Goal: Task Accomplishment & Management: Complete application form

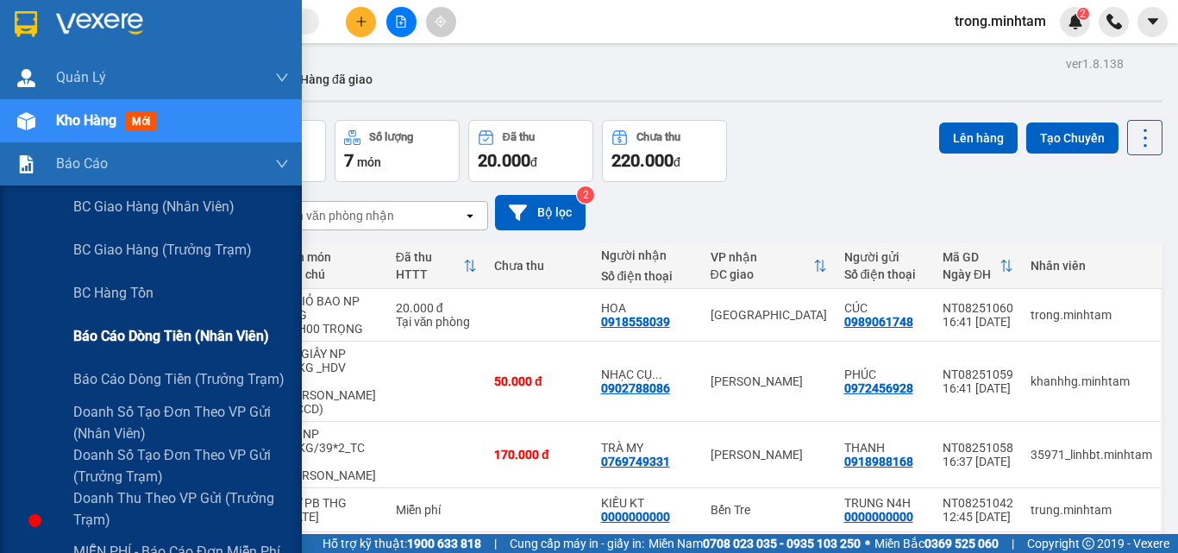
click at [153, 347] on div "Báo cáo dòng tiền (nhân viên)" at bounding box center [181, 336] width 216 height 43
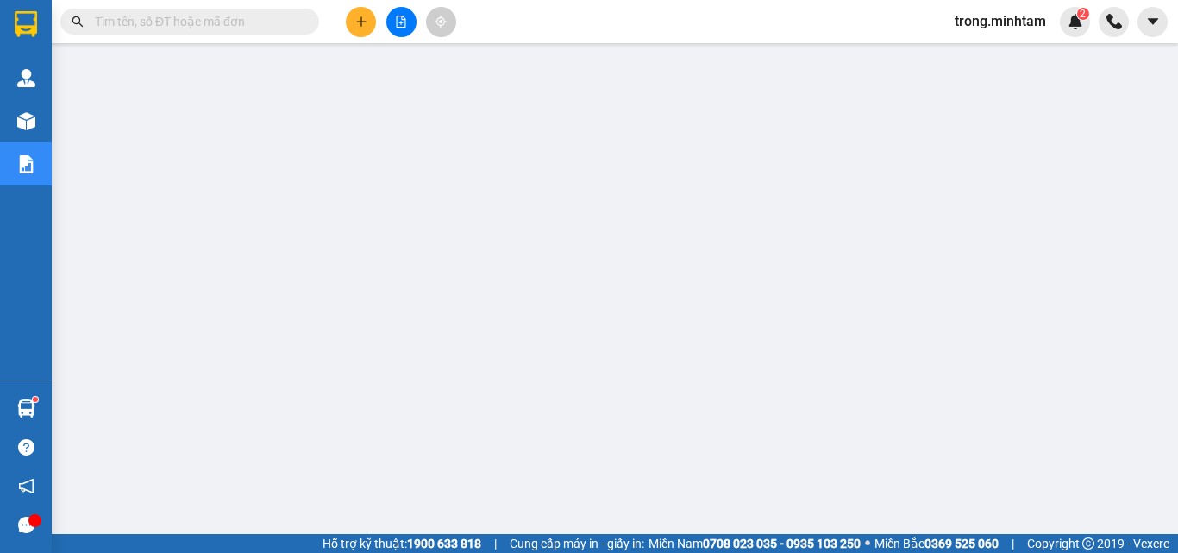
click at [166, 19] on input "text" at bounding box center [196, 21] width 203 height 19
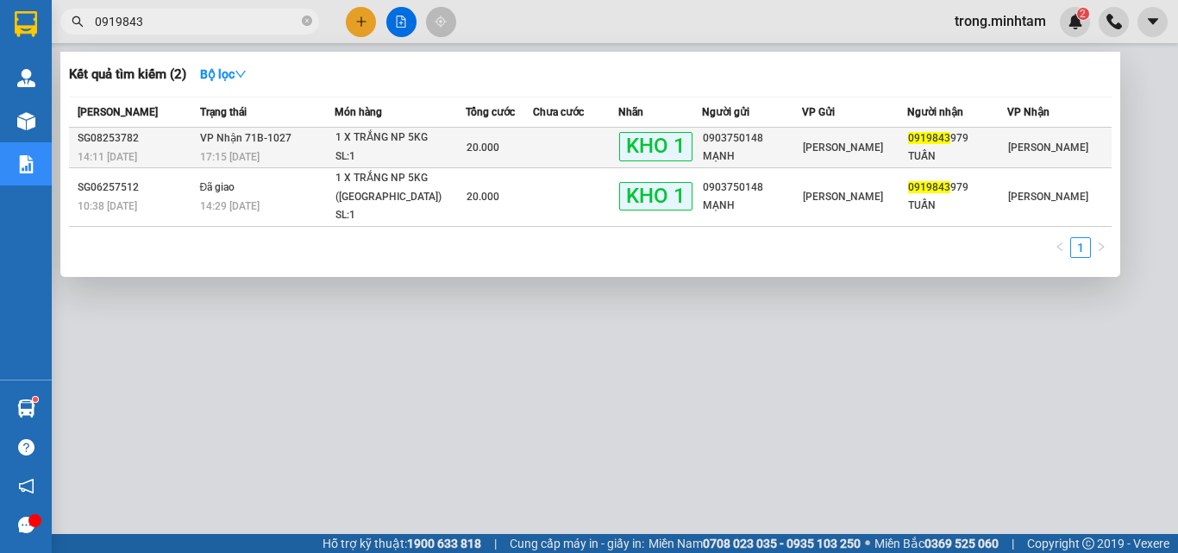
type input "0919843"
click at [550, 140] on td at bounding box center [575, 148] width 85 height 41
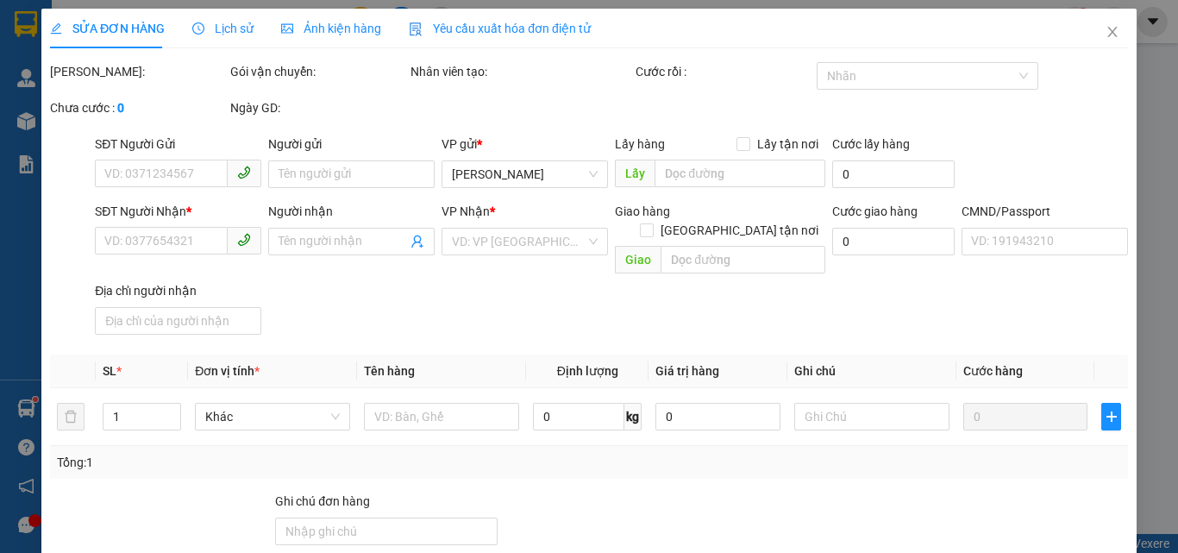
type input "0903750148"
type input "MẠNH"
type input "0919843979"
type input "TUẤN"
type input "ĐG"
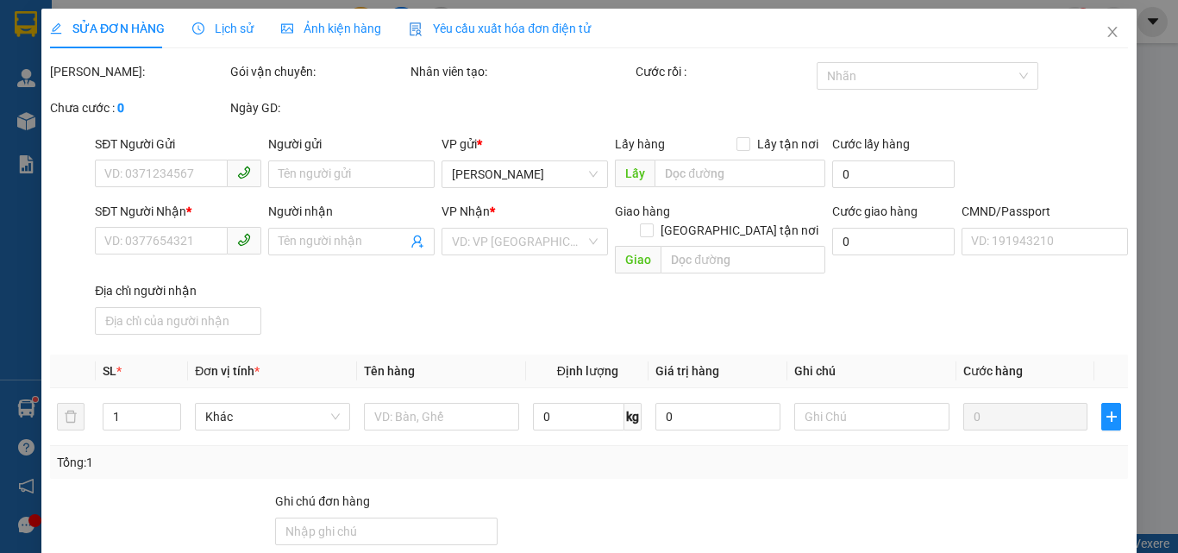
type input "20.000"
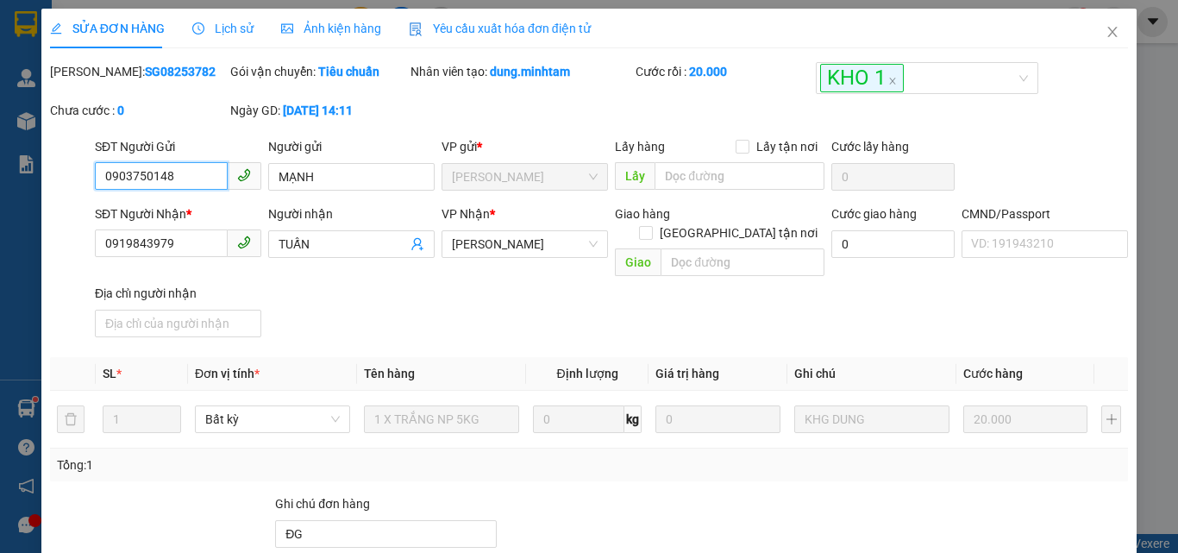
scroll to position [240, 0]
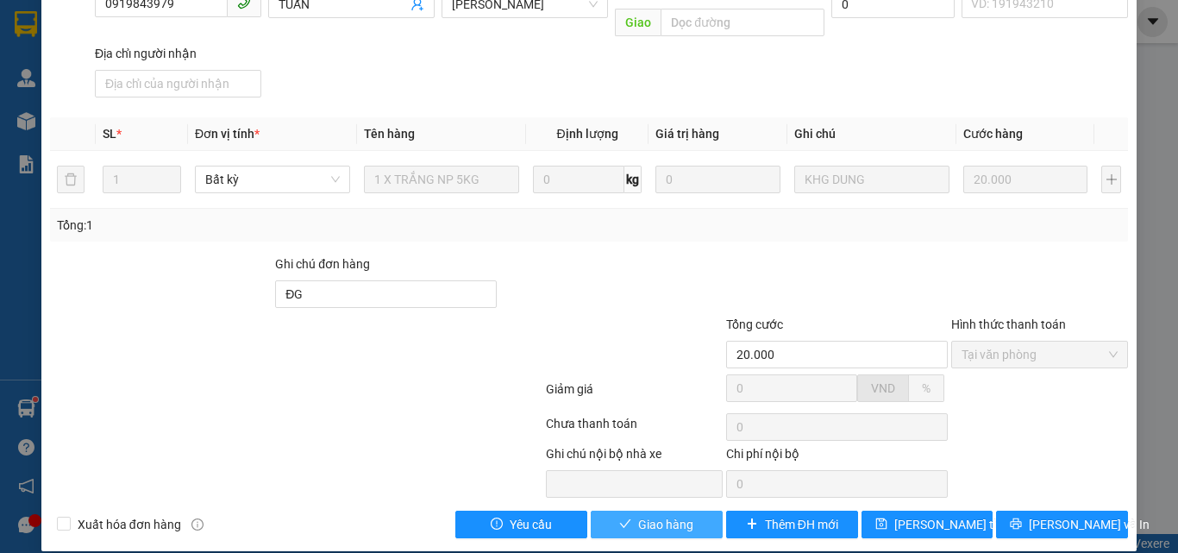
click at [654, 515] on span "Giao hàng" at bounding box center [665, 524] width 55 height 19
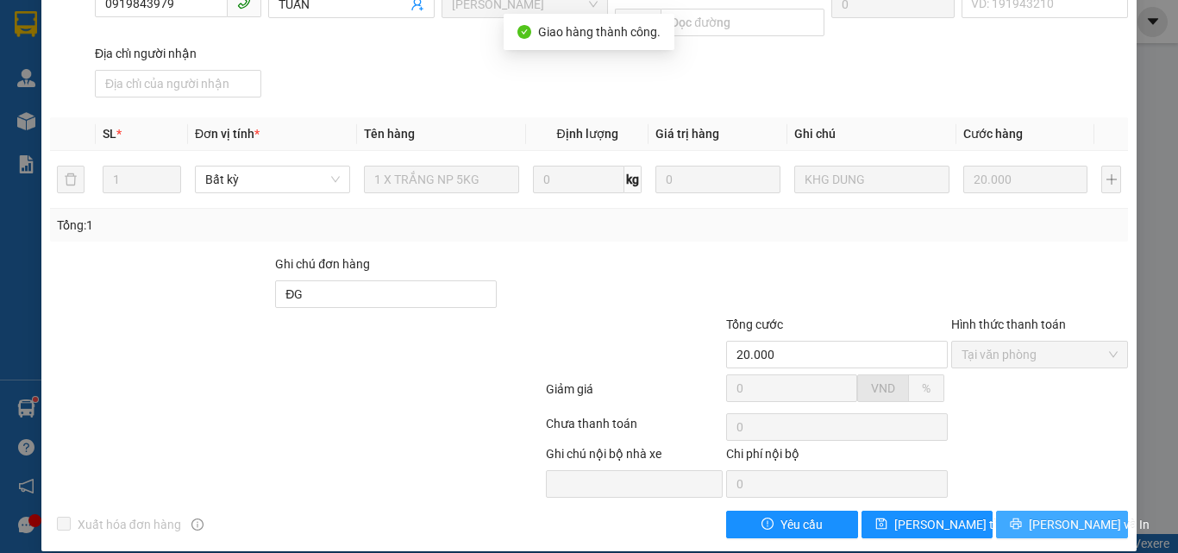
click at [1015, 510] on button "[PERSON_NAME] và In" at bounding box center [1062, 524] width 132 height 28
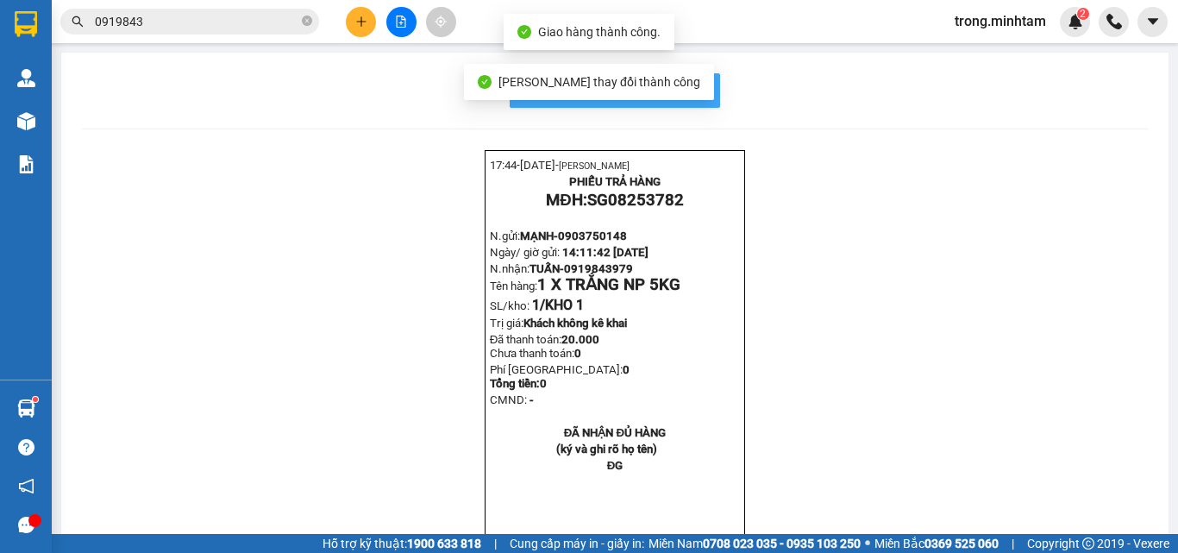
click at [698, 99] on span "In mẫu biên lai tự cấu hình" at bounding box center [625, 90] width 162 height 22
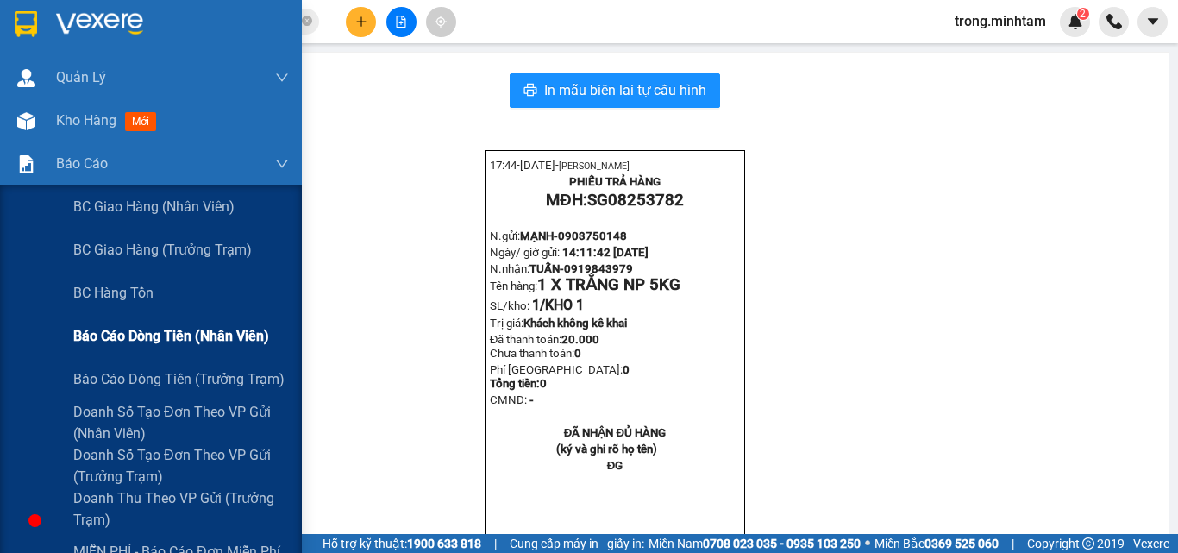
click at [157, 338] on span "Báo cáo dòng tiền (nhân viên)" at bounding box center [171, 336] width 196 height 22
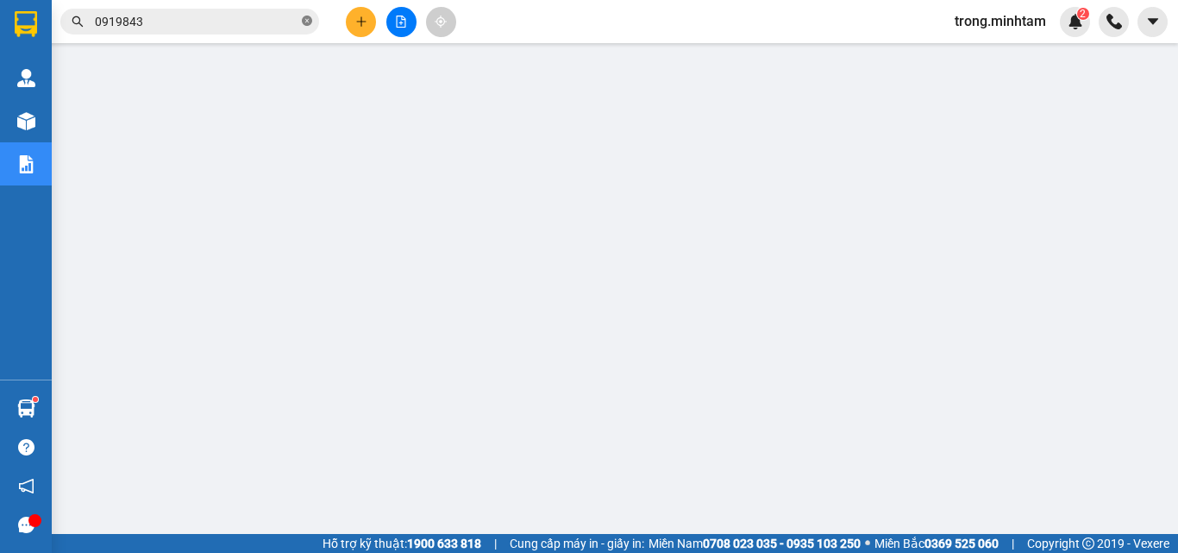
click at [310, 24] on icon "close-circle" at bounding box center [307, 21] width 10 height 10
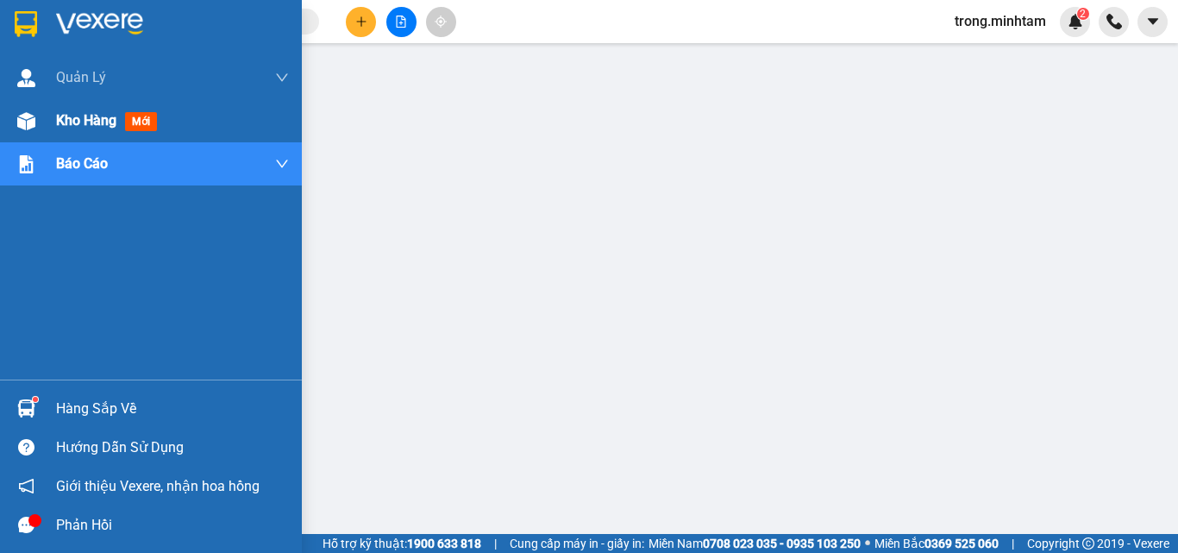
click at [90, 124] on span "Kho hàng" at bounding box center [86, 120] width 60 height 16
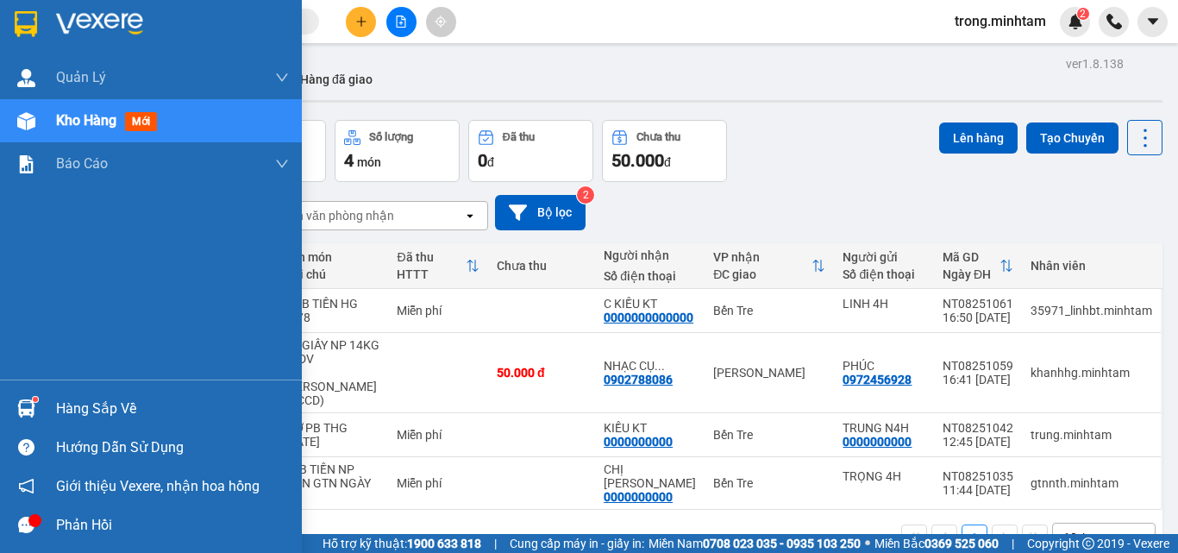
click at [73, 407] on div "Hàng sắp về" at bounding box center [172, 409] width 233 height 26
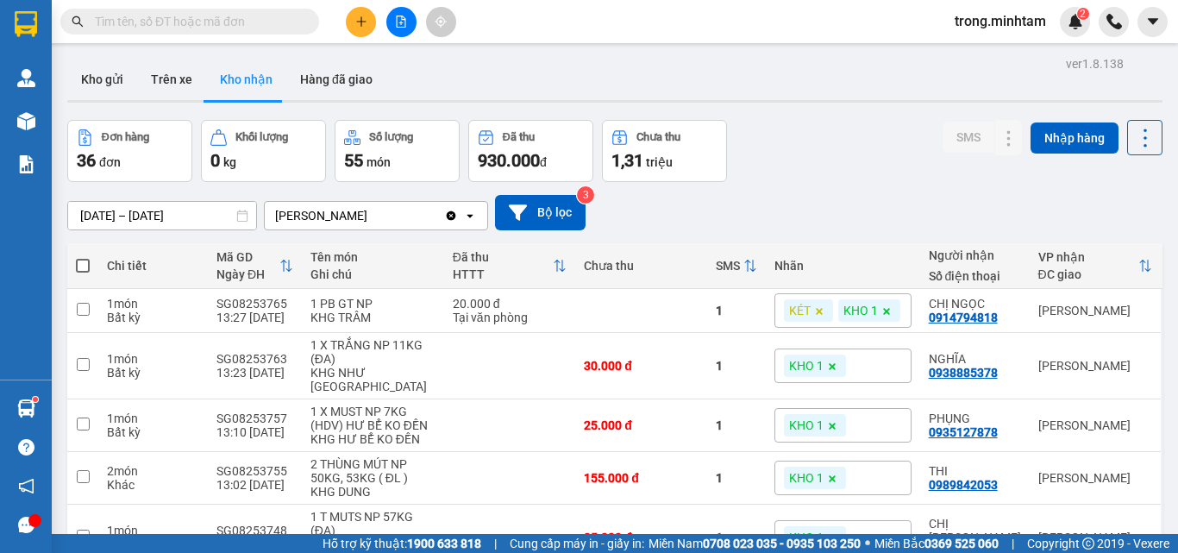
click at [126, 81] on button "Kho gửi" at bounding box center [102, 79] width 70 height 41
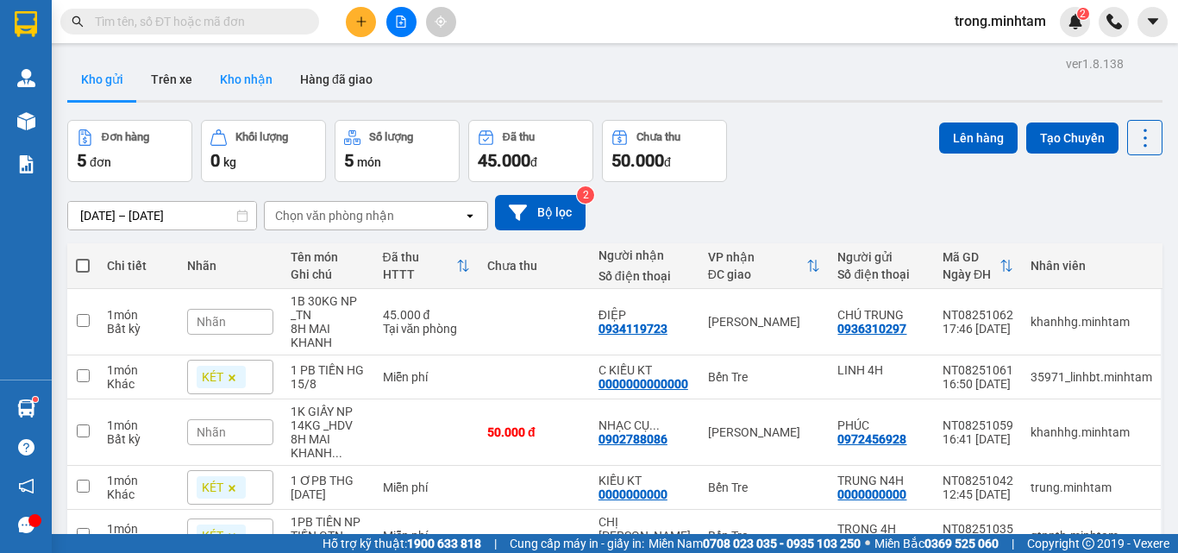
click at [232, 83] on button "Kho nhận" at bounding box center [246, 79] width 80 height 41
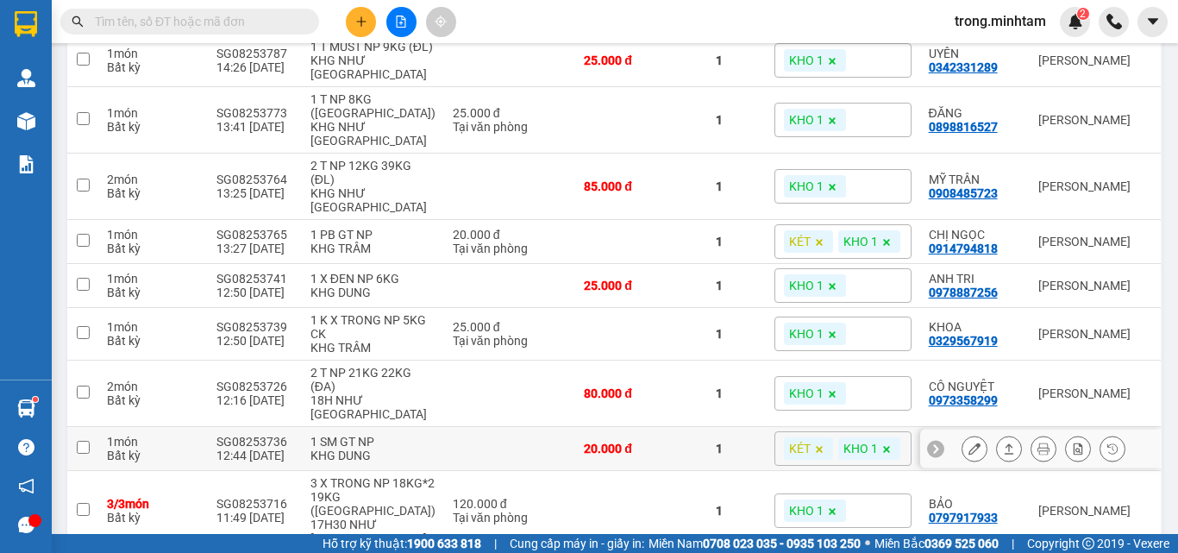
scroll to position [805, 0]
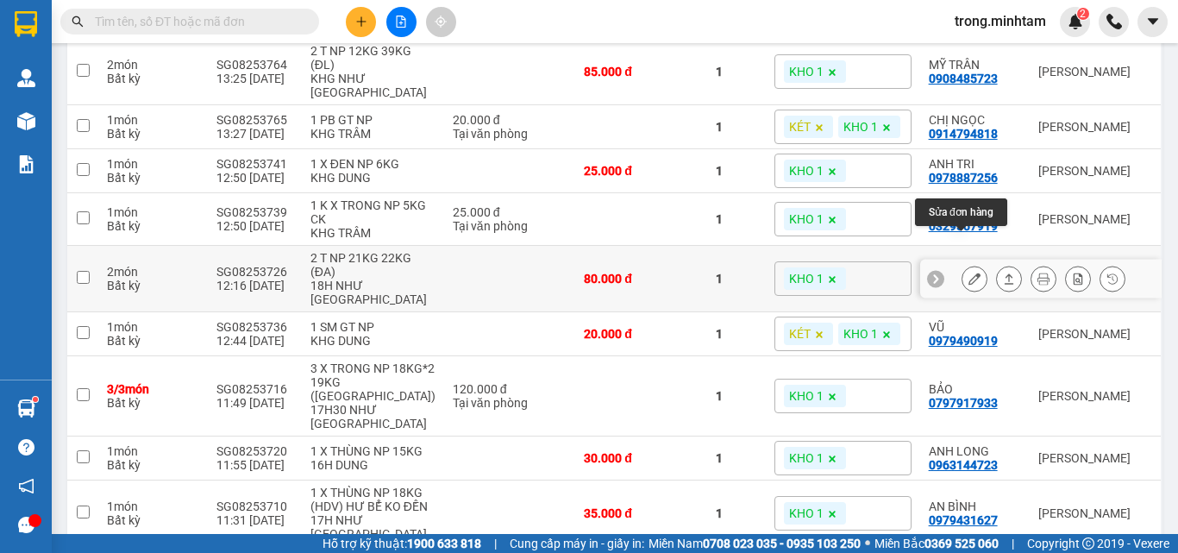
click at [968, 272] on icon at bounding box center [974, 278] width 12 height 12
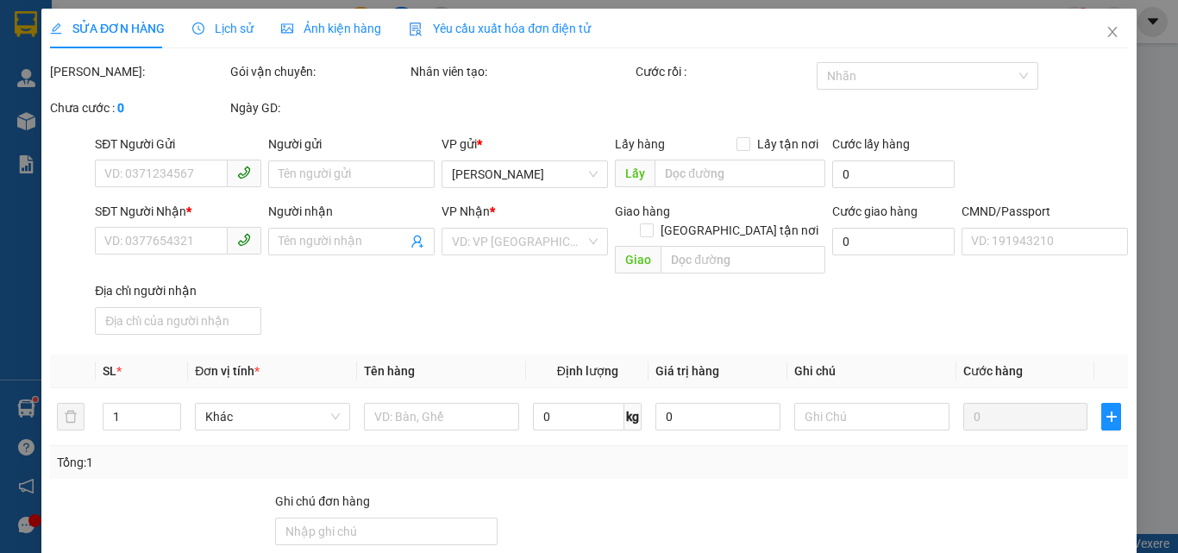
type input "0772554613"
type input "GIANG"
type input "0973358299"
type input "CÔ NGUYỆT"
type input "KHÔNG GỌI"
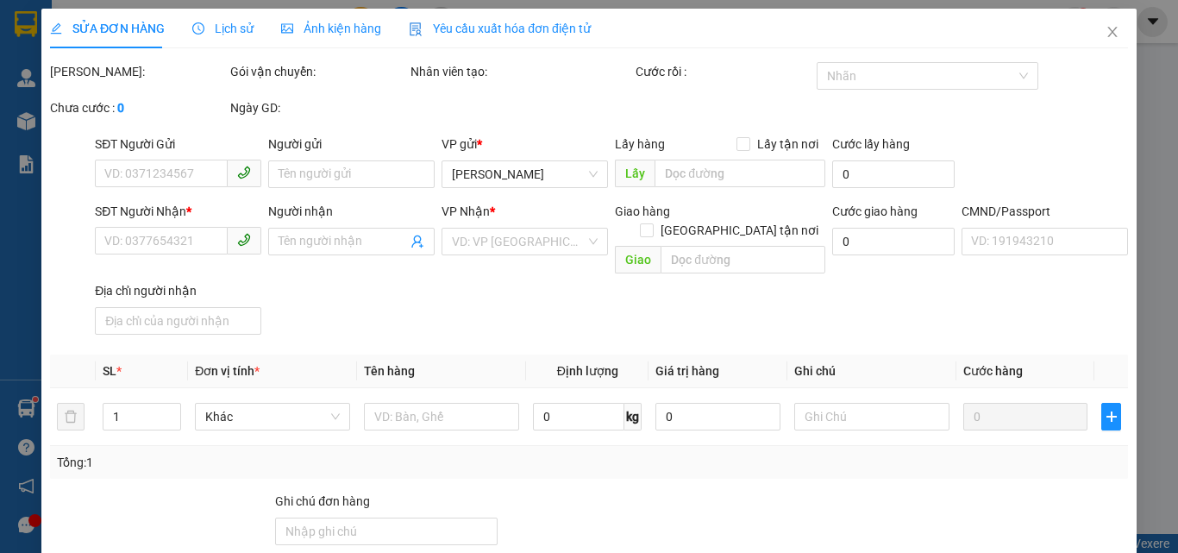
type input "80.000"
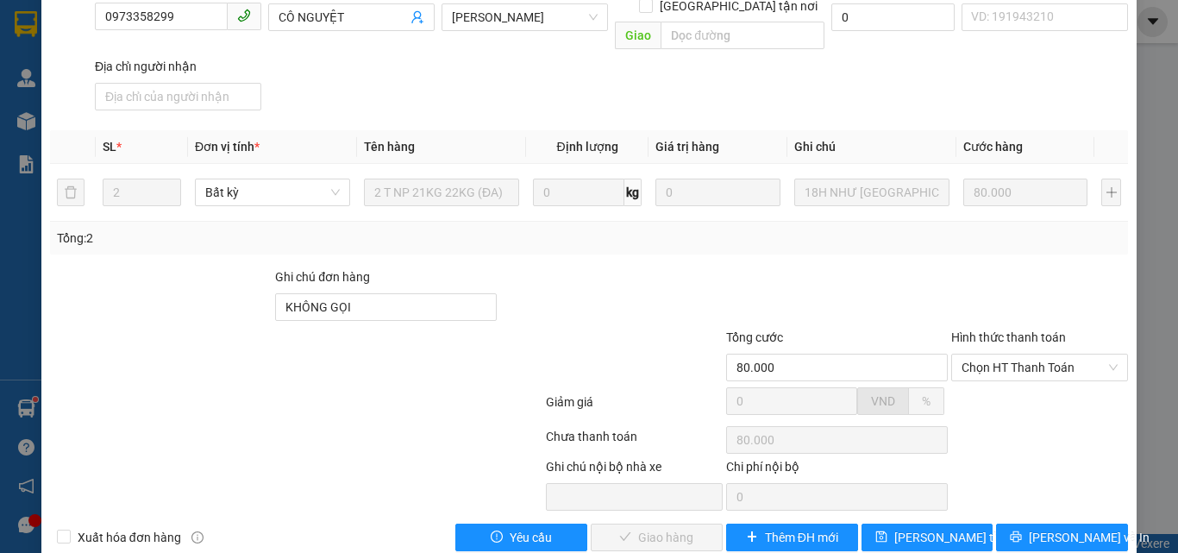
scroll to position [230, 0]
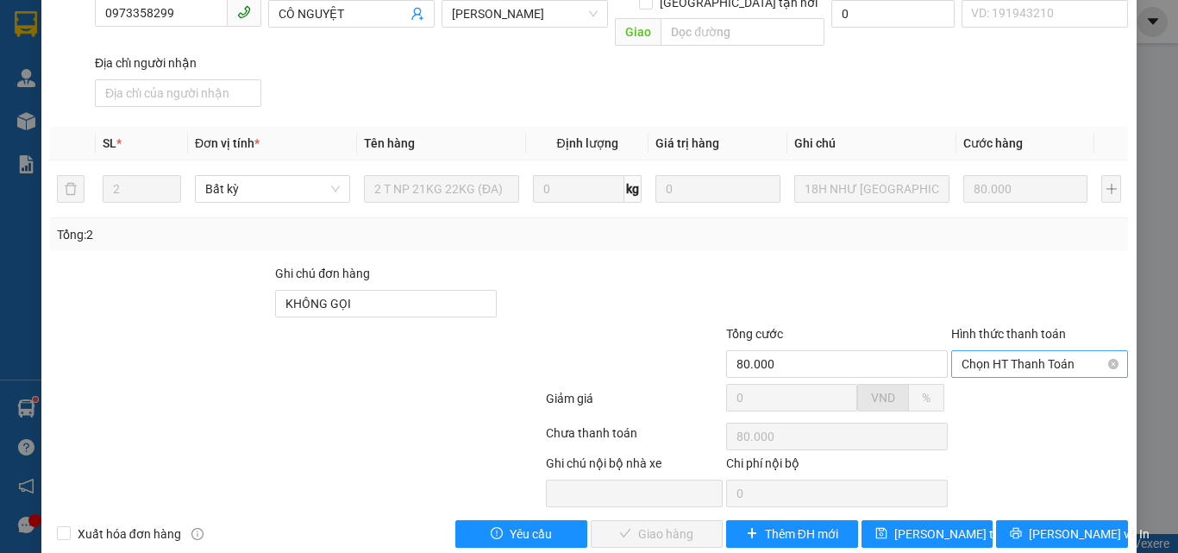
click at [992, 351] on span "Chọn HT Thanh Toán" at bounding box center [1039, 364] width 156 height 26
click at [994, 362] on div "Hình thức thanh toán Chọn HT Thanh Toán" at bounding box center [1039, 354] width 177 height 60
click at [983, 351] on span "Chọn HT Thanh Toán" at bounding box center [1039, 364] width 156 height 26
click at [980, 371] on div "Tại văn phòng" at bounding box center [1029, 379] width 154 height 19
type input "0"
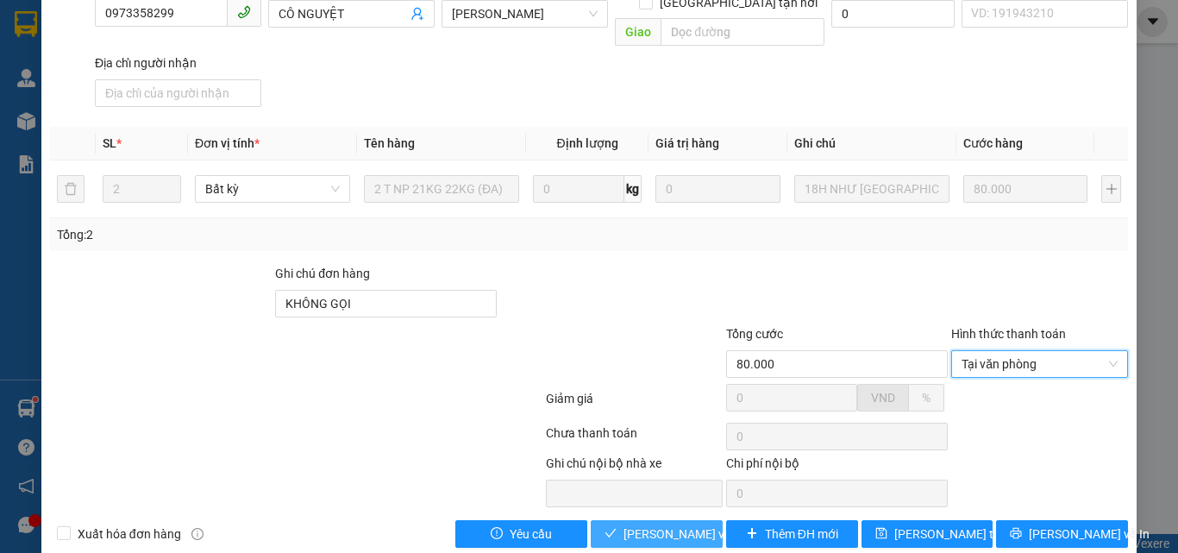
click at [629, 524] on span "[PERSON_NAME] và Giao hàng" at bounding box center [706, 533] width 166 height 19
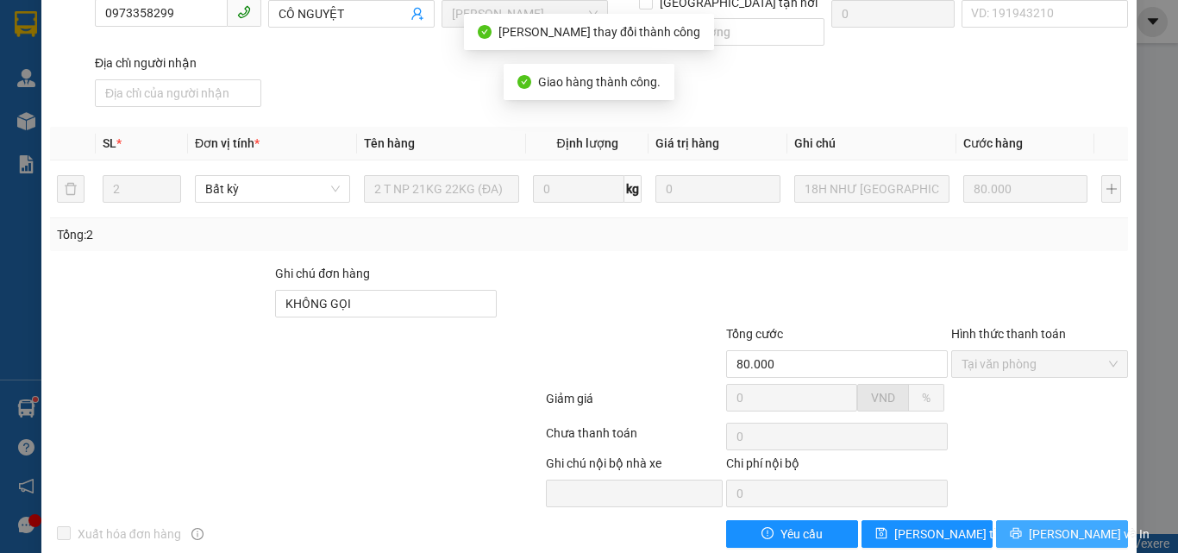
click at [1033, 520] on button "[PERSON_NAME] và In" at bounding box center [1062, 534] width 132 height 28
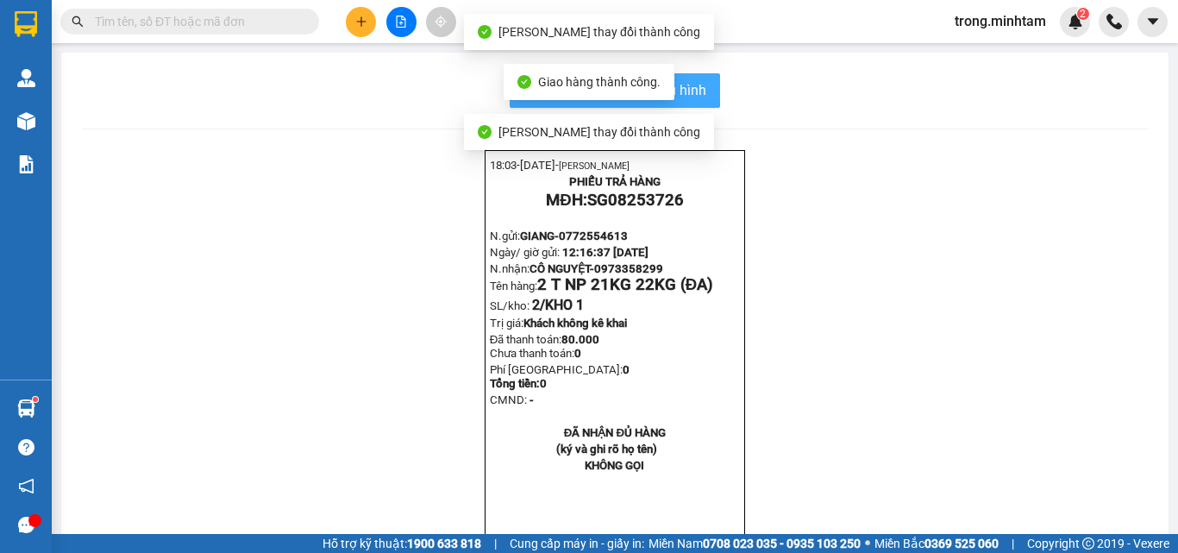
click at [706, 88] on button "In mẫu biên lai tự cấu hình" at bounding box center [615, 90] width 210 height 34
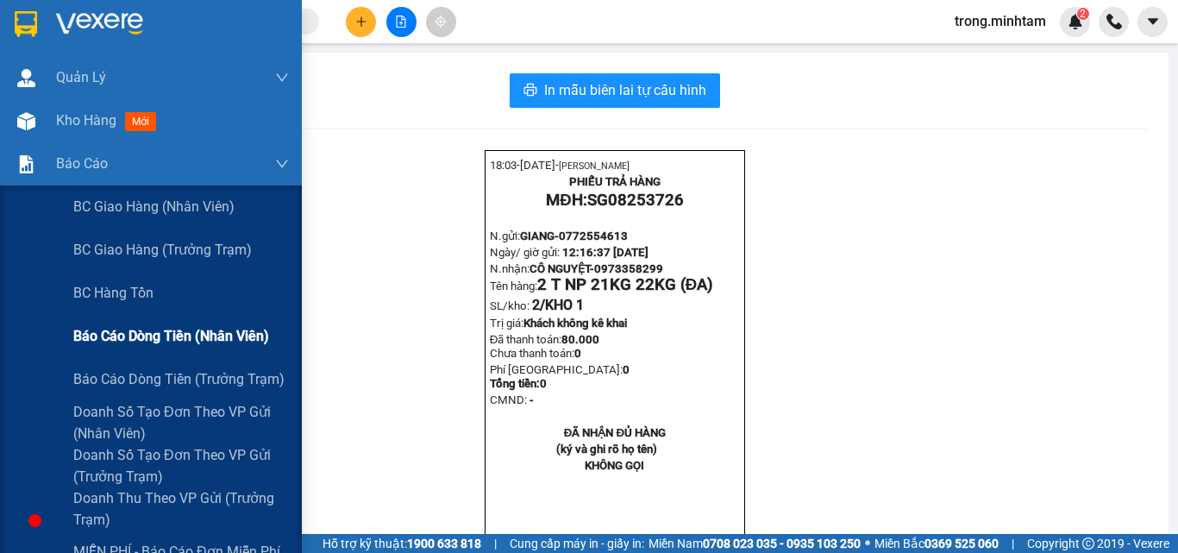
click at [150, 338] on span "Báo cáo dòng tiền (nhân viên)" at bounding box center [171, 336] width 196 height 22
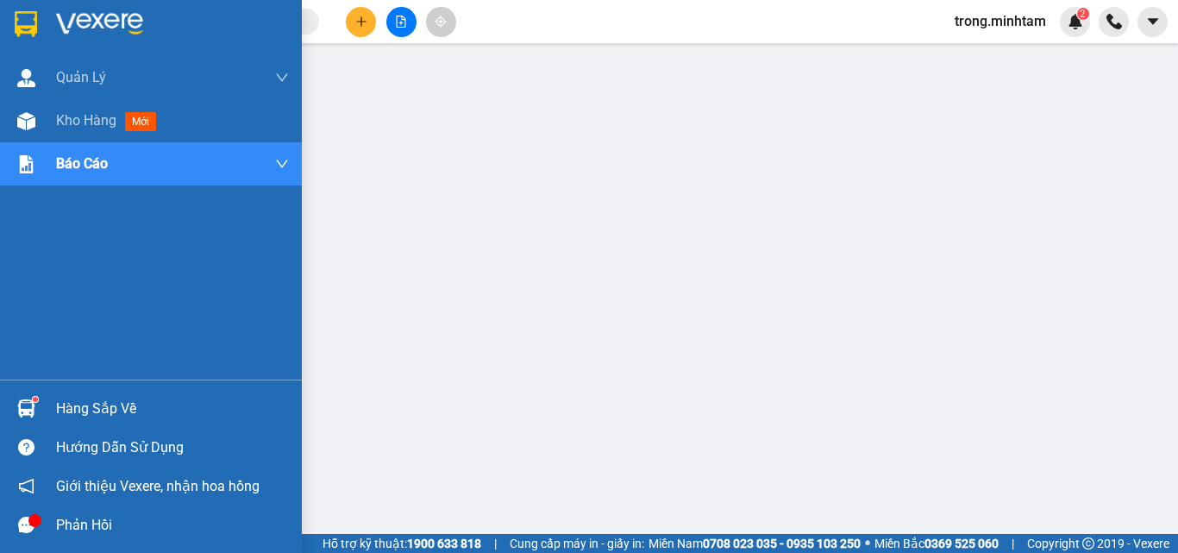
click at [76, 414] on div "Hàng sắp về" at bounding box center [172, 409] width 233 height 26
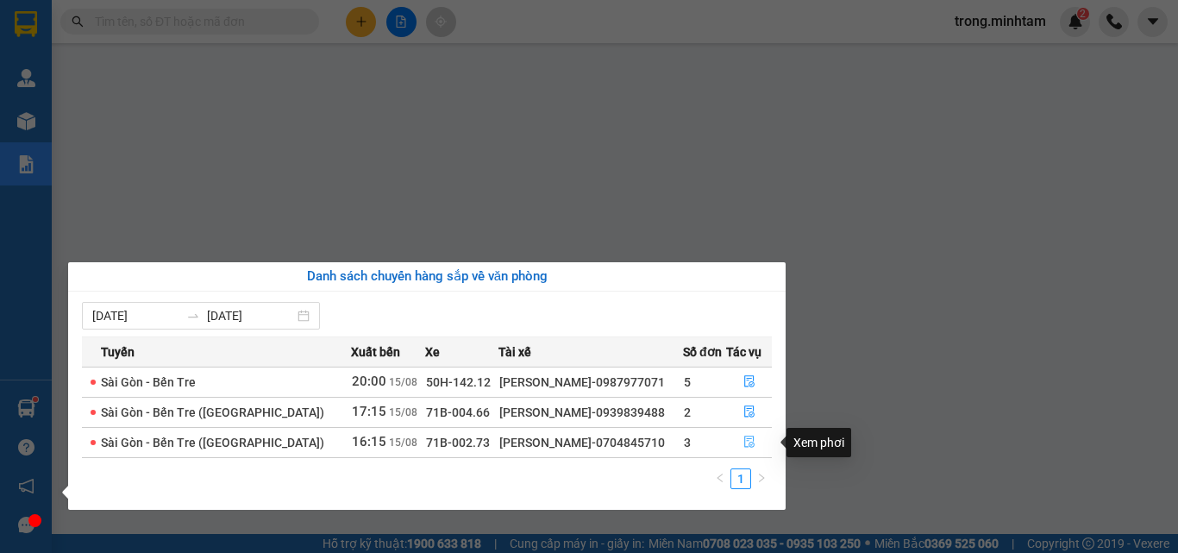
click at [739, 445] on button "button" at bounding box center [749, 443] width 44 height 28
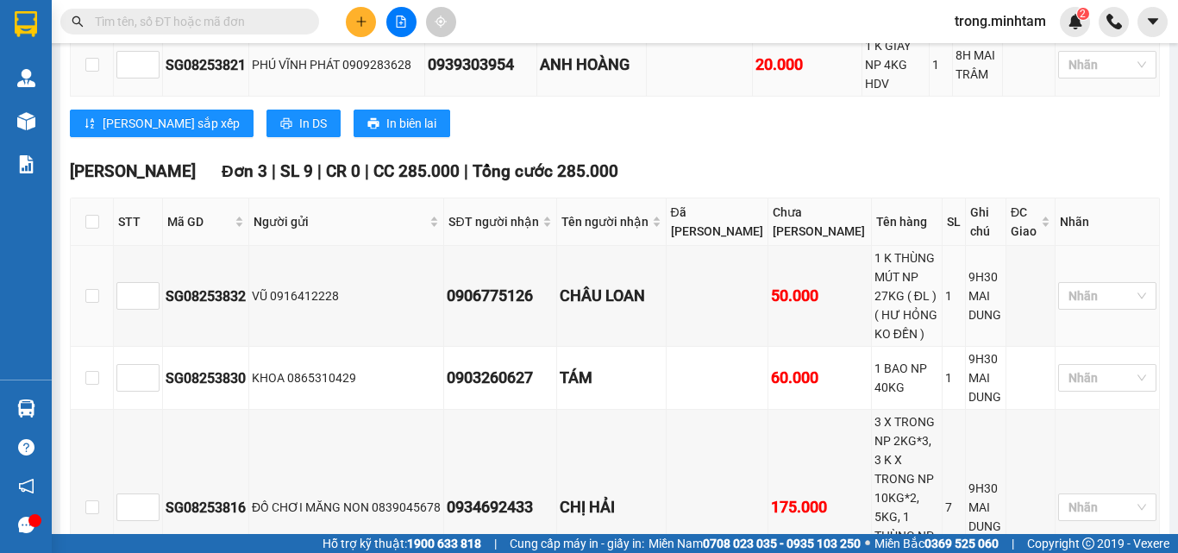
scroll to position [661, 0]
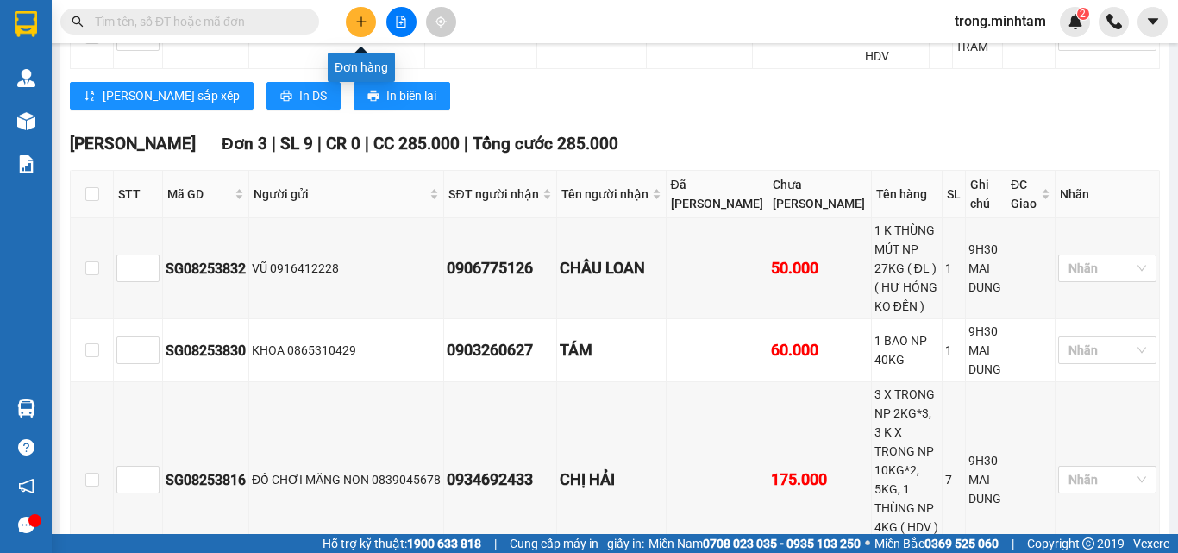
click at [366, 16] on icon "plus" at bounding box center [361, 22] width 12 height 12
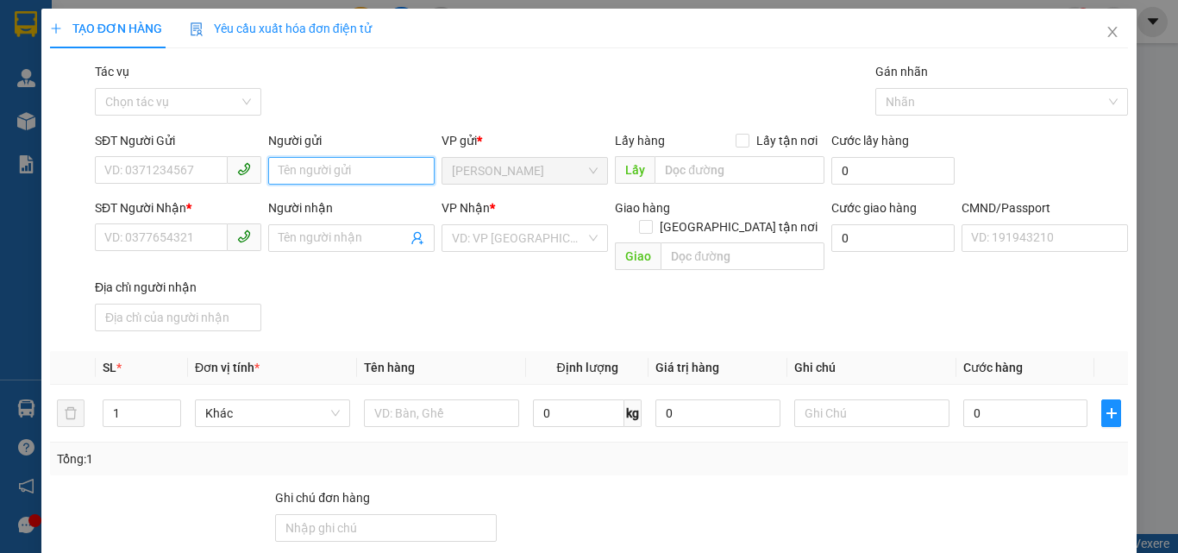
click at [295, 173] on input "Người gửi" at bounding box center [351, 171] width 166 height 28
type input "TRỌNG 4H"
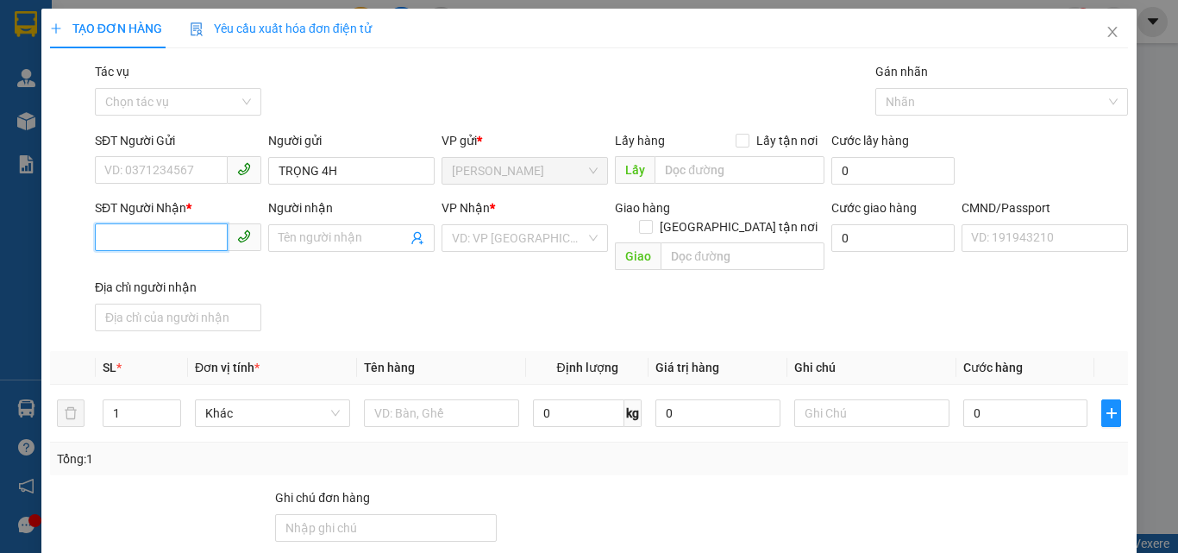
click at [204, 240] on input "SĐT Người Nhận *" at bounding box center [161, 237] width 133 height 28
type input "0000000000"
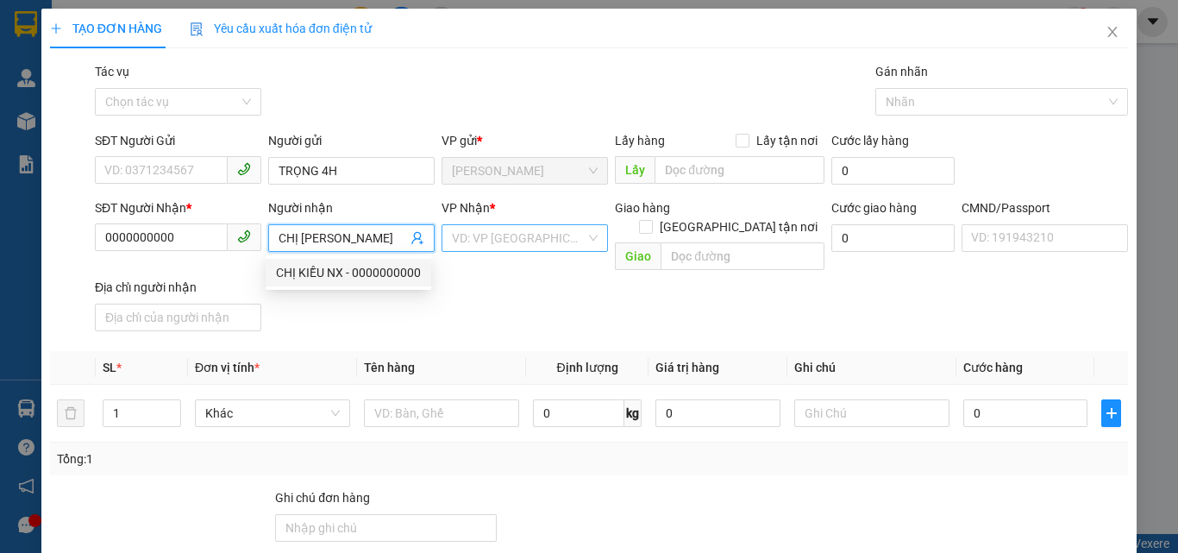
type input "CHỊ [PERSON_NAME]"
click at [485, 250] on input "search" at bounding box center [519, 238] width 134 height 26
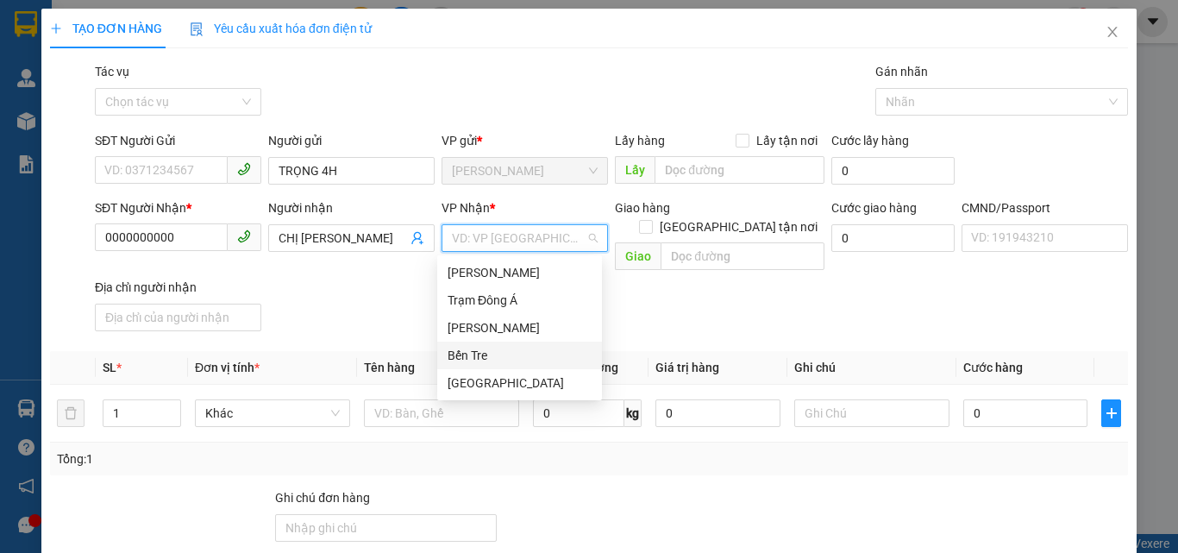
click at [470, 353] on div "Bến Tre" at bounding box center [520, 355] width 144 height 19
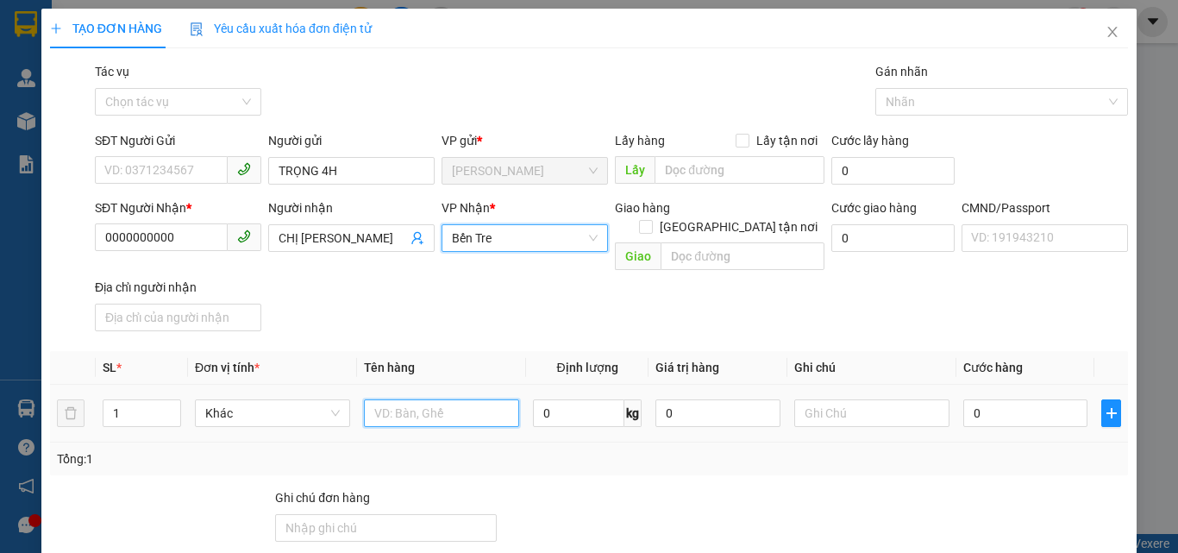
click at [437, 399] on input "text" at bounding box center [441, 413] width 155 height 28
type input "1PB TIỀN NP"
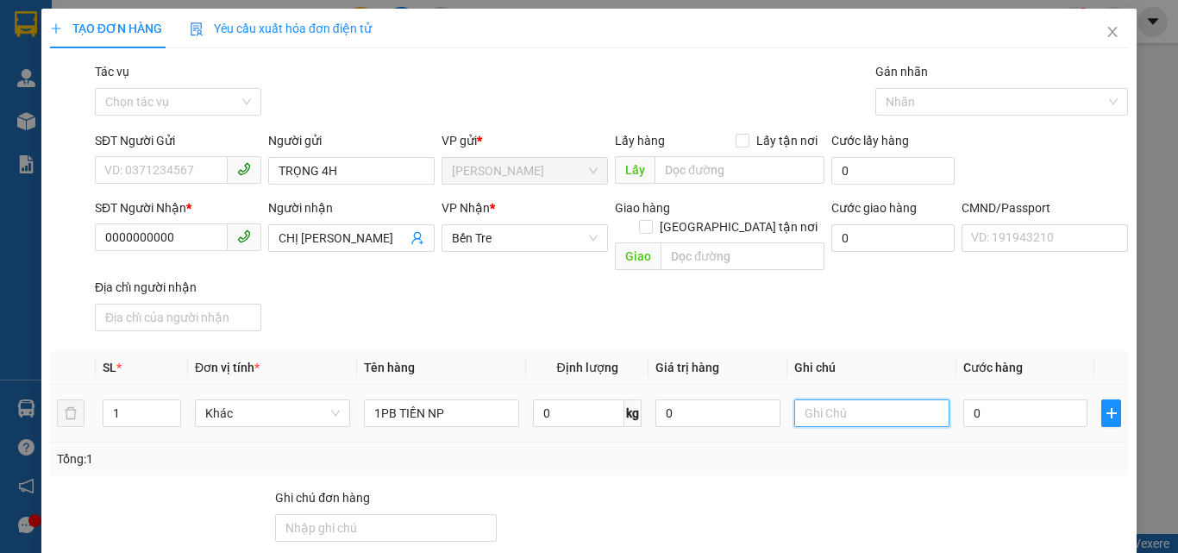
click at [857, 399] on input "text" at bounding box center [871, 413] width 155 height 28
click at [920, 109] on div at bounding box center [994, 101] width 228 height 21
type input "TIỀN HG NGÀY 15/08/2025"
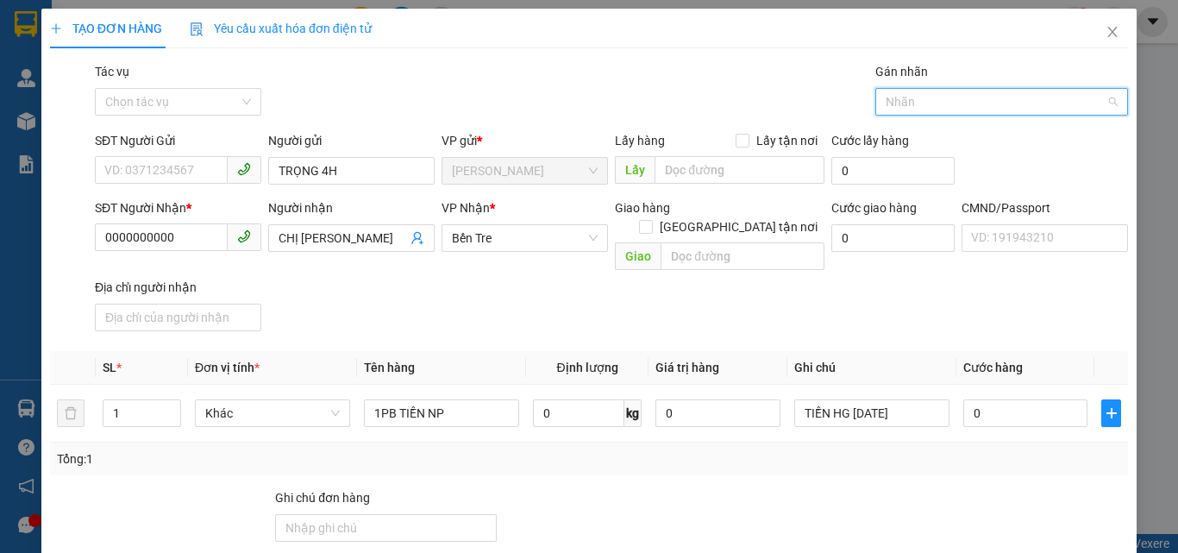
scroll to position [0, 0]
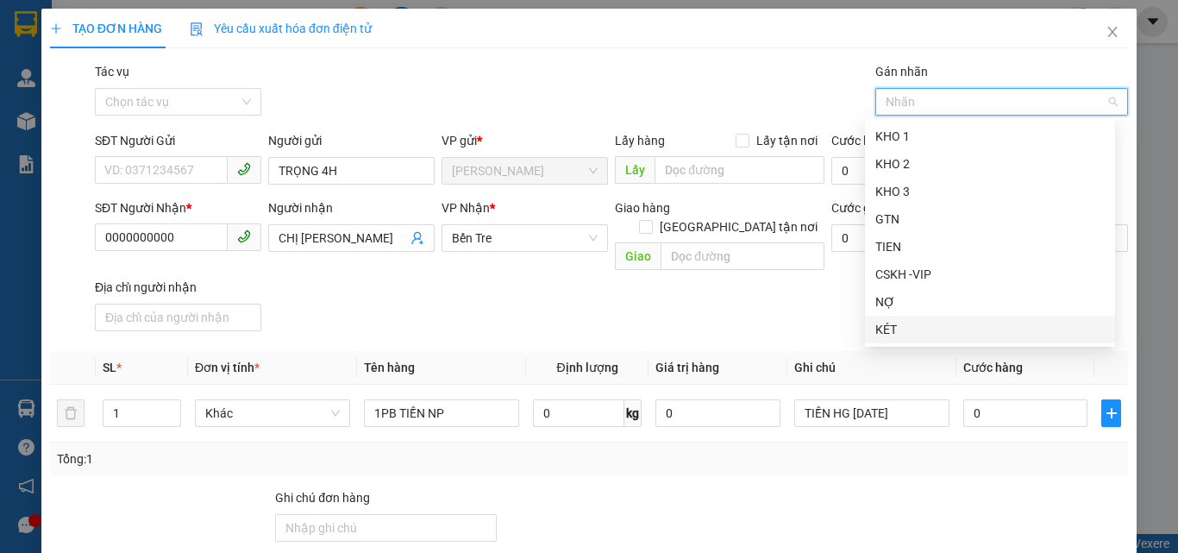
click at [894, 322] on div "KÉT" at bounding box center [989, 329] width 229 height 19
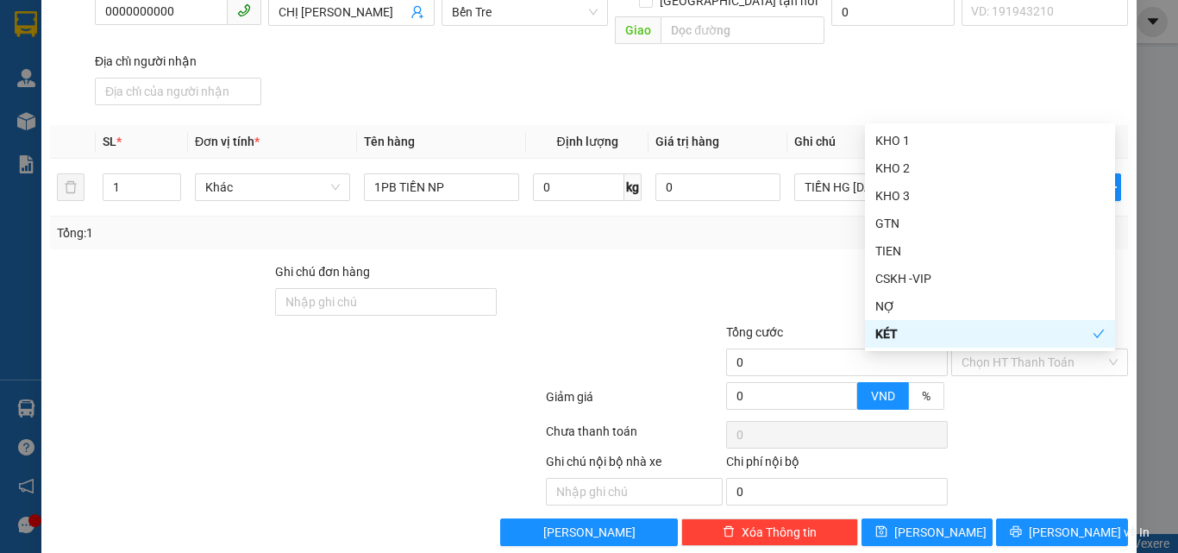
scroll to position [115, 0]
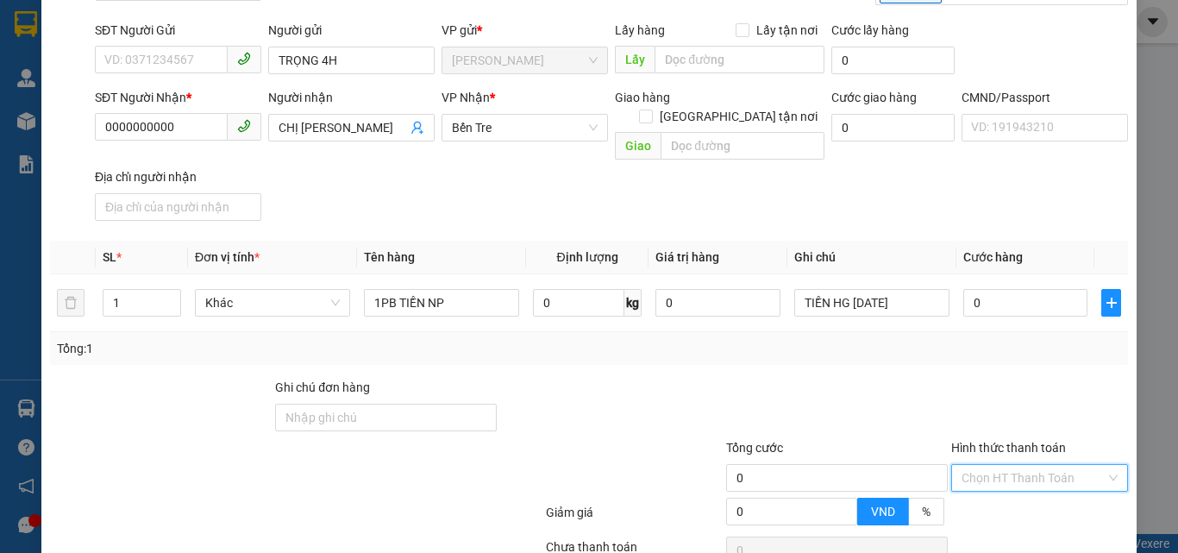
click at [986, 465] on input "Hình thức thanh toán" at bounding box center [1033, 478] width 144 height 26
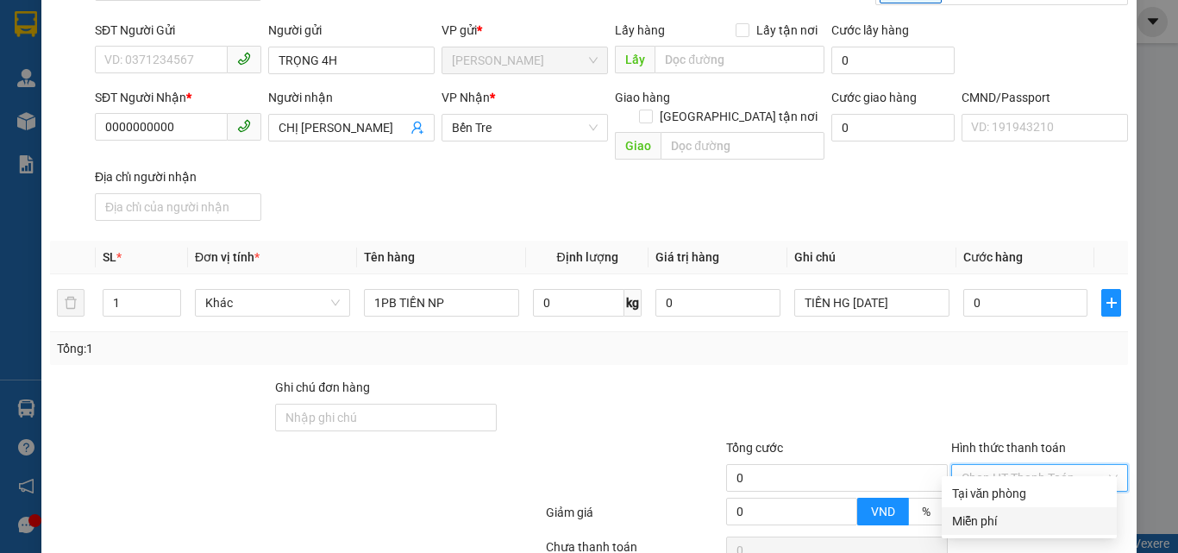
click at [975, 517] on div "Miễn phí" at bounding box center [1029, 520] width 154 height 19
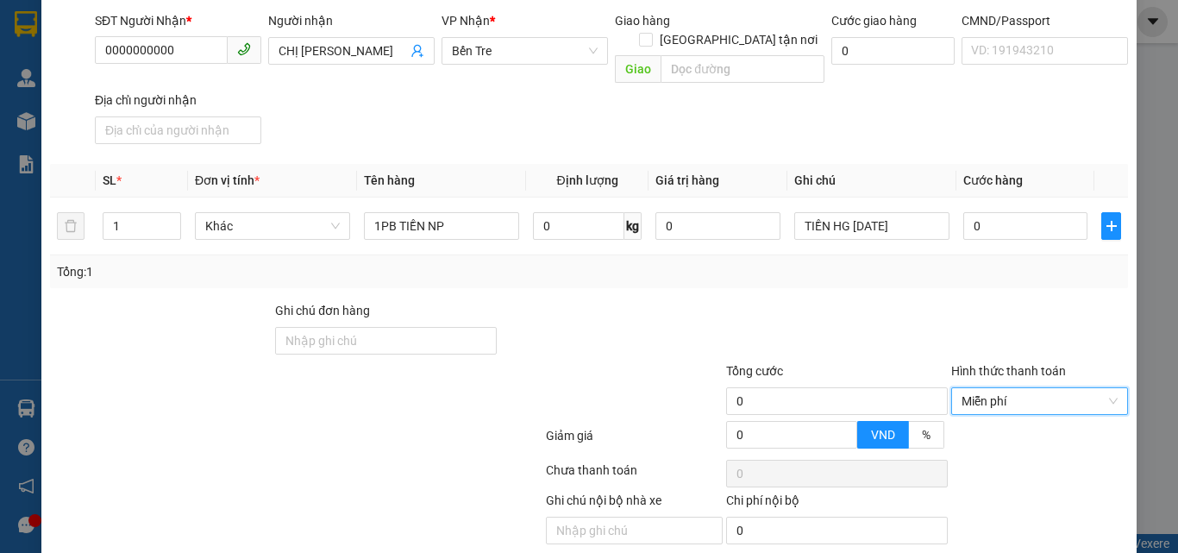
scroll to position [238, 0]
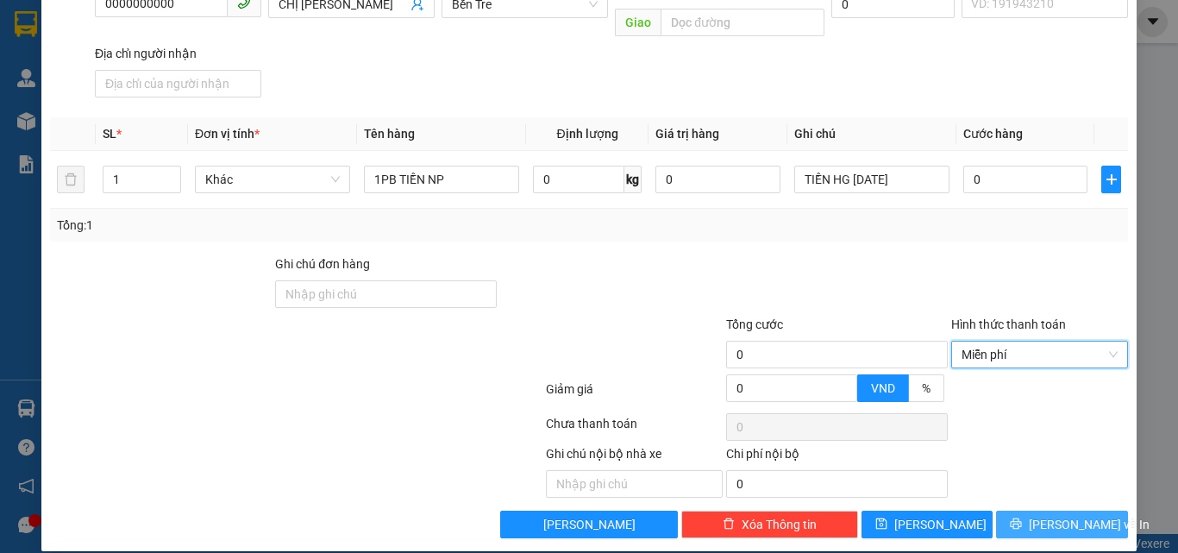
click at [1016, 510] on button "[PERSON_NAME] và In" at bounding box center [1062, 524] width 132 height 28
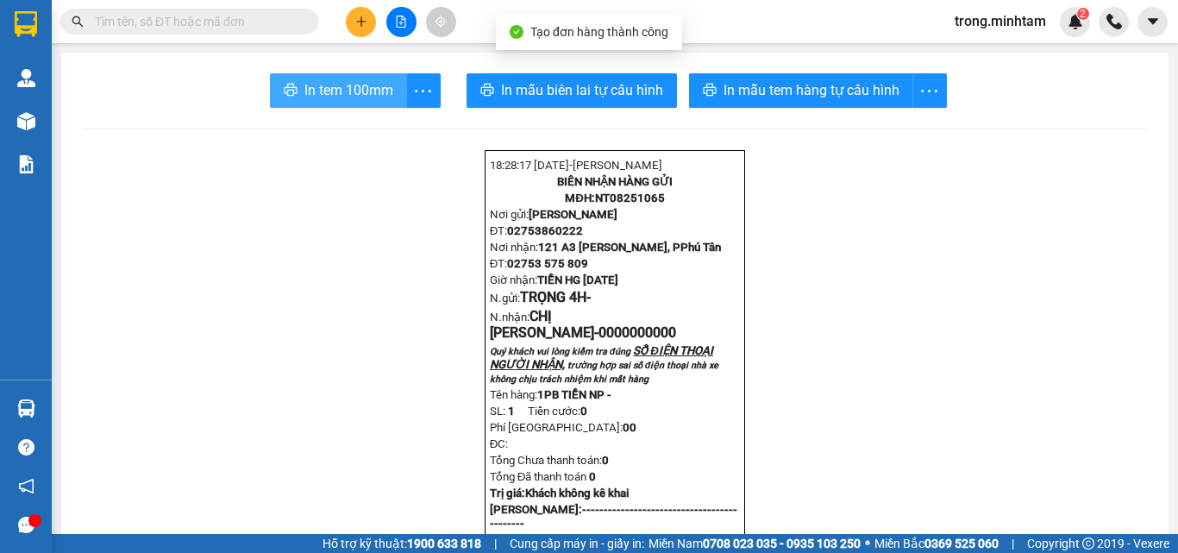
click at [317, 91] on span "In tem 100mm" at bounding box center [348, 90] width 89 height 22
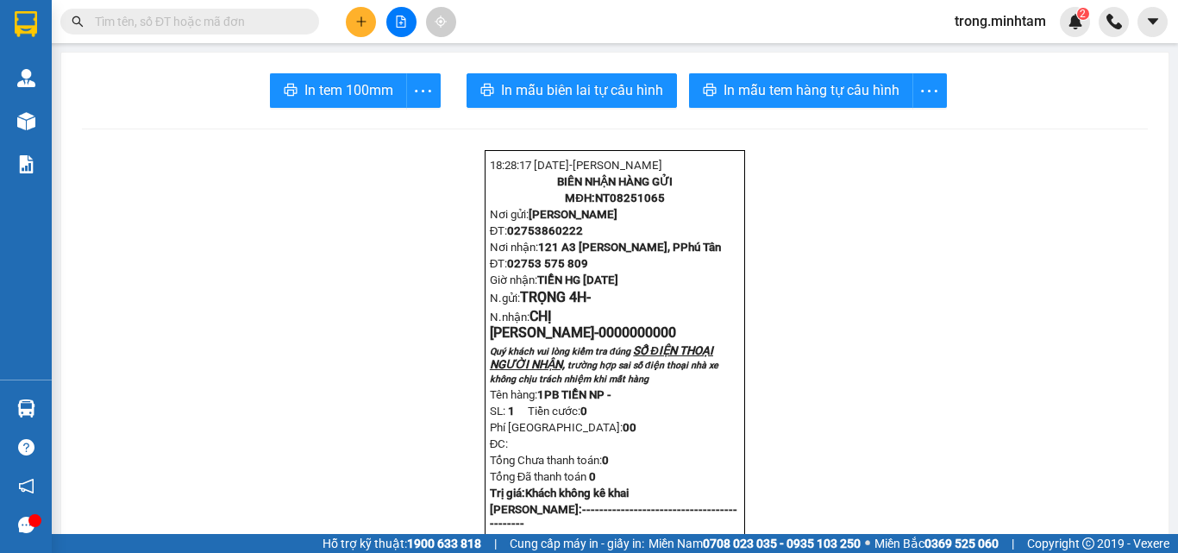
click at [136, 28] on input "text" at bounding box center [196, 21] width 203 height 19
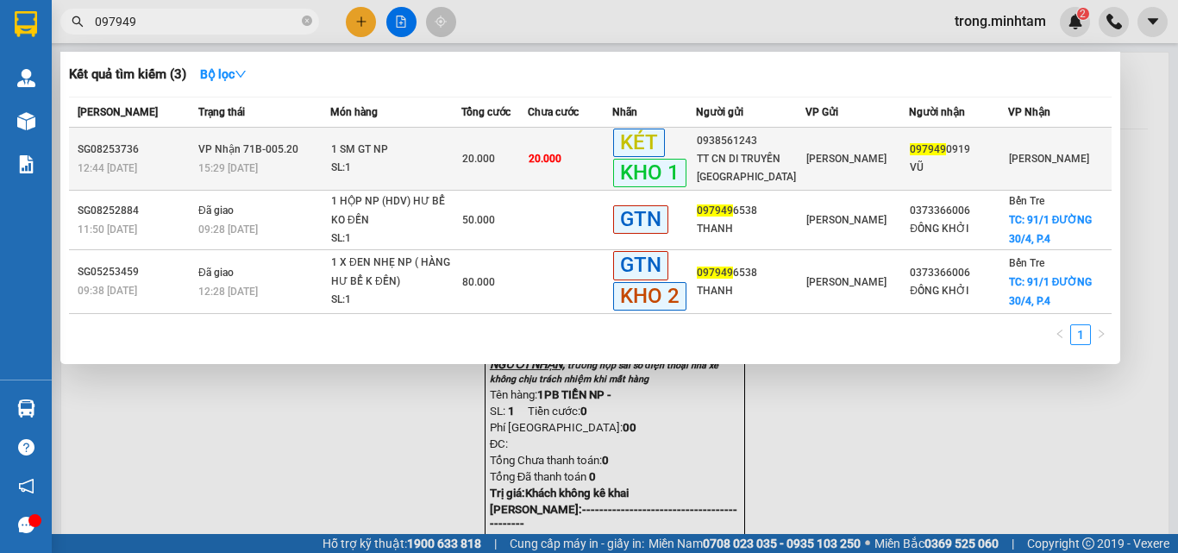
type input "097949"
click at [429, 151] on div "1 SM GT NP" at bounding box center [395, 150] width 129 height 19
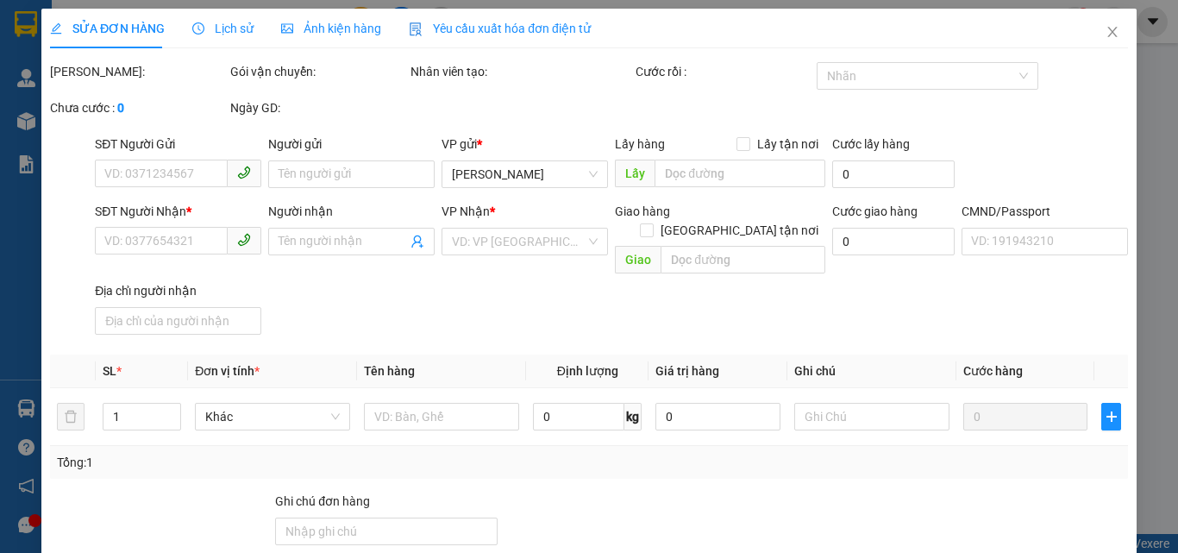
type input "0938561243"
type input "TT CN DI TRUYỀN VIỆT NAM"
type input "0979490919"
type input "VŨ"
type input "DG"
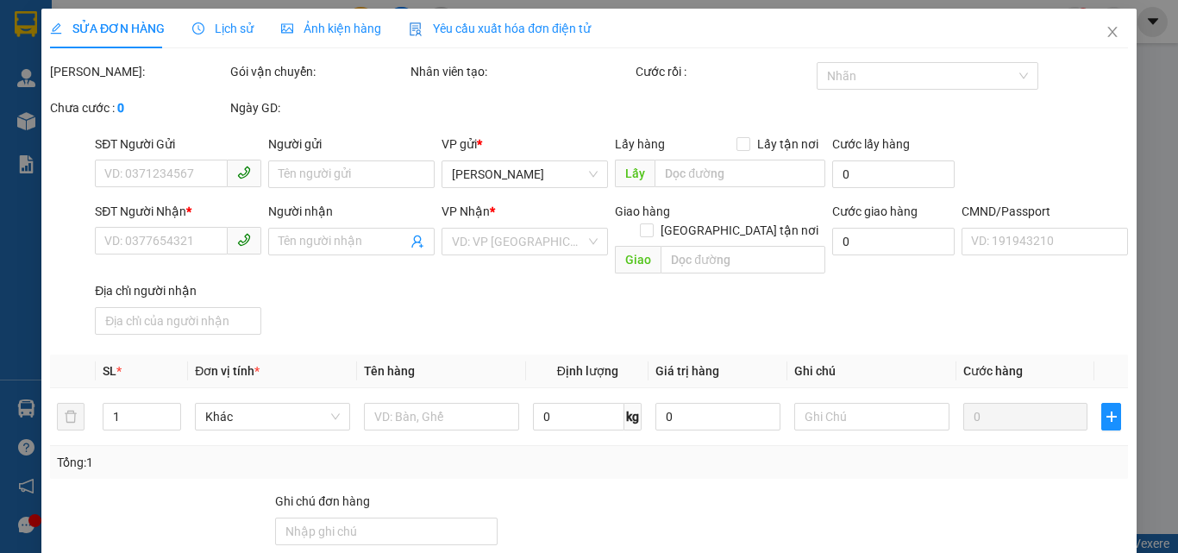
type input "20.000"
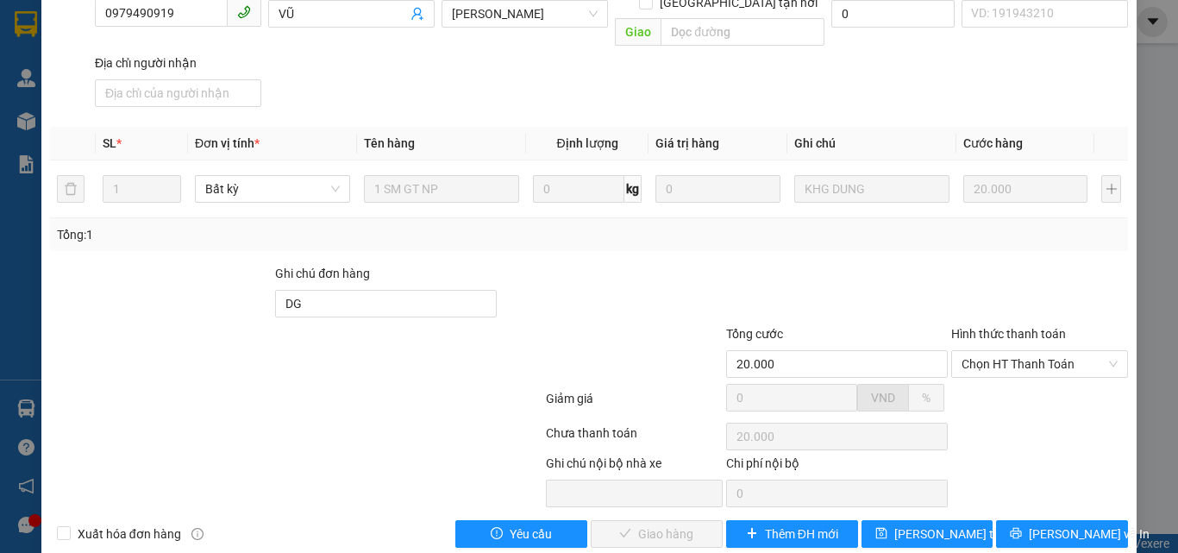
scroll to position [240, 0]
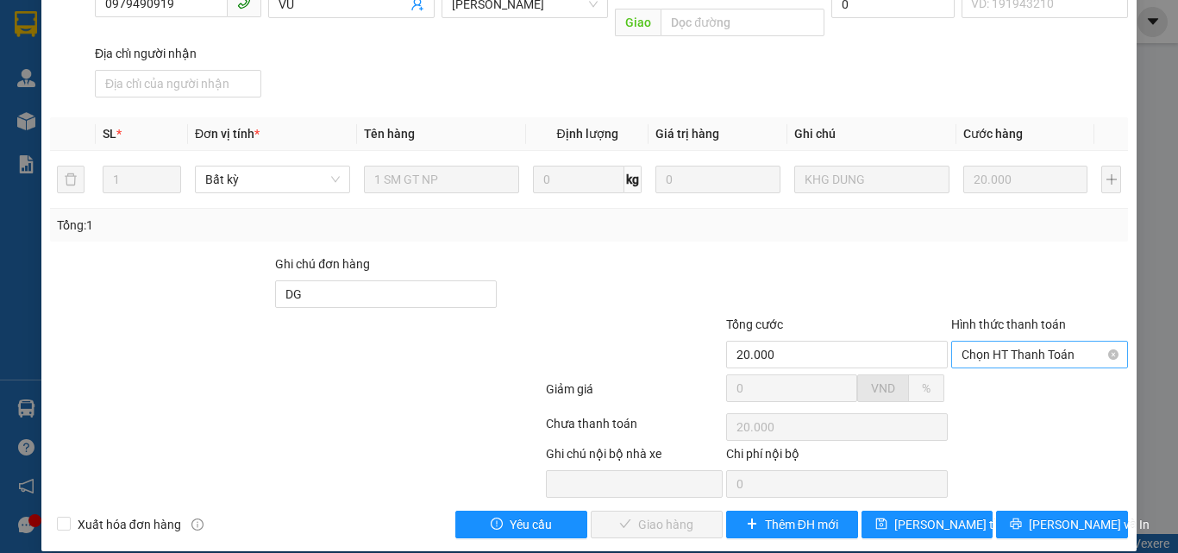
click at [986, 341] on span "Chọn HT Thanh Toán" at bounding box center [1039, 354] width 156 height 26
click at [964, 369] on div "Tại văn phòng" at bounding box center [1029, 369] width 154 height 19
type input "0"
click at [691, 515] on span "[PERSON_NAME] và Giao hàng" at bounding box center [706, 524] width 166 height 19
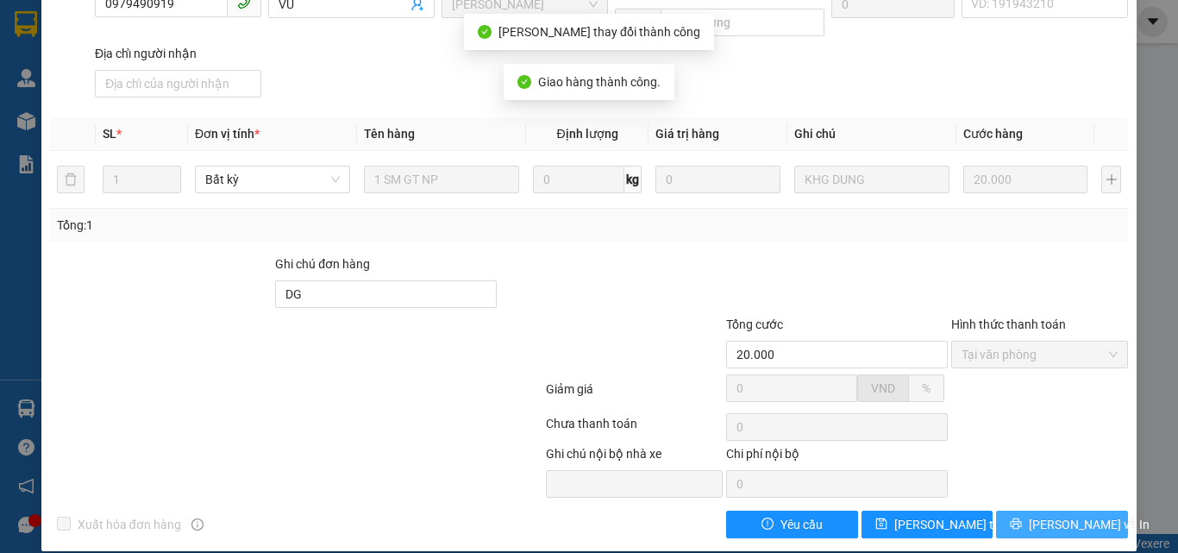
click at [1042, 515] on span "[PERSON_NAME] và In" at bounding box center [1089, 524] width 121 height 19
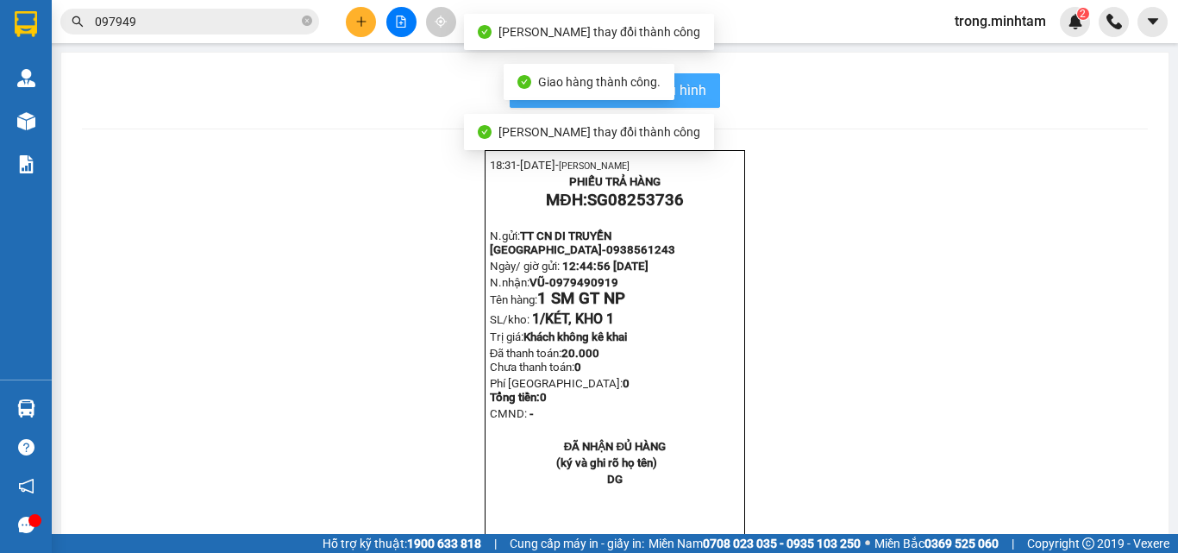
click at [679, 86] on span "In mẫu biên lai tự cấu hình" at bounding box center [625, 90] width 162 height 22
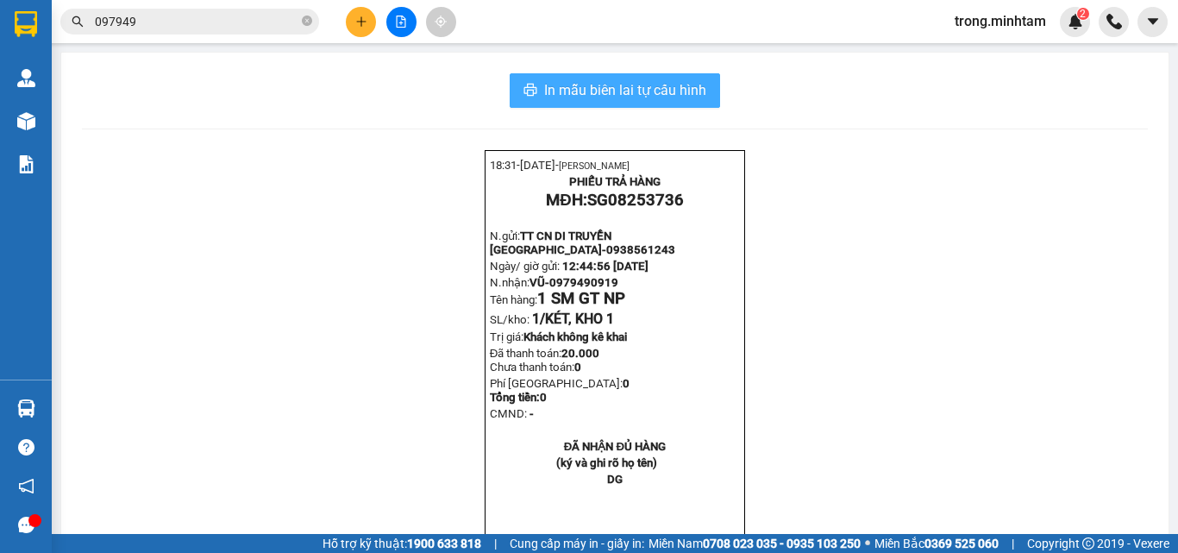
click at [579, 84] on span "In mẫu biên lai tự cấu hình" at bounding box center [625, 90] width 162 height 22
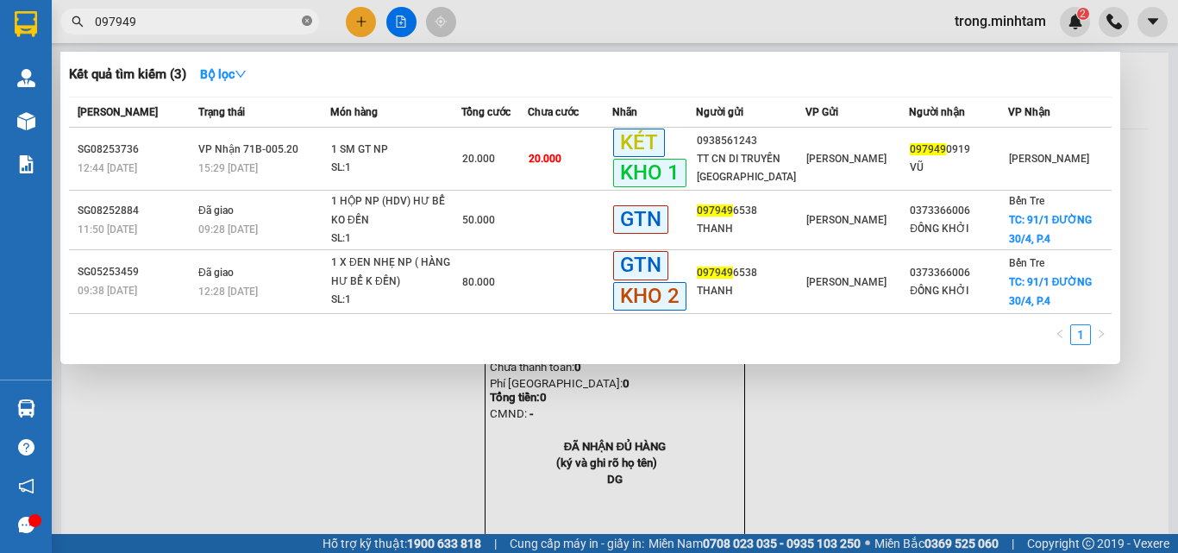
click at [310, 25] on icon "close-circle" at bounding box center [307, 21] width 10 height 10
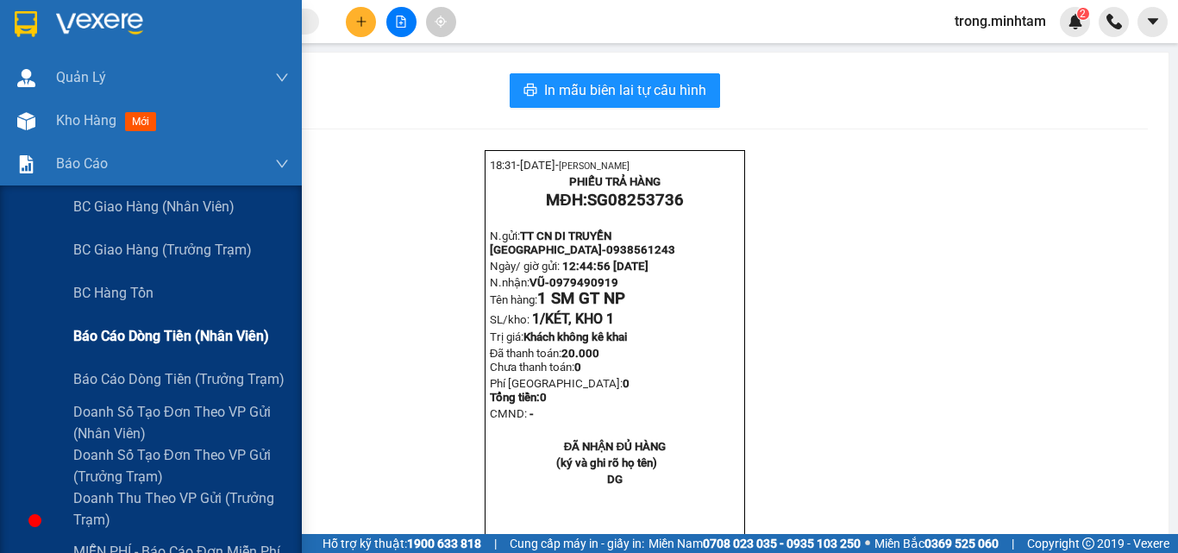
click at [191, 336] on span "Báo cáo dòng tiền (nhân viên)" at bounding box center [171, 336] width 196 height 22
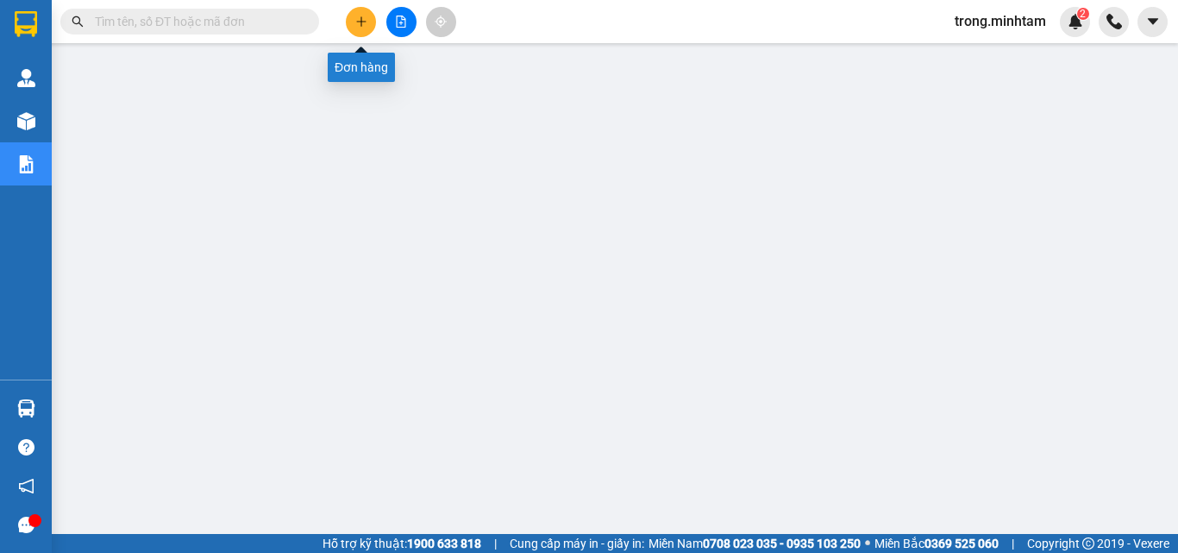
click at [353, 27] on button at bounding box center [361, 22] width 30 height 30
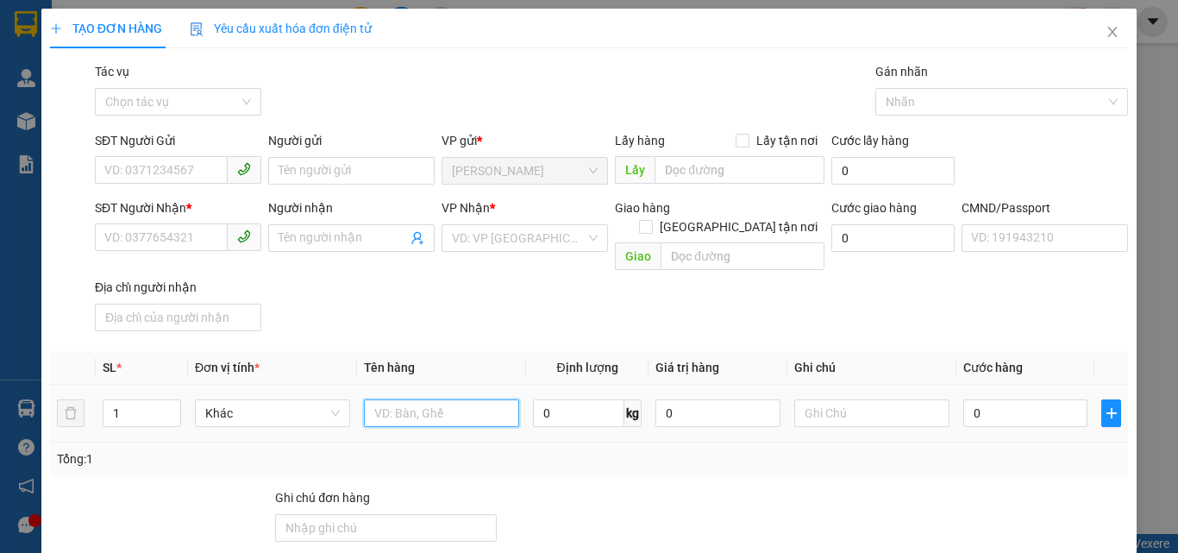
click at [384, 399] on input "text" at bounding box center [441, 413] width 155 height 28
type input "1T NP 33KG _TC"
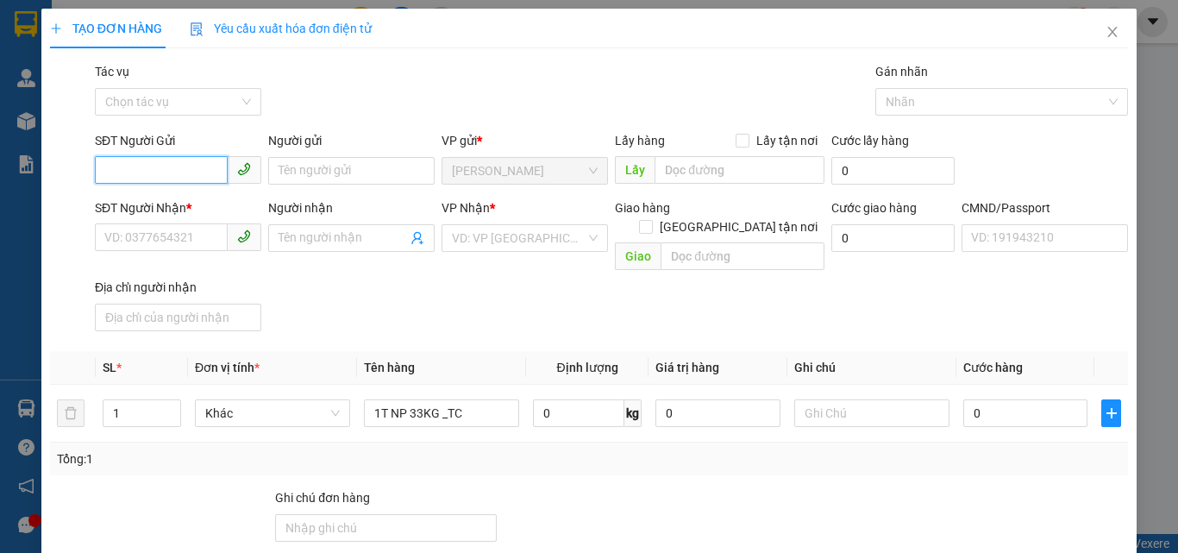
click at [169, 180] on input "SĐT Người Gửi" at bounding box center [161, 170] width 133 height 28
click at [171, 197] on div "0813685696 - THƯ" at bounding box center [176, 205] width 144 height 19
type input "0813685696"
type input "THƯ"
type input "0909935731"
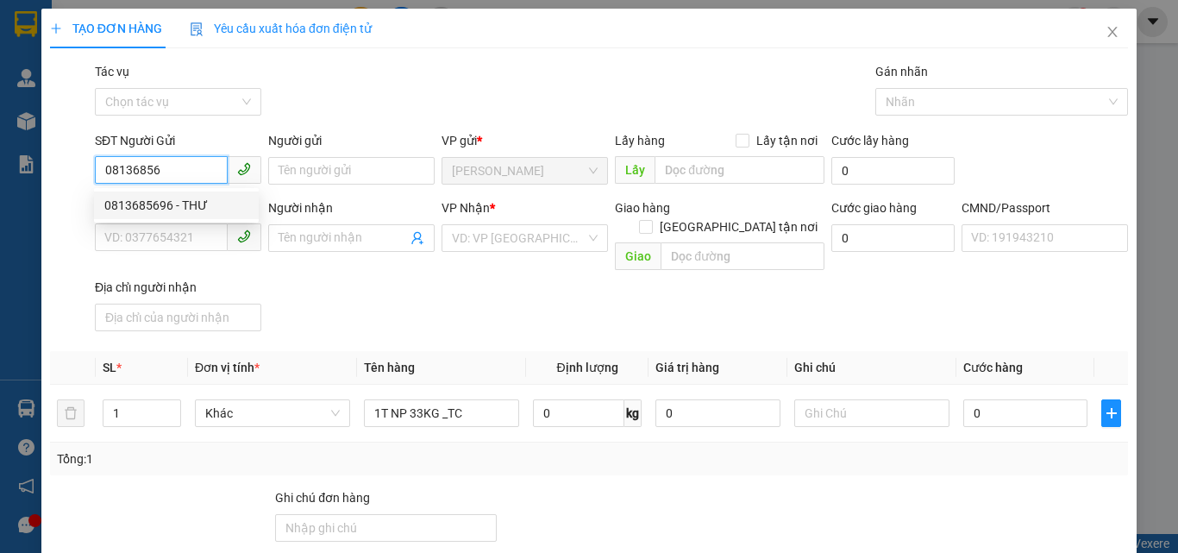
type input "THÙY"
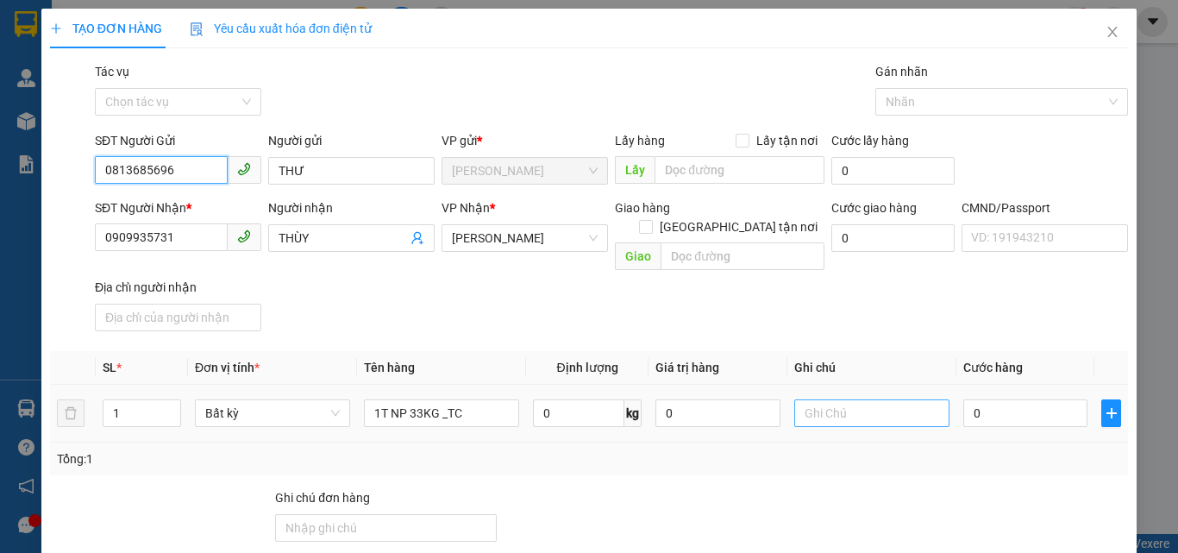
type input "0813685696"
click at [860, 399] on input "text" at bounding box center [871, 413] width 155 height 28
type input "8H MAI KHANH"
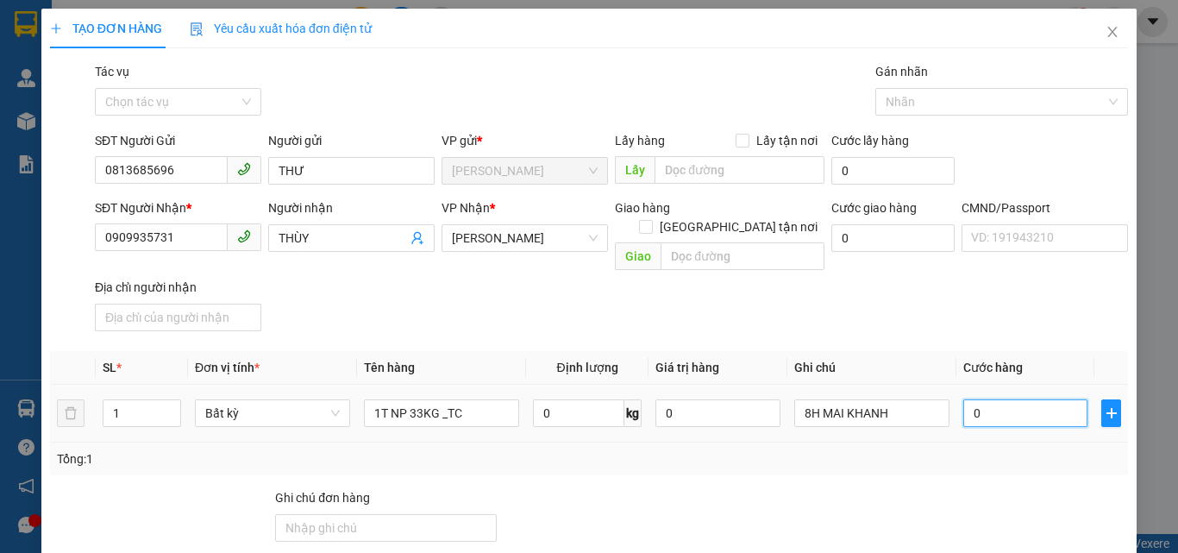
click at [1010, 400] on input "0" at bounding box center [1025, 413] width 124 height 28
type input "+"
click at [917, 488] on div at bounding box center [836, 518] width 225 height 60
click at [1025, 486] on div "Transit Pickup Surcharge Ids Transit Deliver Surcharge Ids Transit Deliver Surc…" at bounding box center [589, 417] width 1078 height 710
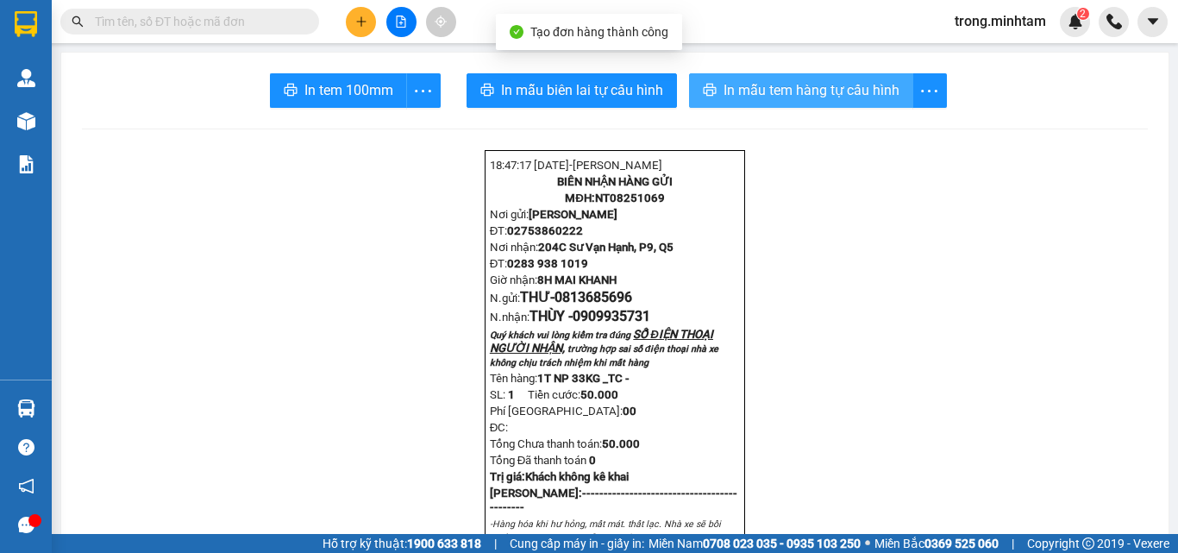
click at [733, 90] on span "In mẫu tem hàng tự cấu hình" at bounding box center [811, 90] width 176 height 22
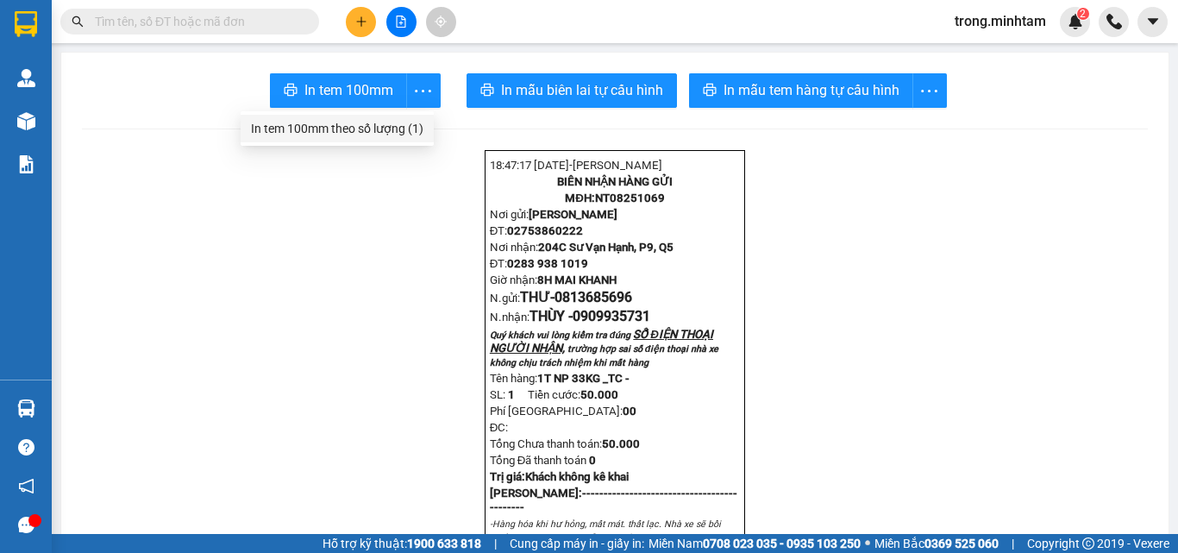
click at [399, 126] on div "In tem 100mm theo số lượng (1)" at bounding box center [337, 128] width 172 height 19
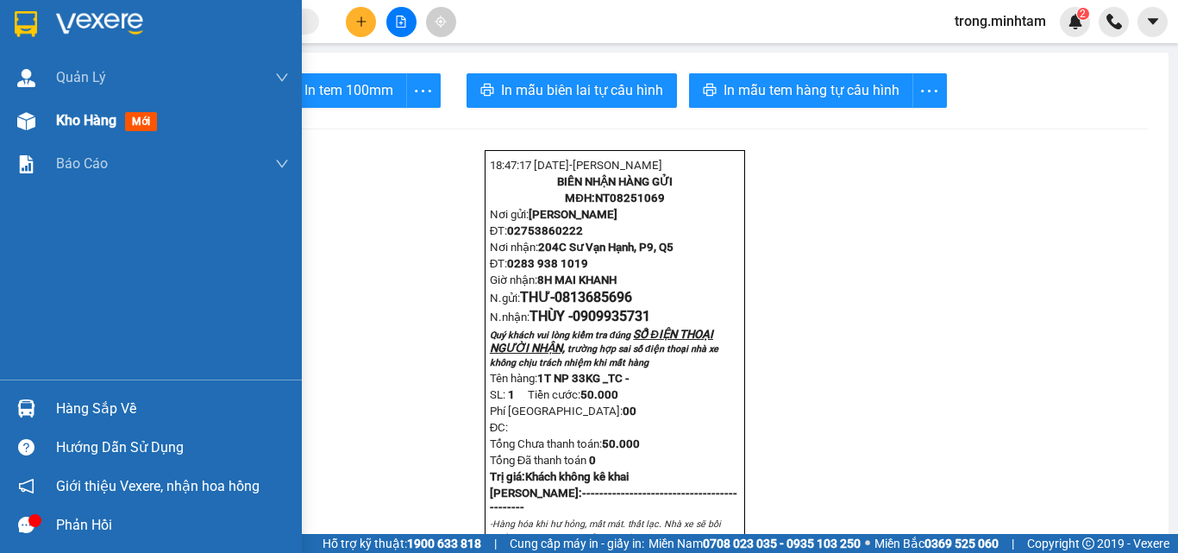
click at [104, 134] on div "Kho hàng mới" at bounding box center [172, 120] width 233 height 43
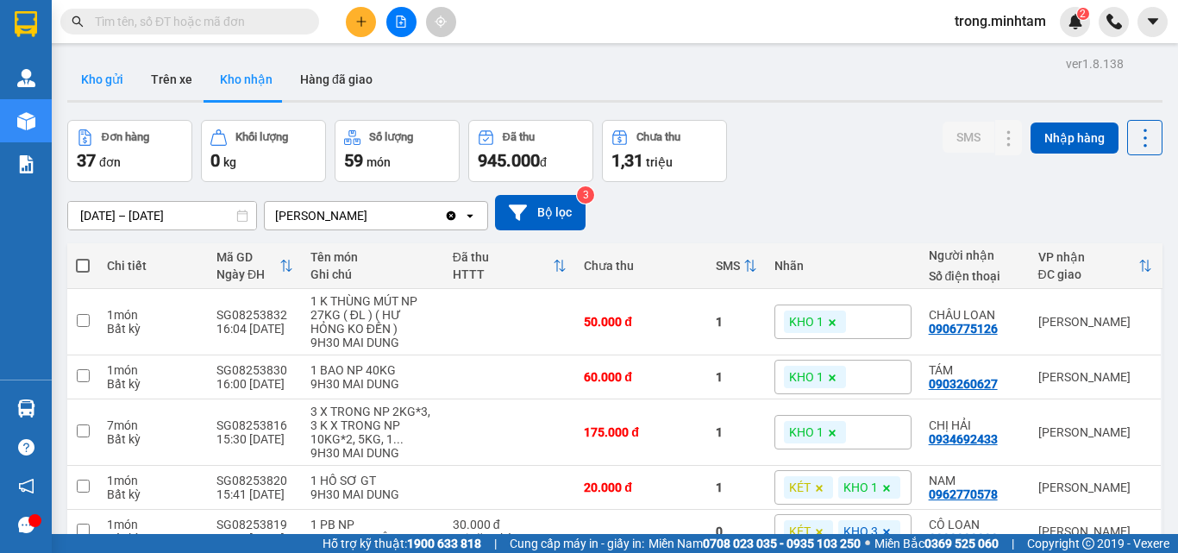
click at [116, 87] on button "Kho gửi" at bounding box center [102, 79] width 70 height 41
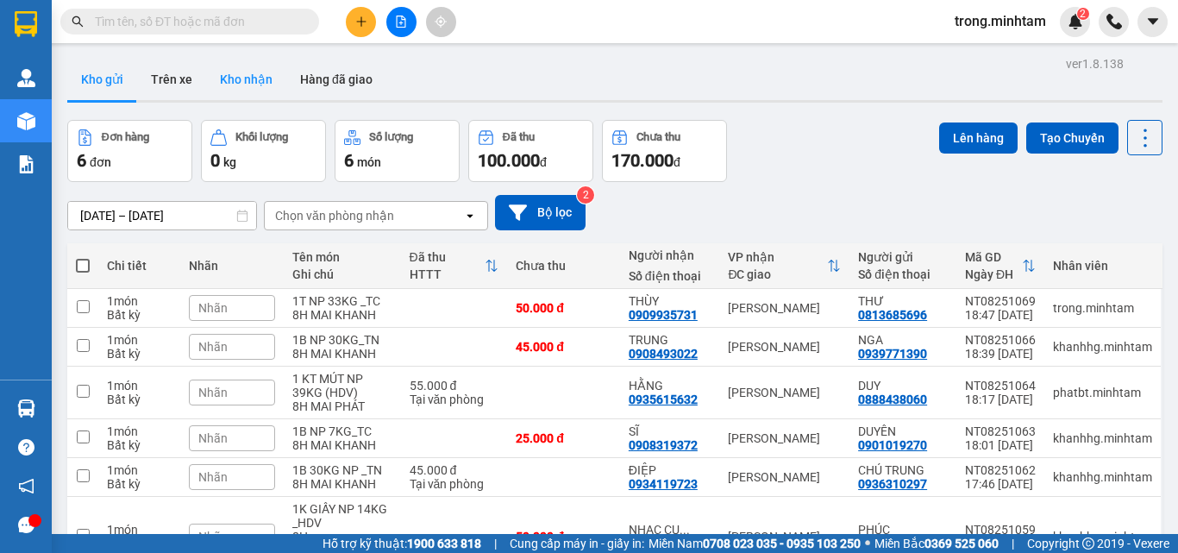
click at [233, 74] on button "Kho nhận" at bounding box center [246, 79] width 80 height 41
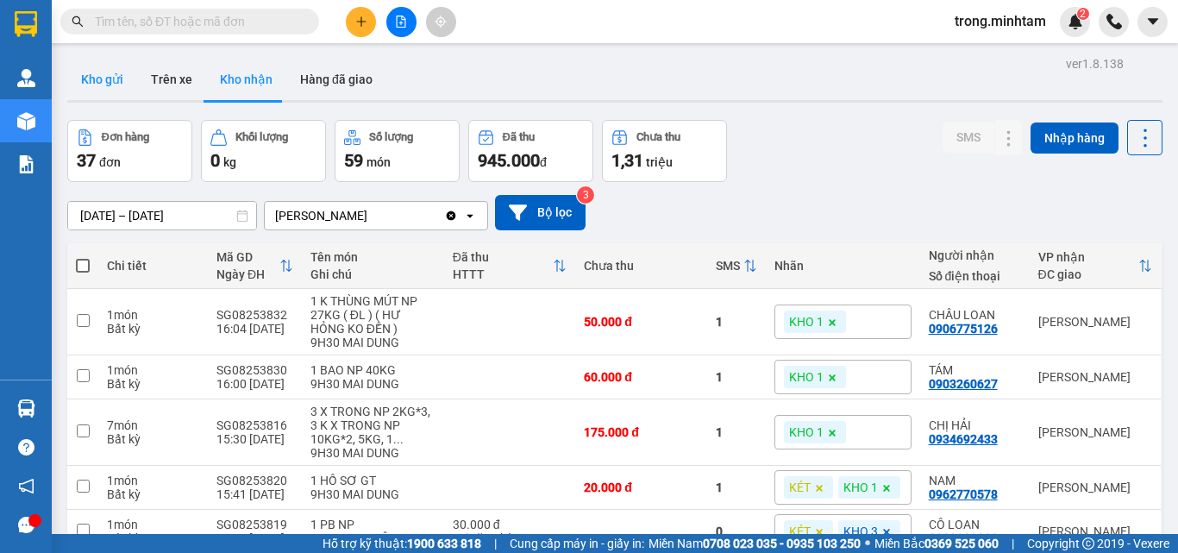
click at [122, 79] on button "Kho gửi" at bounding box center [102, 79] width 70 height 41
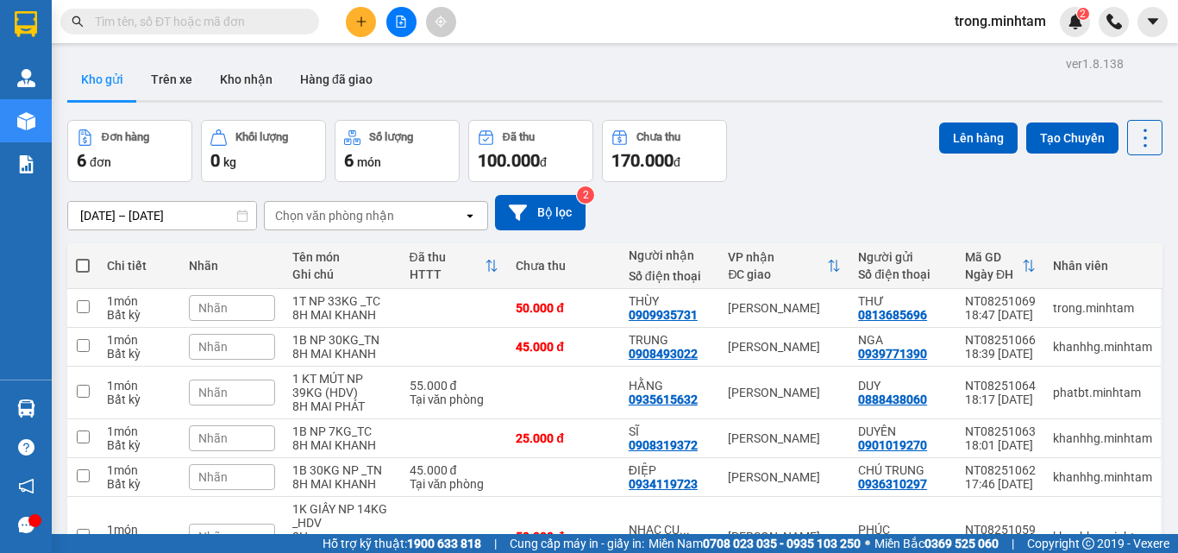
click at [973, 22] on span "trong.minhtam" at bounding box center [1000, 21] width 119 height 22
click at [977, 47] on span "Đăng xuất" at bounding box center [1008, 53] width 84 height 19
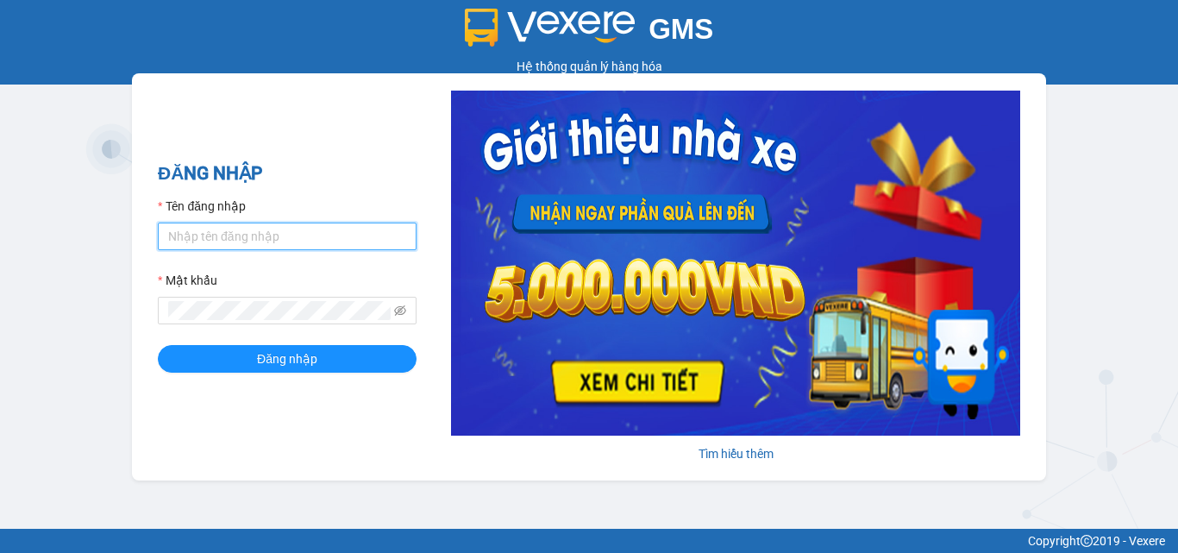
click at [237, 234] on input "Tên đăng nhập" at bounding box center [287, 236] width 259 height 28
type input "phatbt.minhtam"
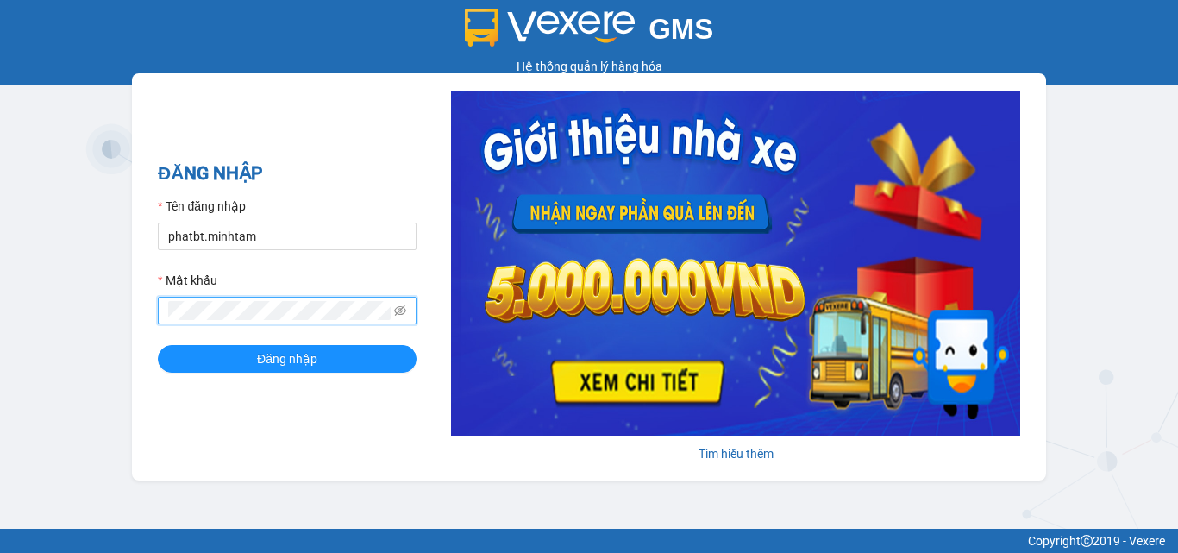
click at [158, 345] on button "Đăng nhập" at bounding box center [287, 359] width 259 height 28
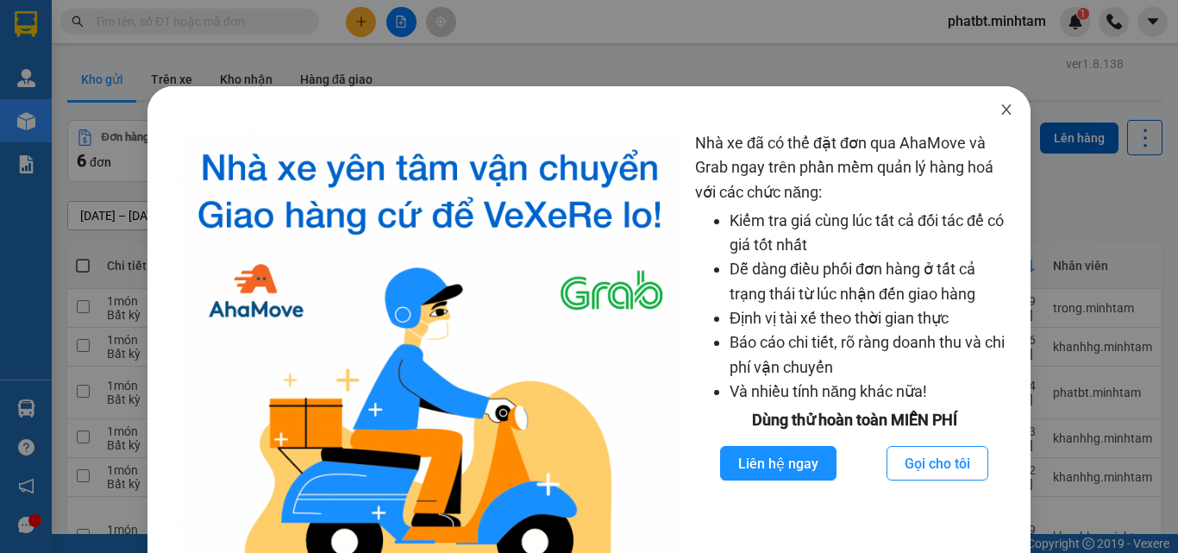
click at [1002, 111] on icon "close" at bounding box center [1006, 109] width 9 height 10
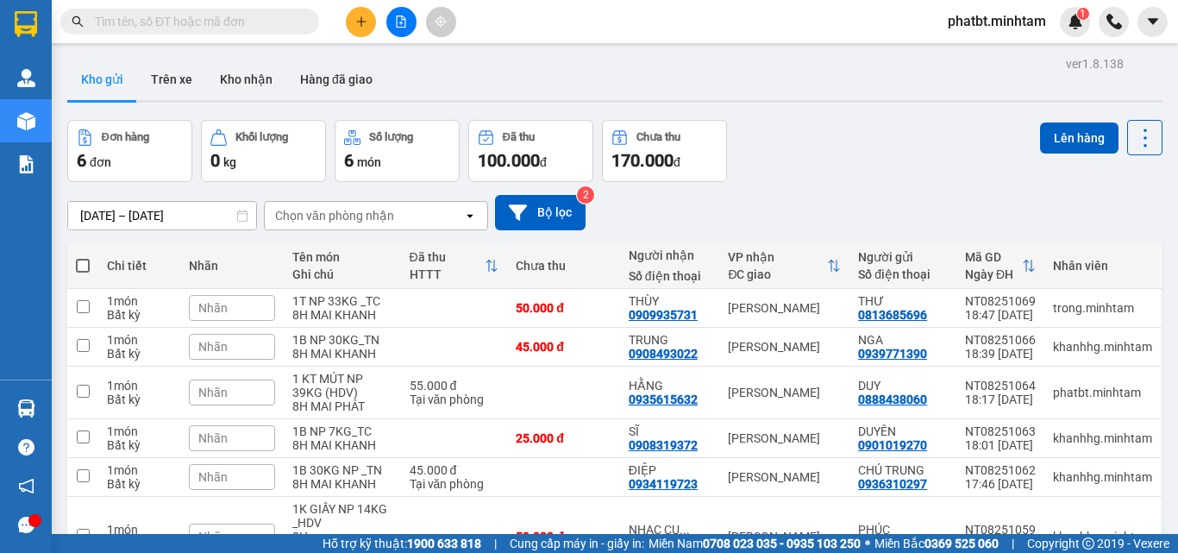
click at [124, 91] on button "Kho gửi" at bounding box center [102, 79] width 70 height 41
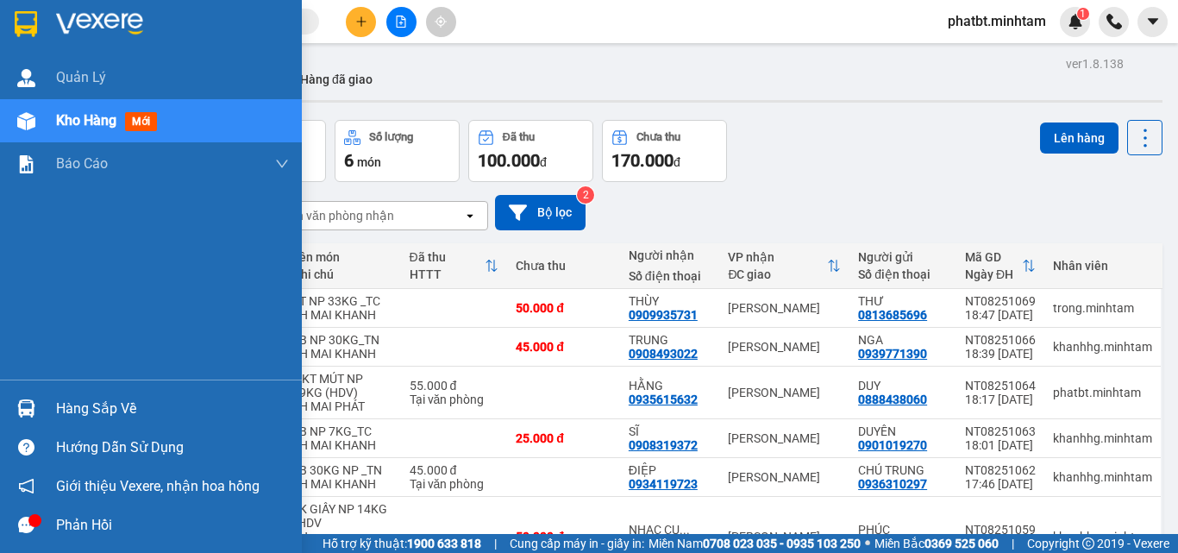
click at [110, 401] on div "Hàng sắp về" at bounding box center [172, 409] width 233 height 26
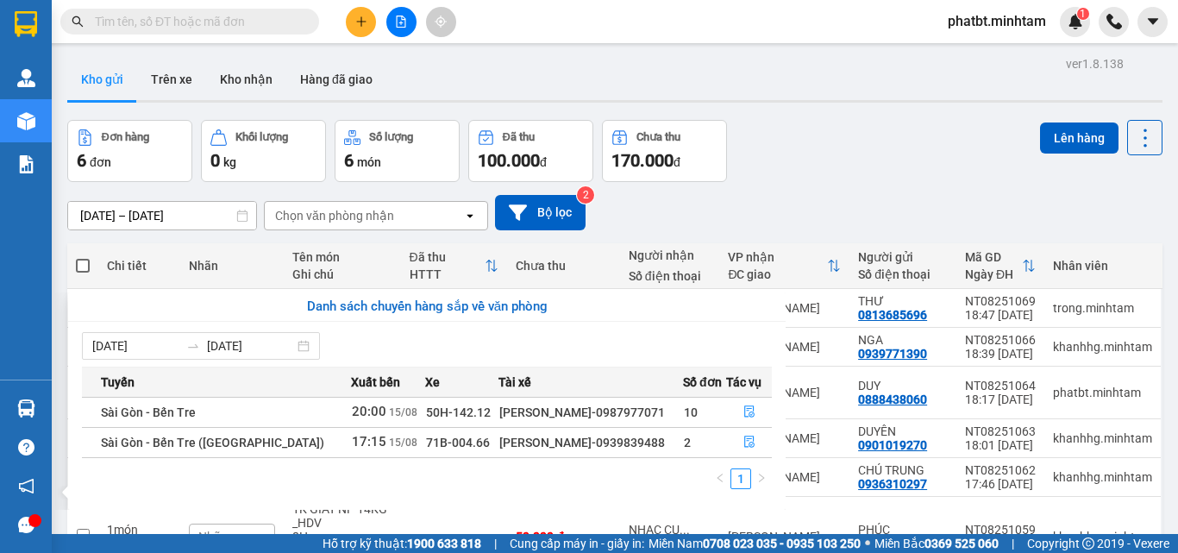
click at [795, 150] on section "Kết quả tìm kiếm ( 0 ) Bộ lọc No Data phatbt.minhtam 1 Quản Lý Kho hàng mới Báo…" at bounding box center [589, 276] width 1178 height 553
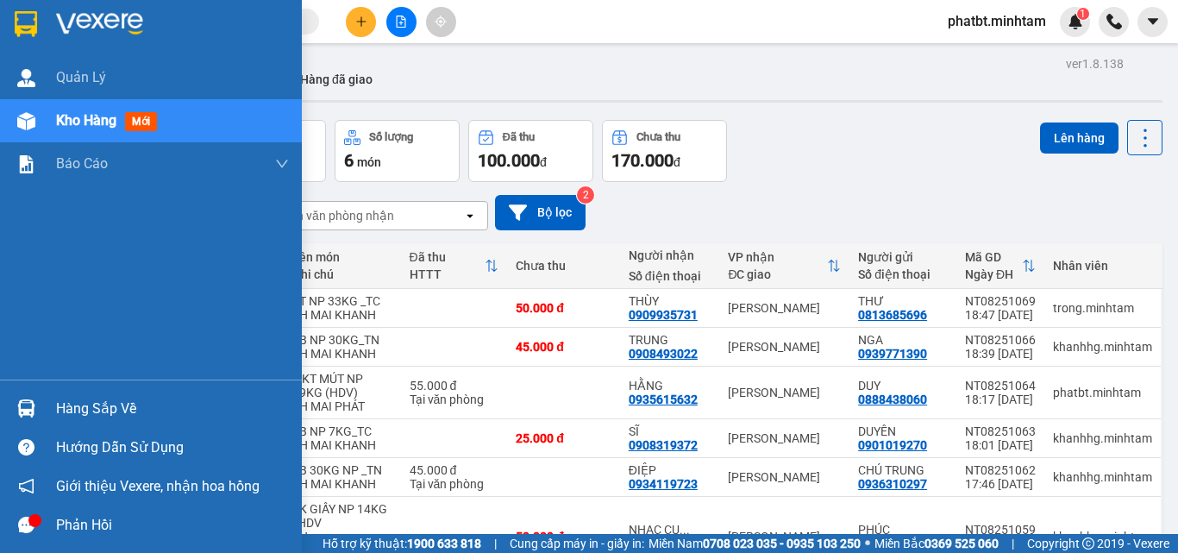
drag, startPoint x: 34, startPoint y: 117, endPoint x: 43, endPoint y: 120, distance: 9.0
click at [35, 116] on div at bounding box center [26, 121] width 30 height 30
click at [114, 419] on div "Hàng sắp về" at bounding box center [172, 409] width 233 height 26
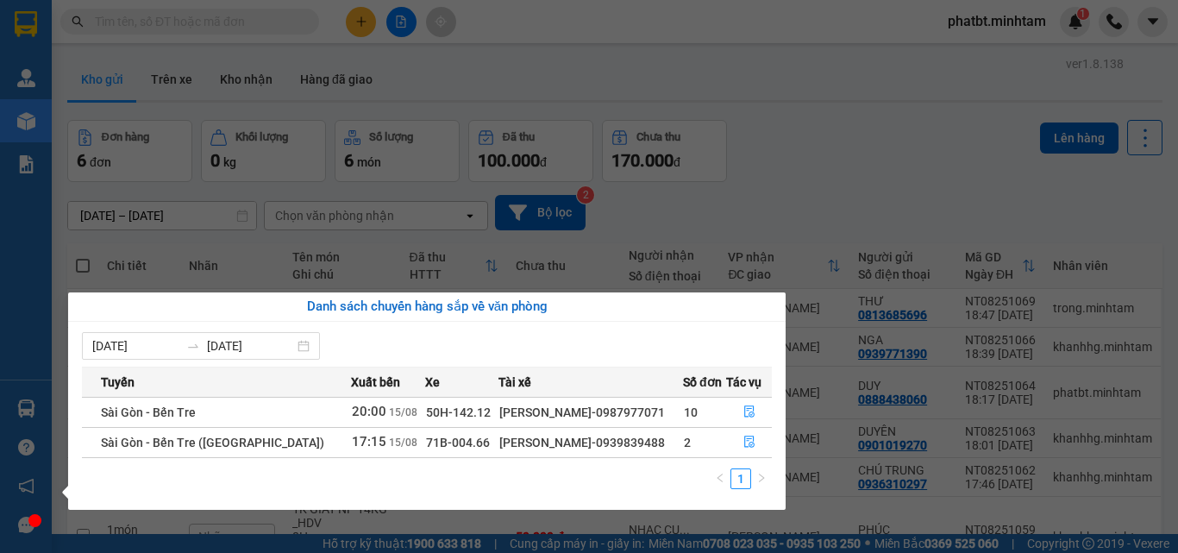
click at [794, 128] on section "Kết quả tìm kiếm ( 0 ) Bộ lọc No Data phatbt.minhtam 1 Quản Lý Kho hàng mới Báo…" at bounding box center [589, 276] width 1178 height 553
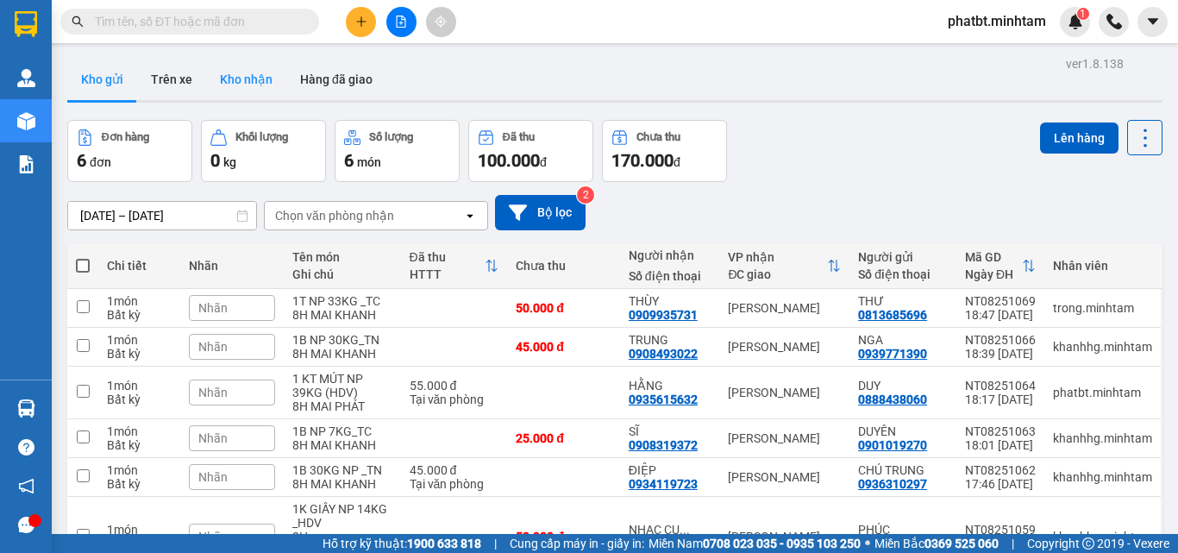
click at [245, 69] on button "Kho nhận" at bounding box center [246, 79] width 80 height 41
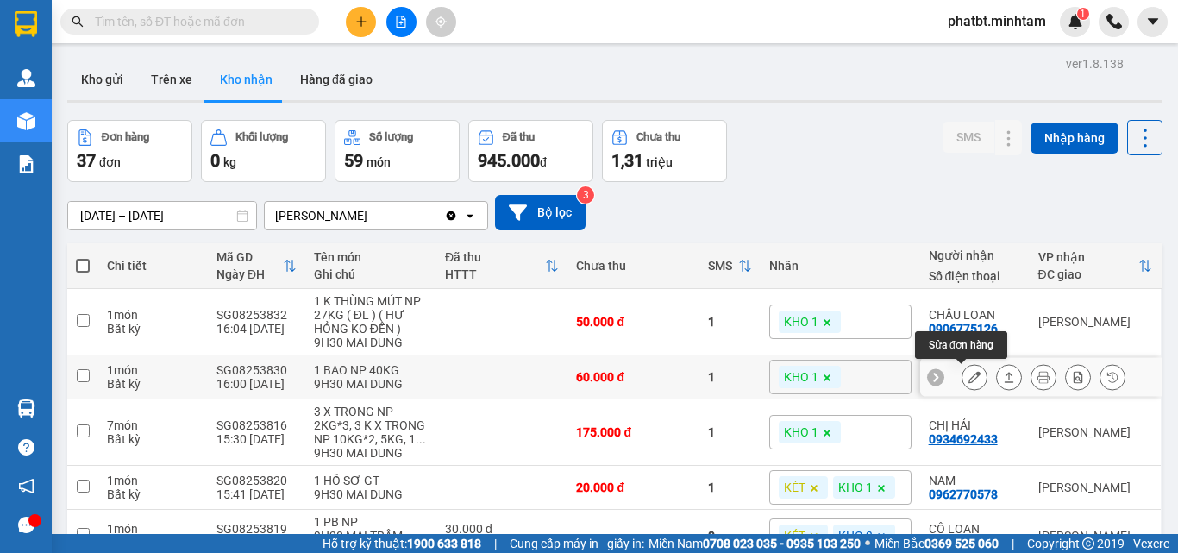
click at [968, 378] on icon at bounding box center [974, 377] width 12 height 12
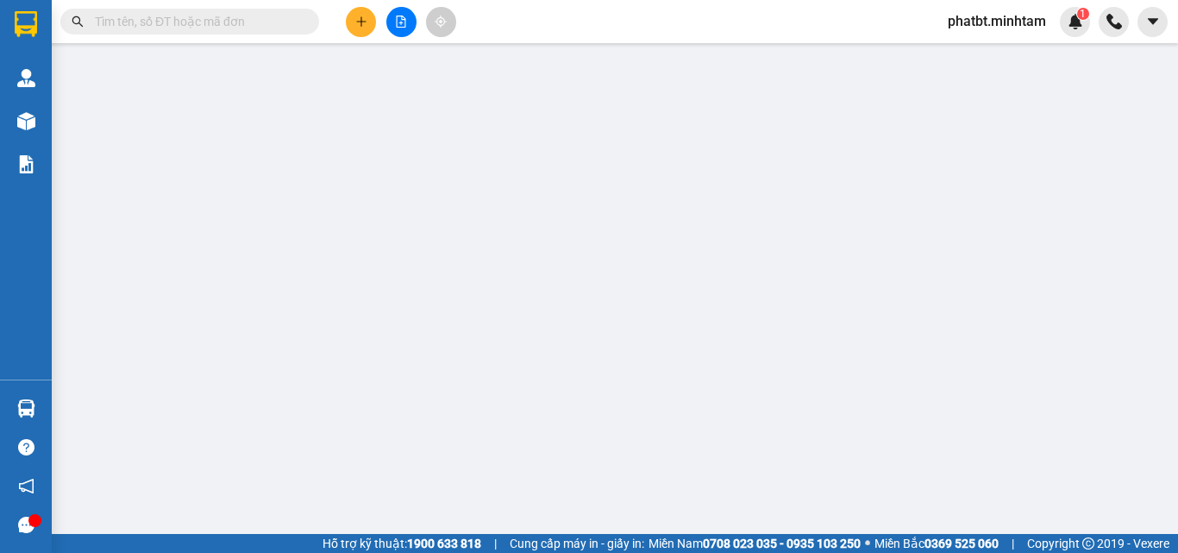
type input "0865310429"
type input "KHOA"
type input "0903260627"
type input "TÁM"
type input "60.000"
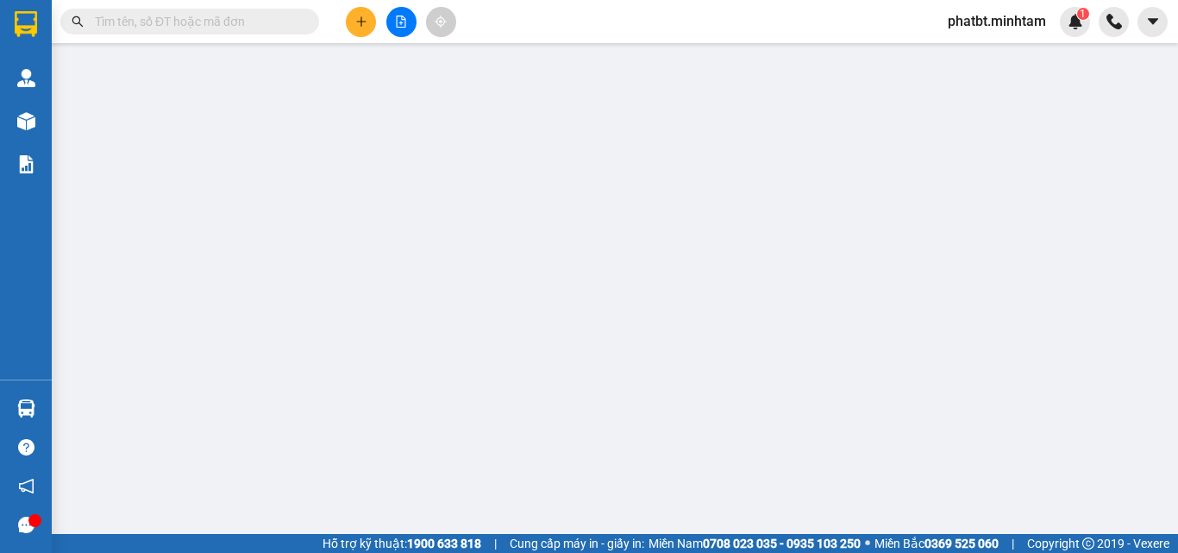
type input "60.000"
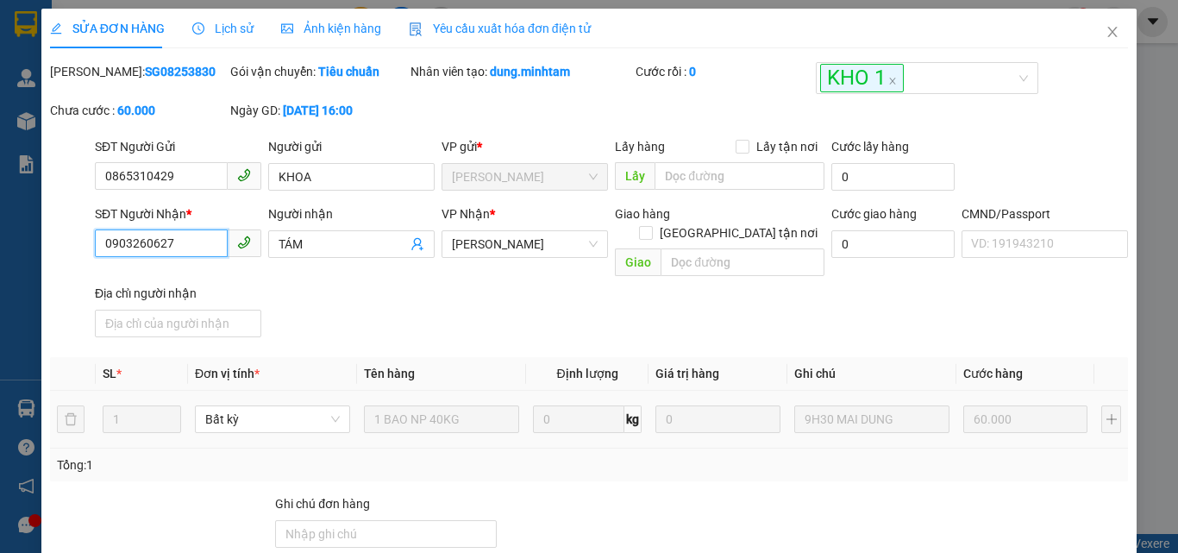
click at [207, 249] on input "0903260627" at bounding box center [161, 243] width 133 height 28
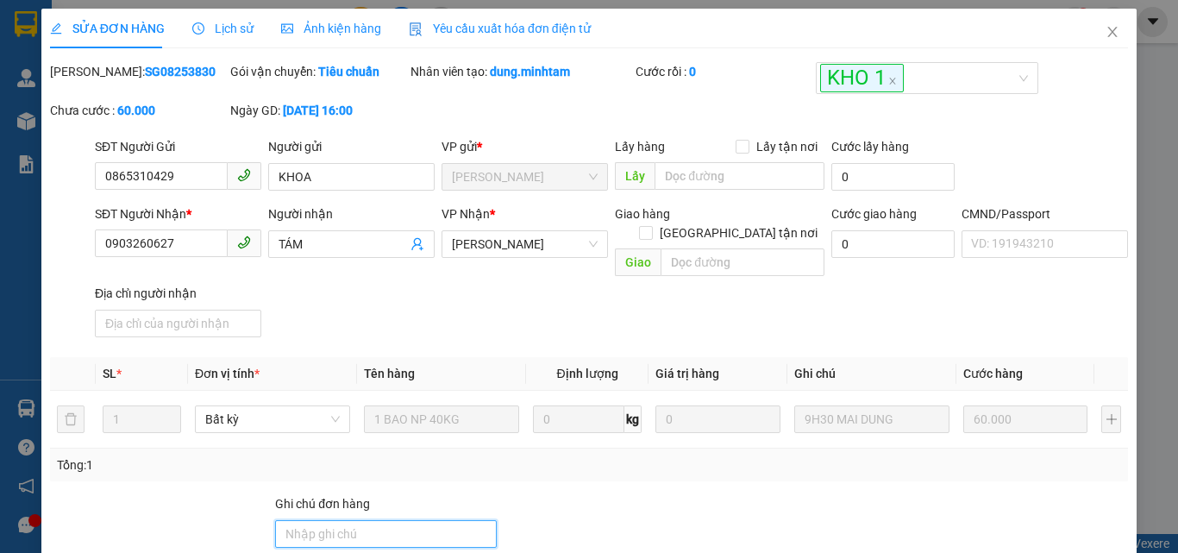
click at [323, 520] on input "Ghi chú đơn hàng" at bounding box center [386, 534] width 222 height 28
type input "ĐG"
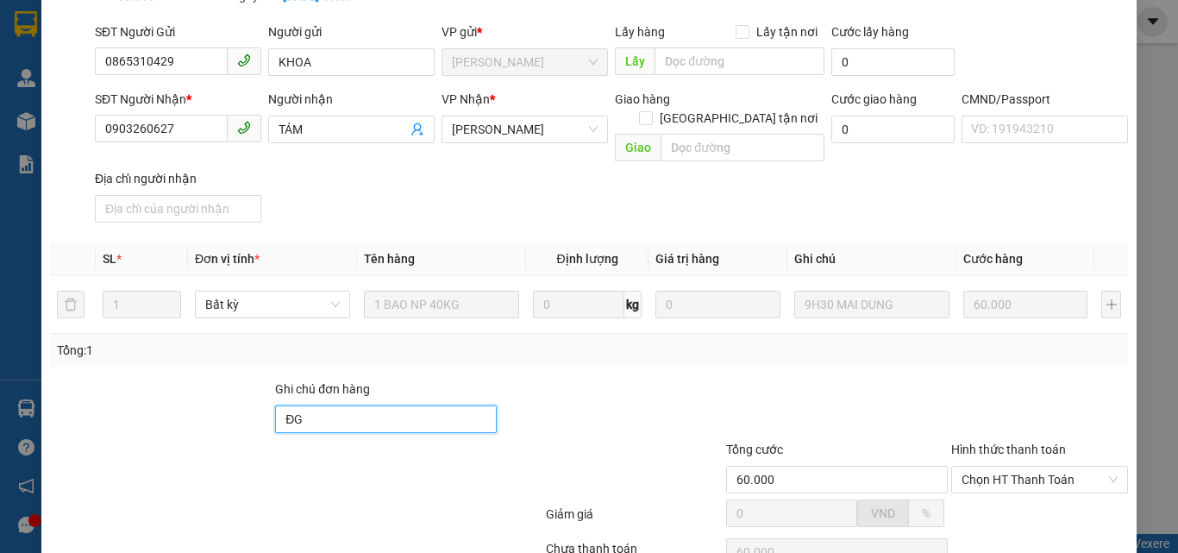
scroll to position [240, 0]
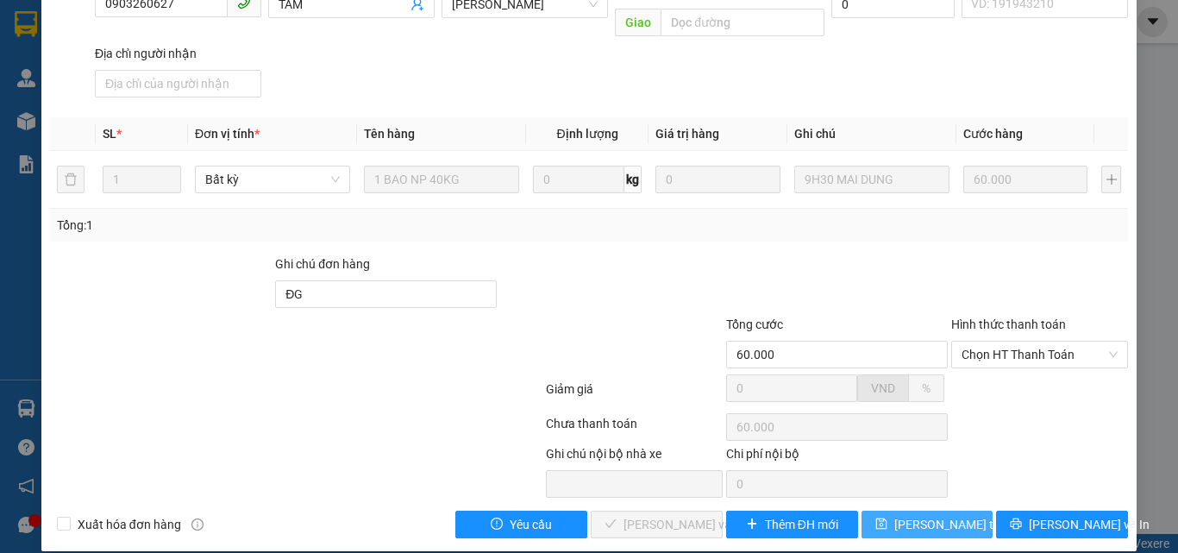
click at [918, 515] on span "[PERSON_NAME] thay đổi" at bounding box center [963, 524] width 138 height 19
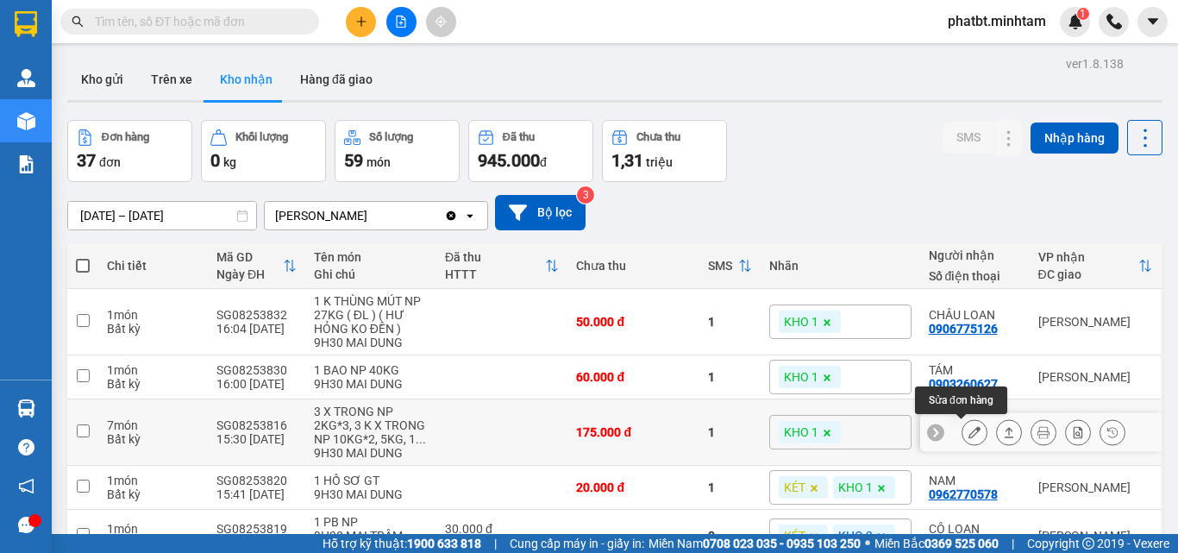
click at [969, 431] on button at bounding box center [974, 432] width 24 height 30
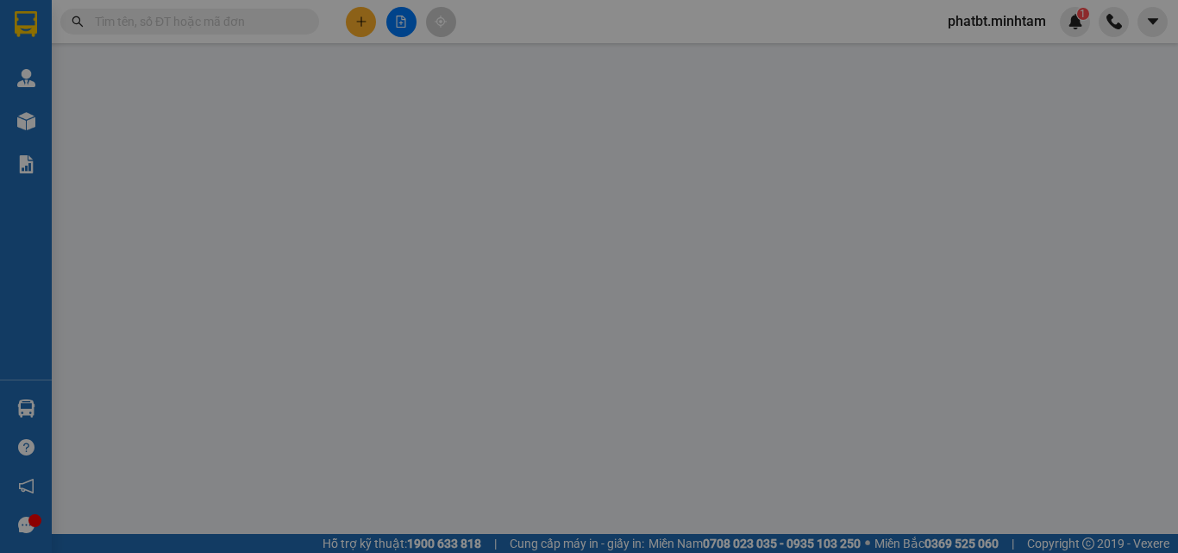
type input "0839045678"
type input "ĐỒ CHƠI MĂNG NON"
type input "0934692433"
type input "CHỊ HẢI"
type input "175.000"
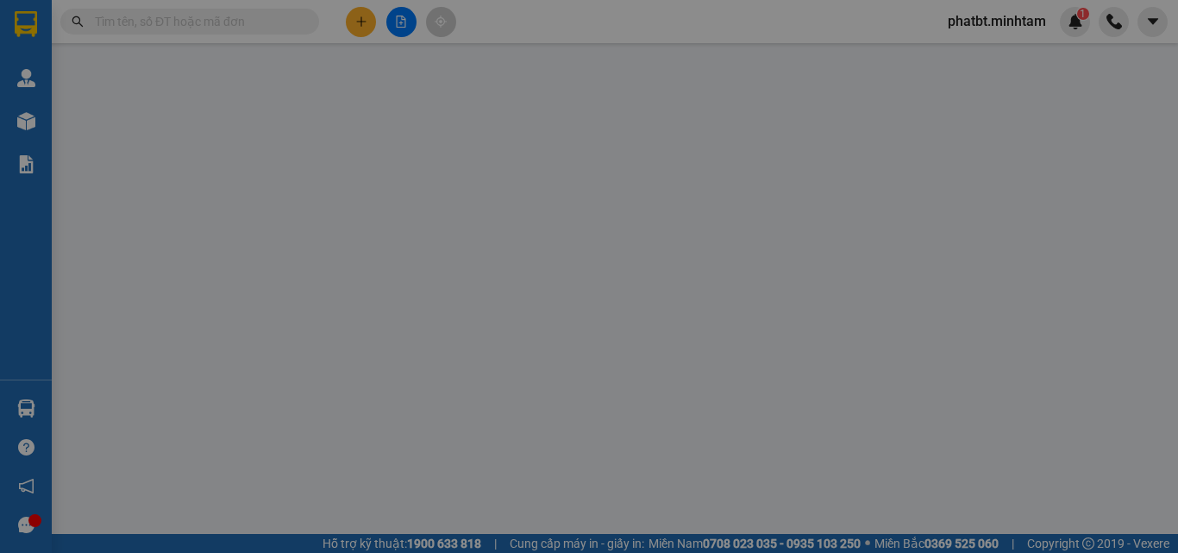
type input "175.000"
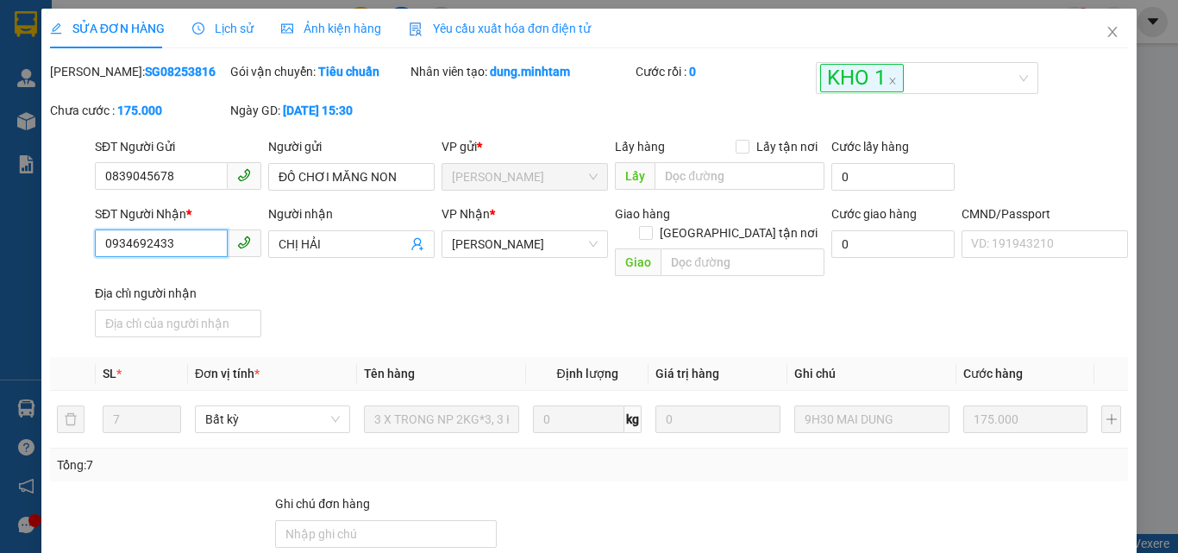
click at [207, 239] on input "0934692433" at bounding box center [161, 243] width 133 height 28
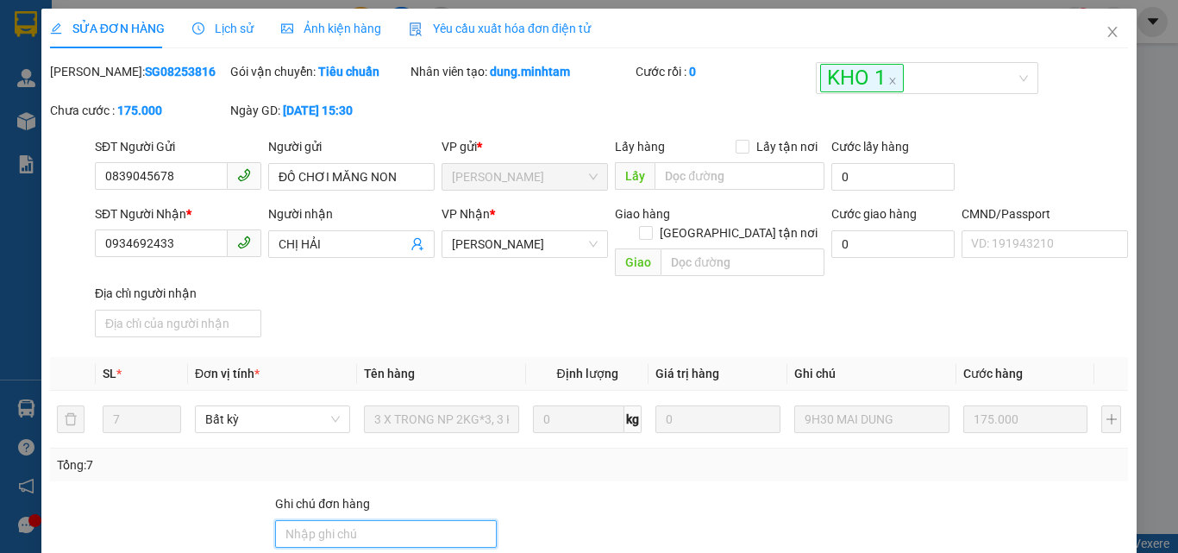
click at [291, 523] on input "Ghi chú đơn hàng" at bounding box center [386, 534] width 222 height 28
type input "ĐG"
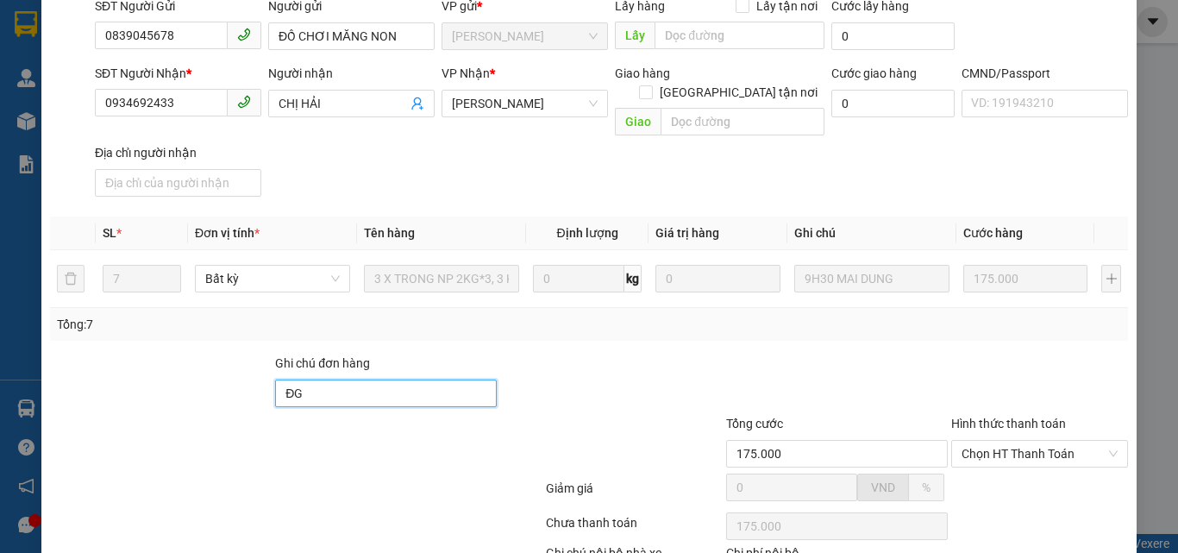
scroll to position [240, 0]
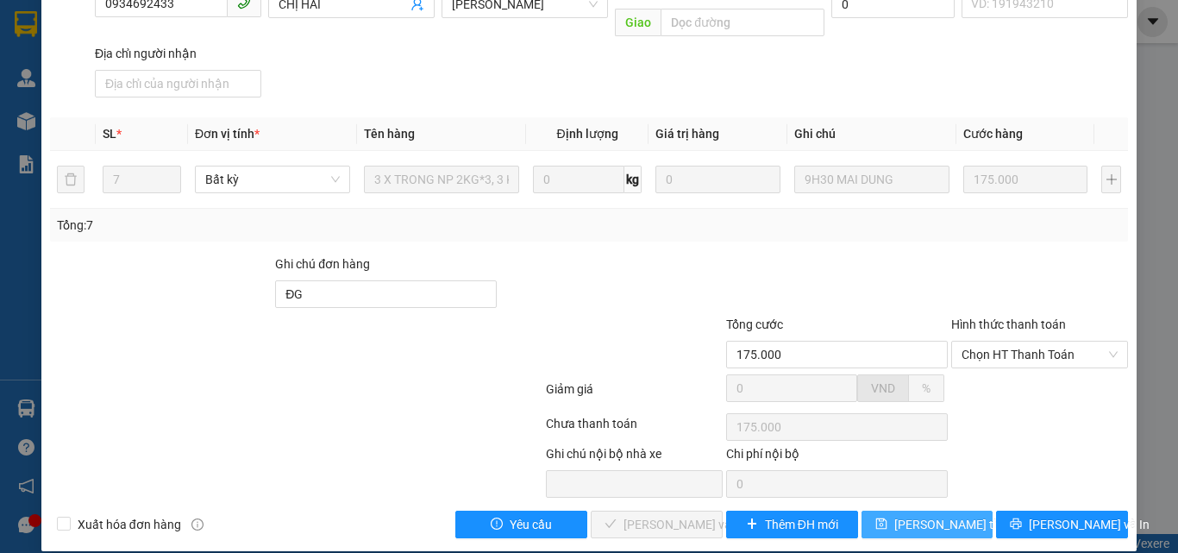
click at [919, 515] on span "[PERSON_NAME] thay đổi" at bounding box center [963, 524] width 138 height 19
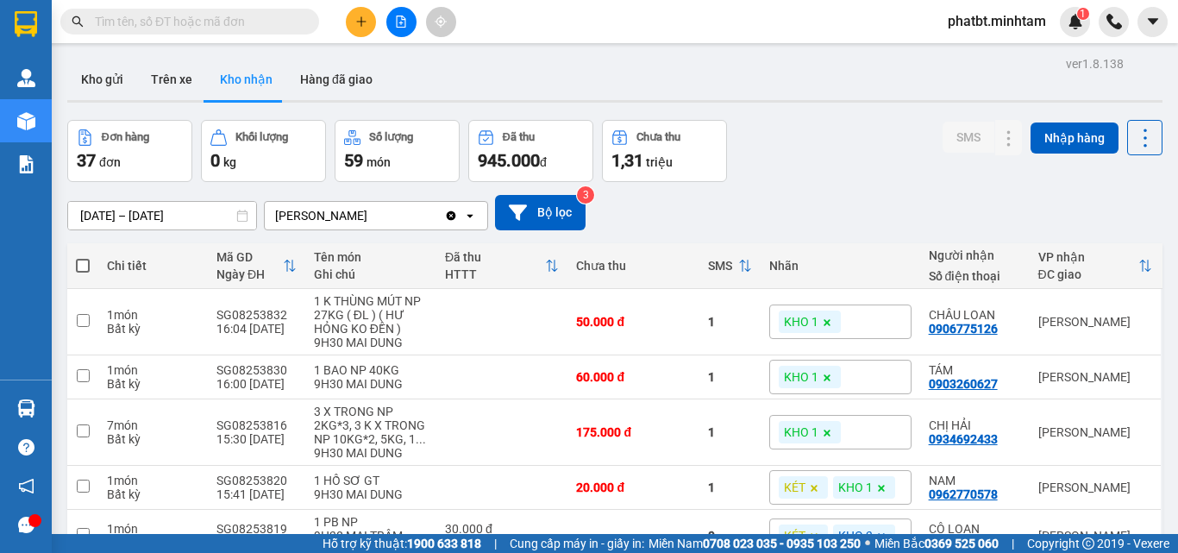
scroll to position [230, 0]
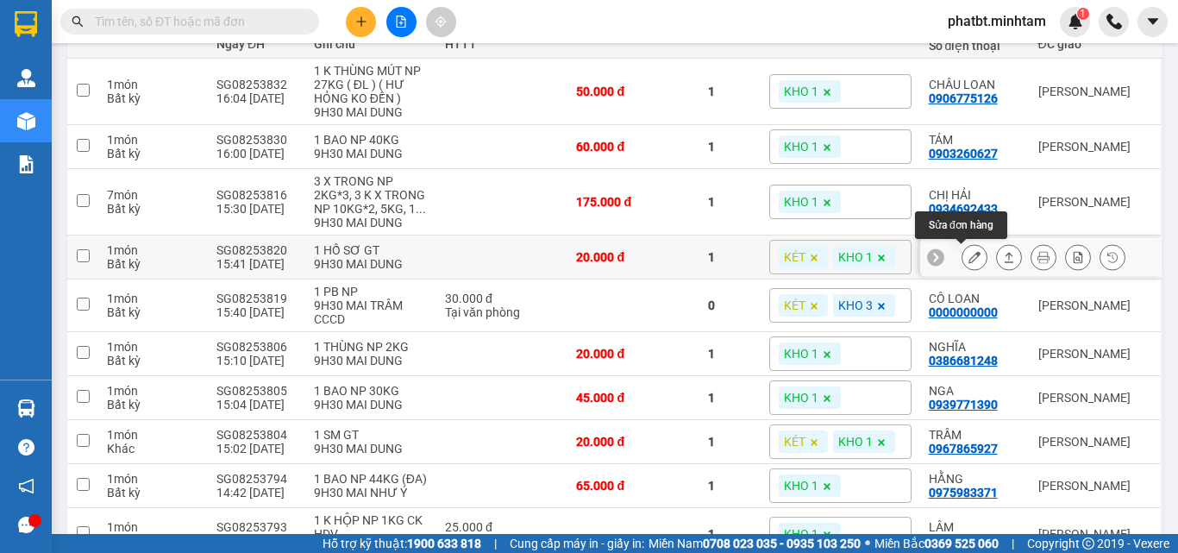
click at [968, 255] on icon at bounding box center [974, 257] width 12 height 12
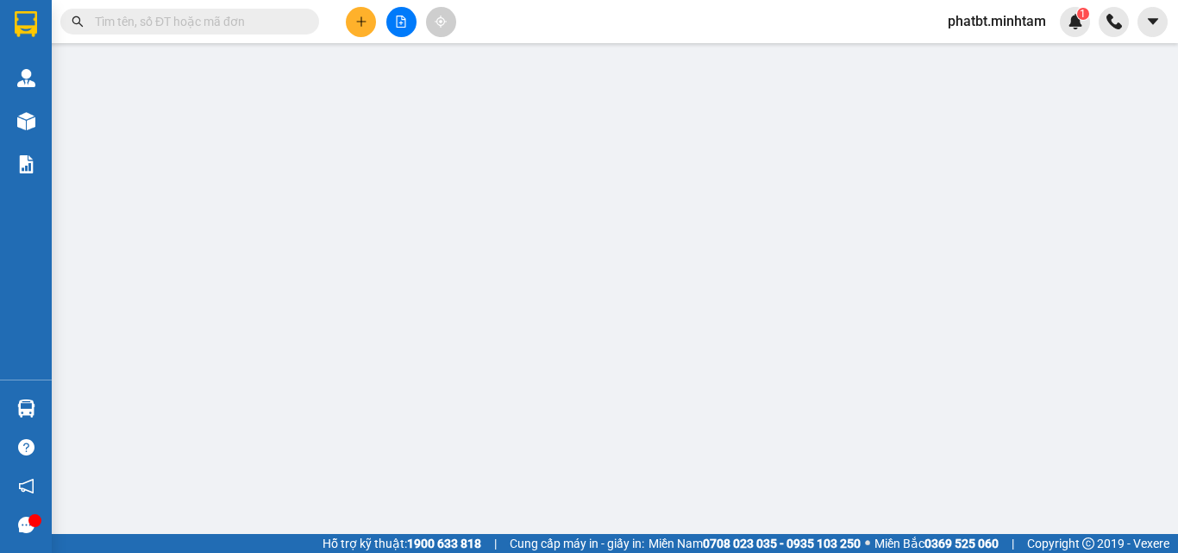
type input "0931840626"
type input "THÔNG"
type input "0962770578"
type input "NAM"
type input "20.000"
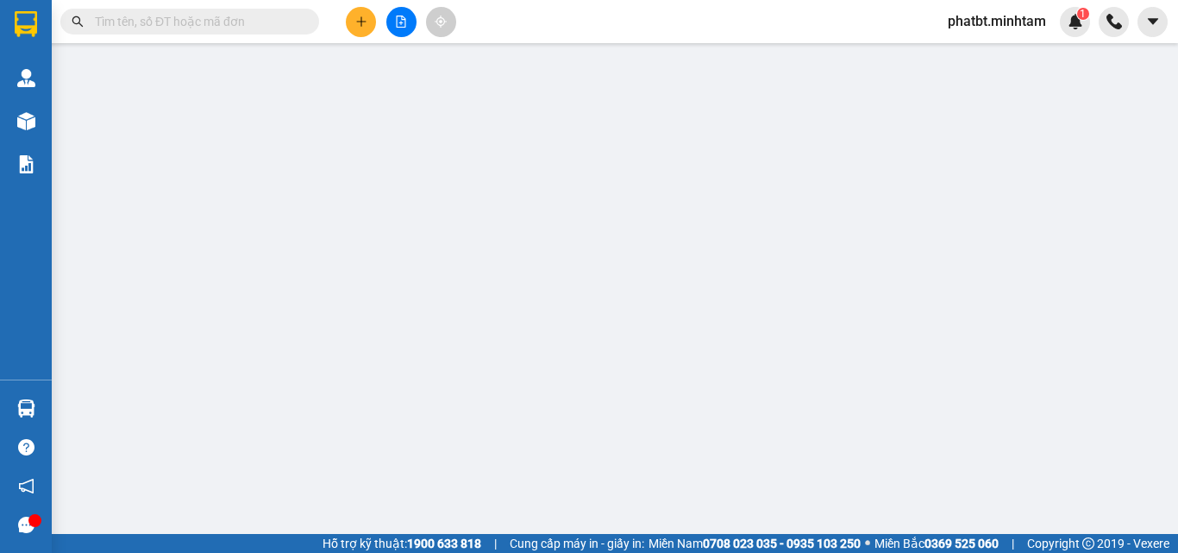
type input "20.000"
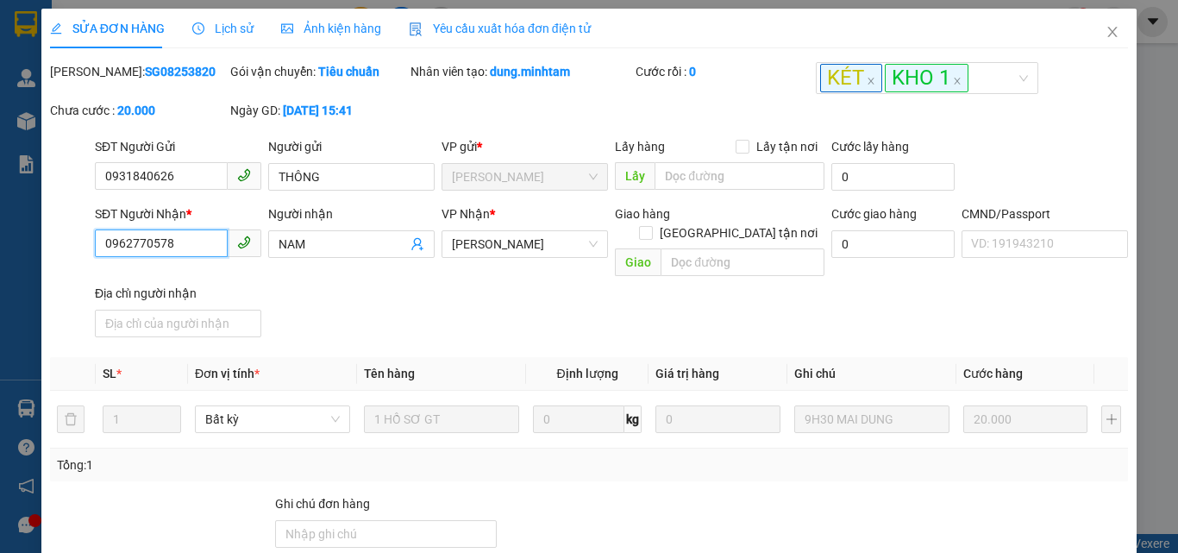
click at [210, 239] on input "0962770578" at bounding box center [161, 243] width 133 height 28
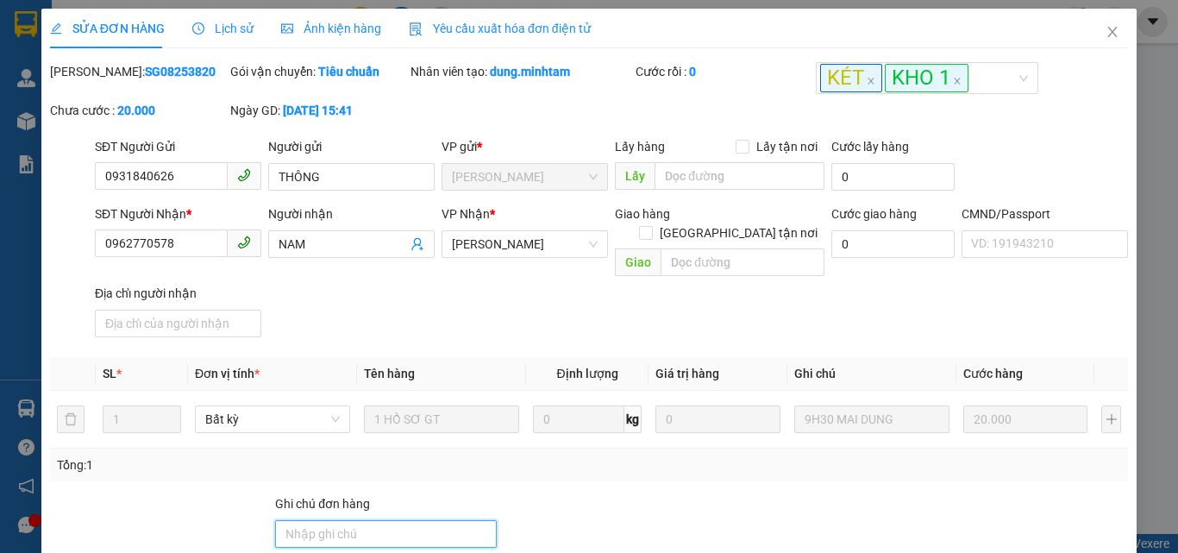
click at [341, 520] on input "Ghi chú đơn hàng" at bounding box center [386, 534] width 222 height 28
type input "ĐG"
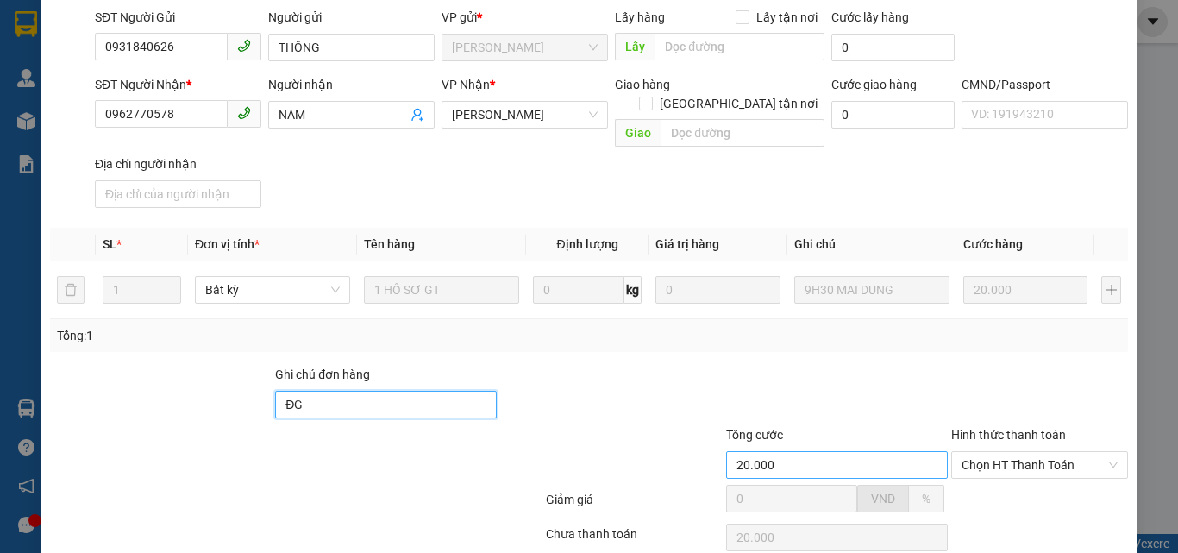
scroll to position [240, 0]
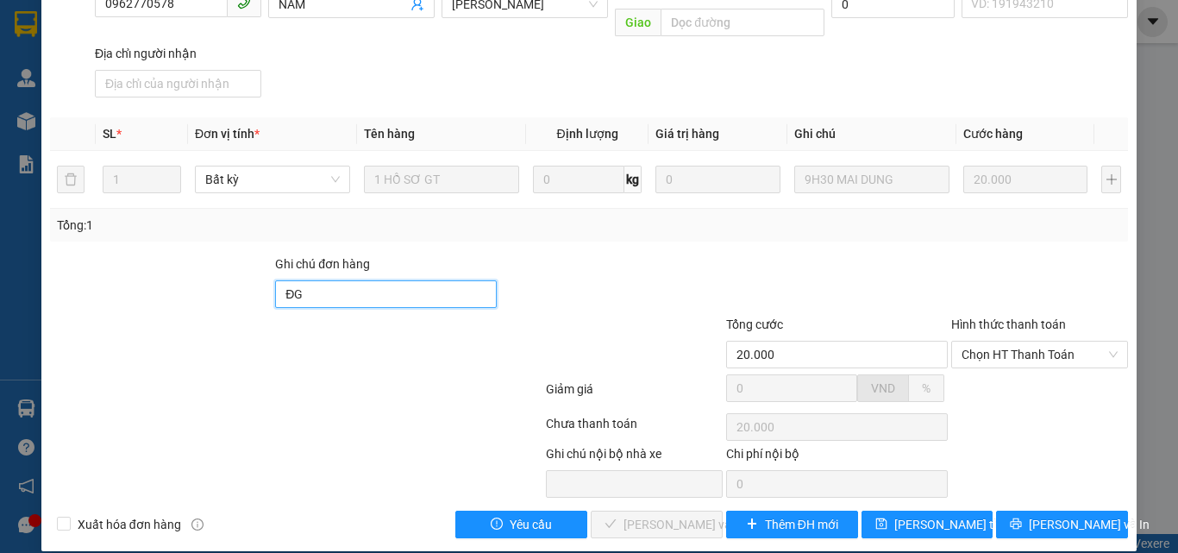
click at [398, 280] on input "ĐG" at bounding box center [386, 294] width 222 height 28
type input "knm"
click at [935, 515] on span "[PERSON_NAME] thay đổi" at bounding box center [963, 524] width 138 height 19
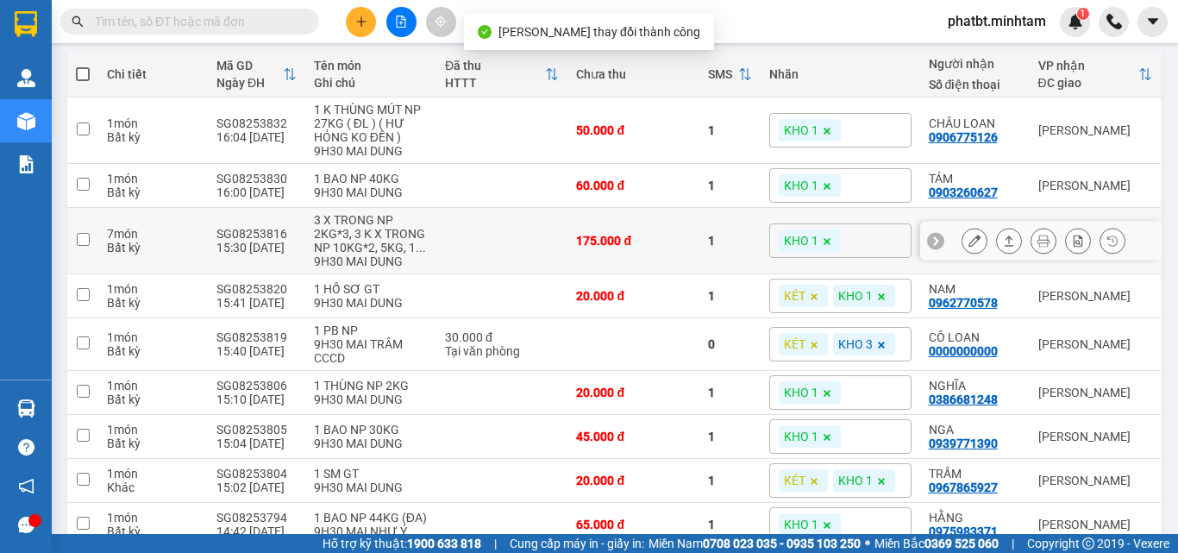
scroll to position [230, 0]
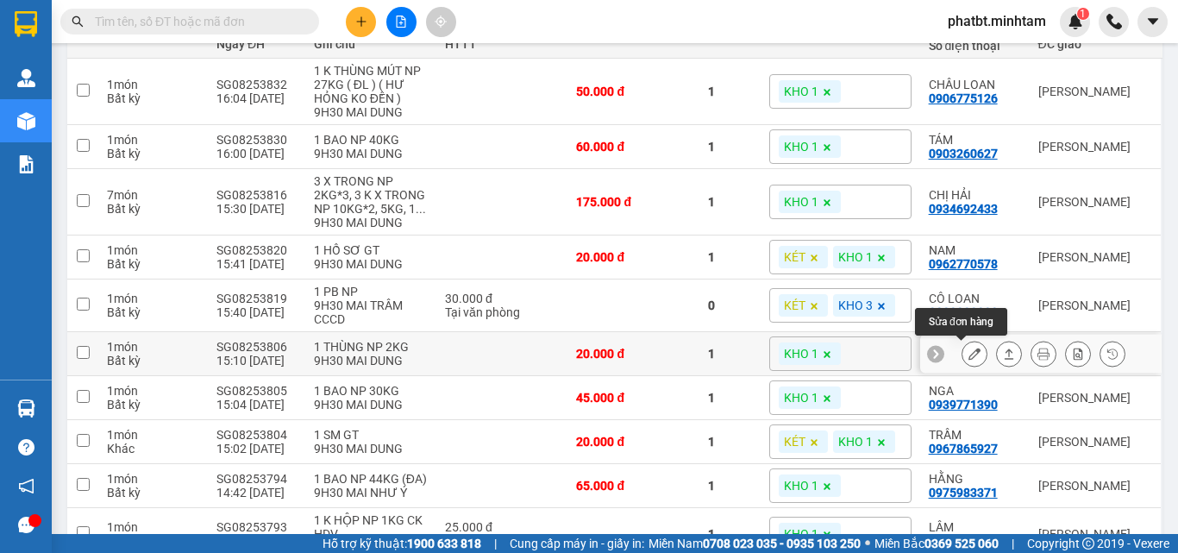
click at [968, 353] on icon at bounding box center [974, 353] width 12 height 12
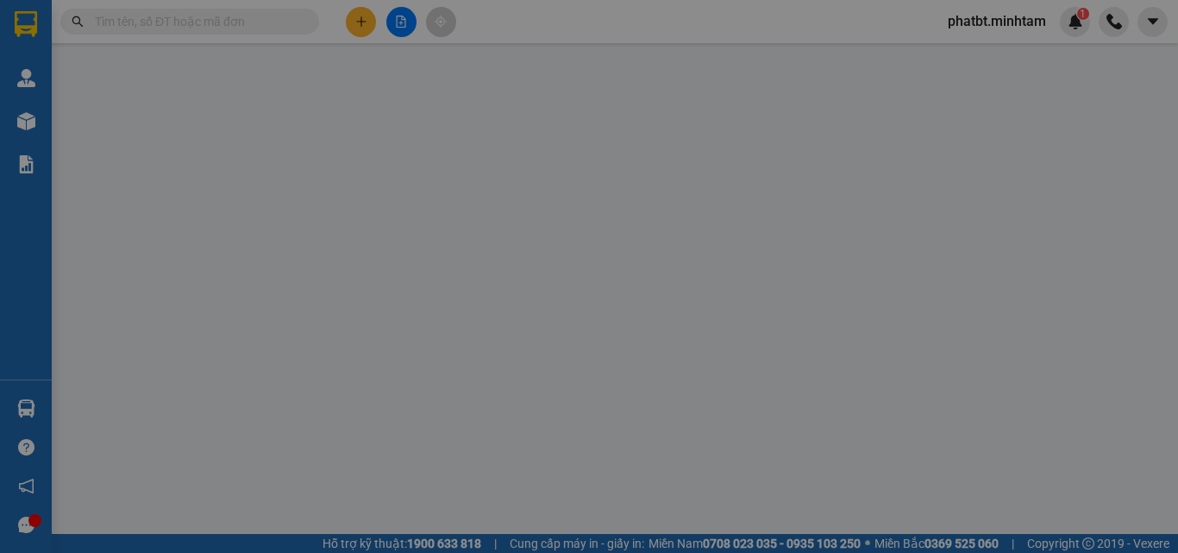
type input "0966464031"
type input "VY"
type input "0386681248"
type input "NGHĨA"
type input "ĐG"
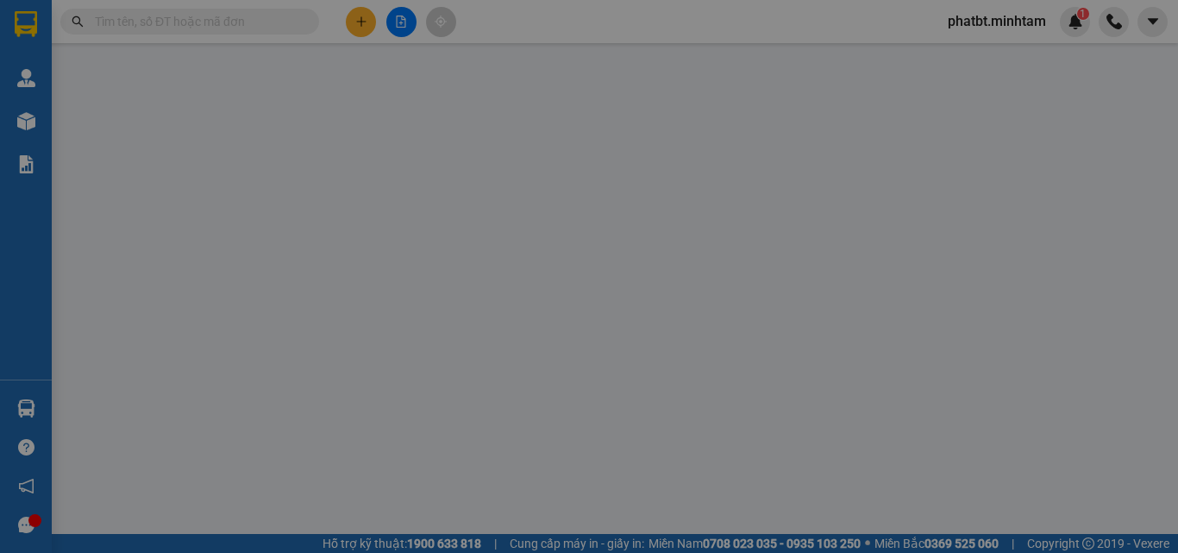
type input "20.000"
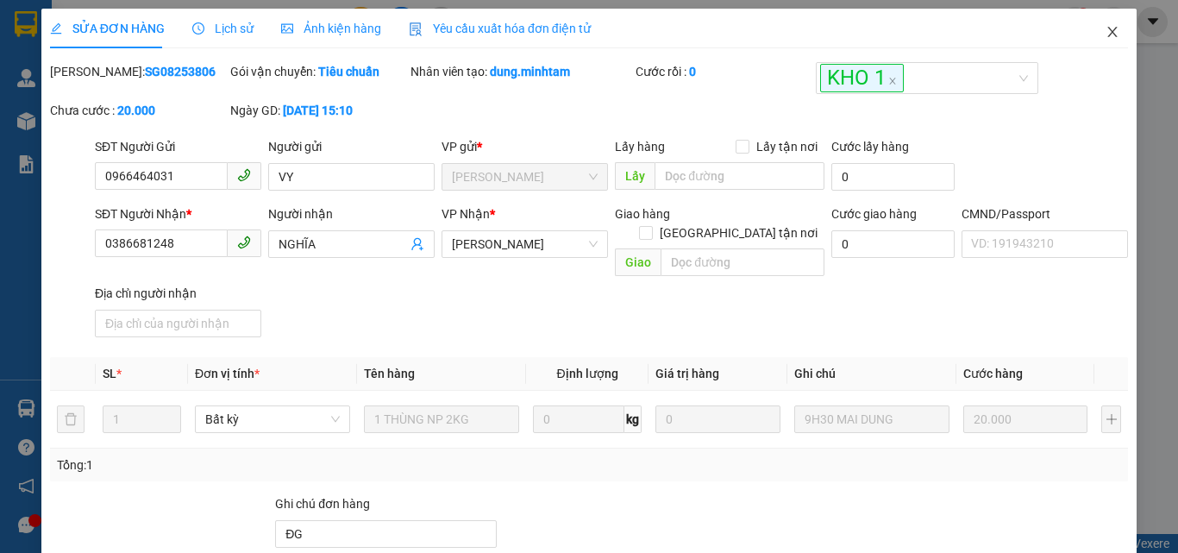
click at [1105, 34] on icon "close" at bounding box center [1112, 32] width 14 height 14
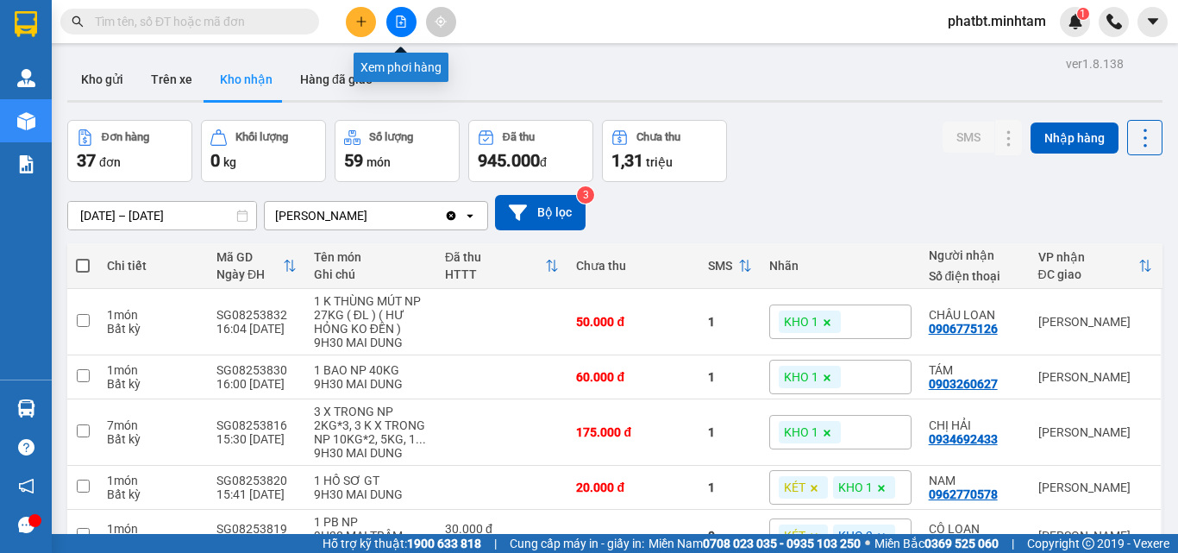
click at [397, 29] on button at bounding box center [401, 22] width 30 height 30
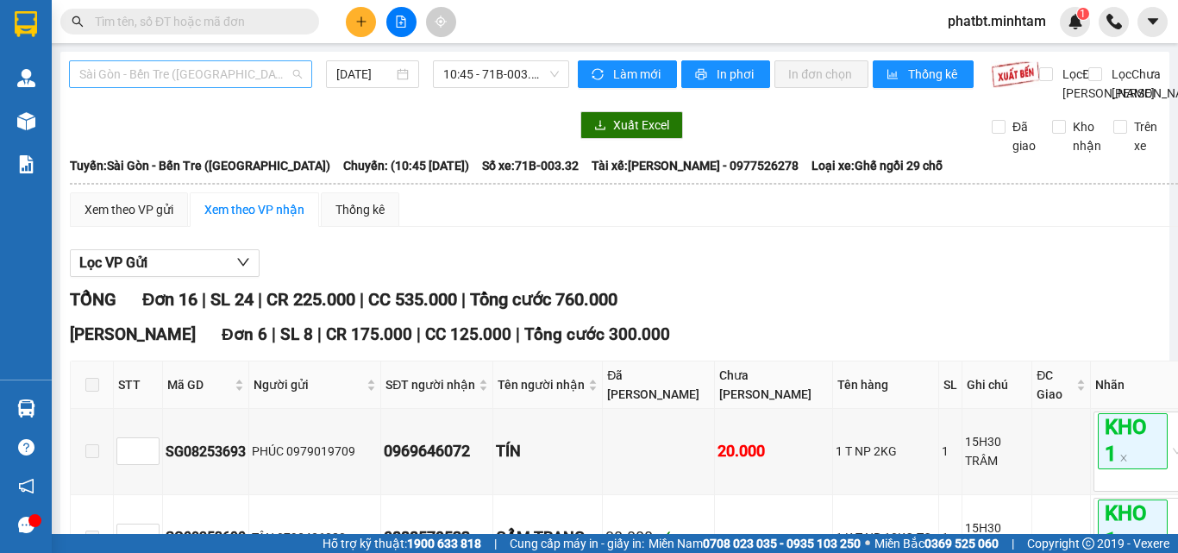
click at [148, 72] on span "Sài Gòn - Bến Tre (CN)" at bounding box center [190, 74] width 222 height 26
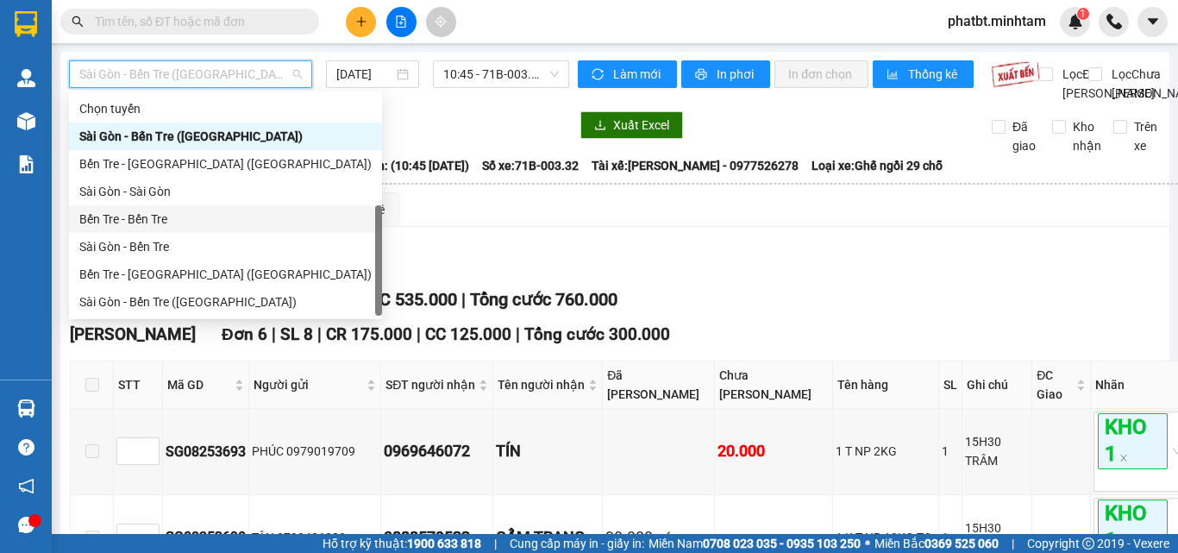
scroll to position [28, 0]
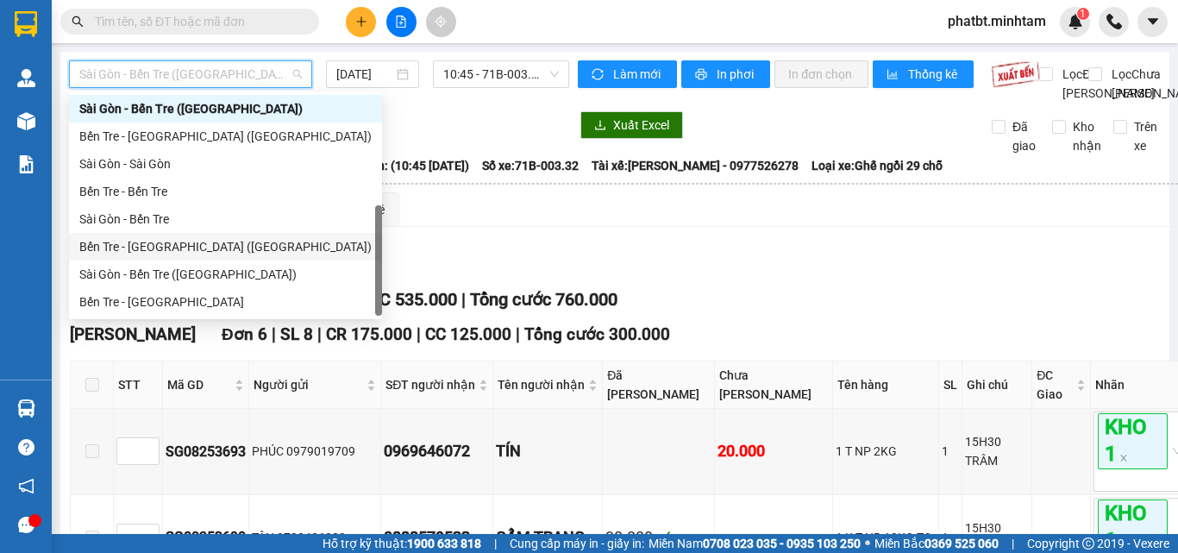
click at [144, 249] on div "Bến Tre - Sài Gòn (CT)" at bounding box center [225, 246] width 292 height 19
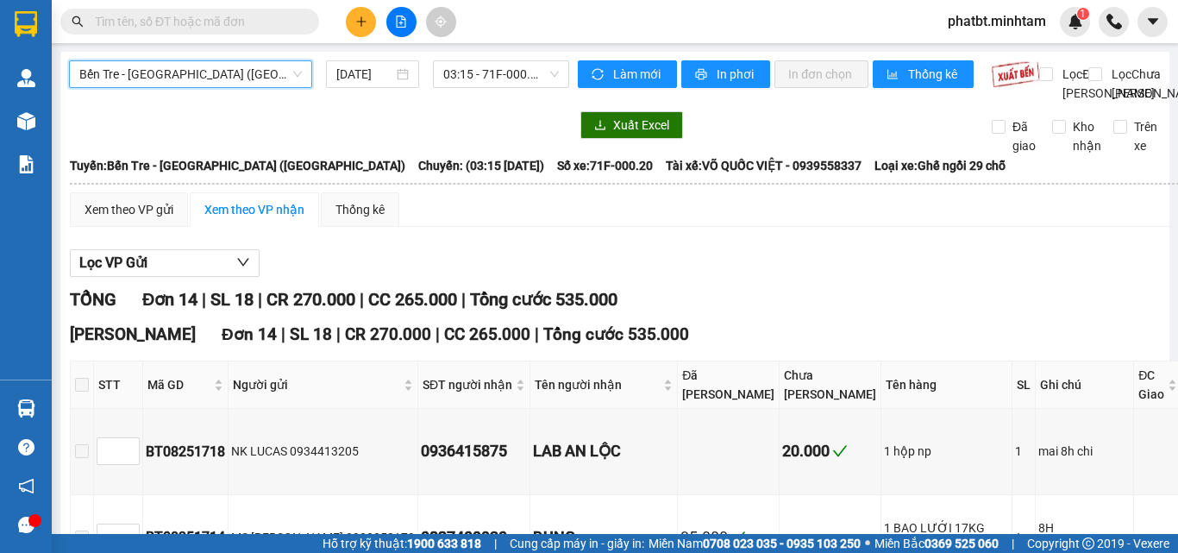
click at [353, 89] on div "Bến Tre - Sài Gòn (CT) Bến Tre - Sài Gòn (CT) 15/08/2025 03:15 - 71F-000.20" at bounding box center [319, 81] width 500 height 42
click at [358, 82] on input "[DATE]" at bounding box center [364, 74] width 57 height 19
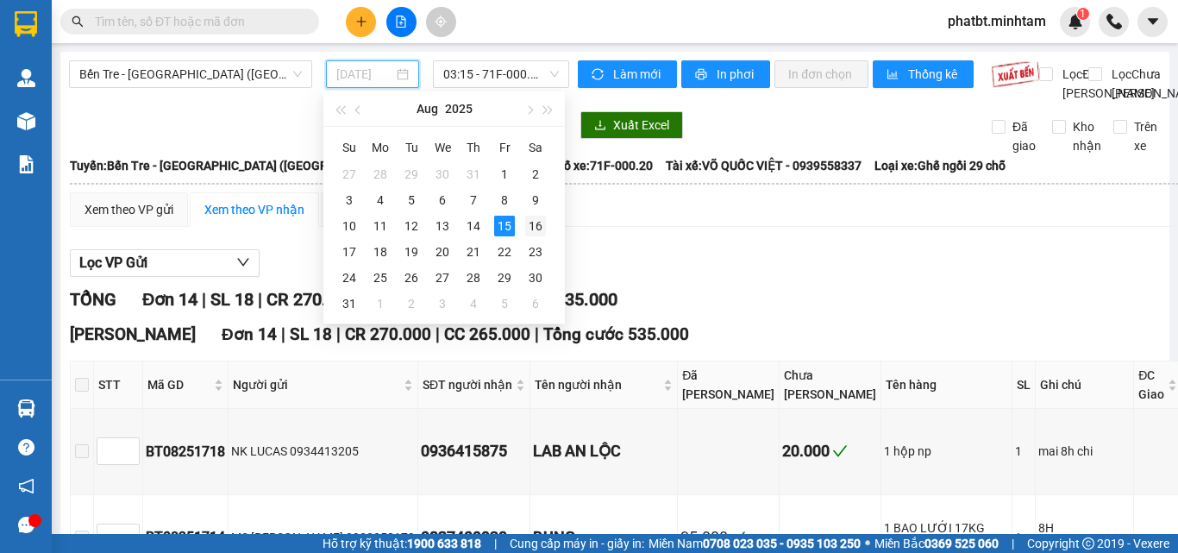
click at [531, 226] on div "16" at bounding box center [535, 226] width 21 height 21
type input "16/08/2025"
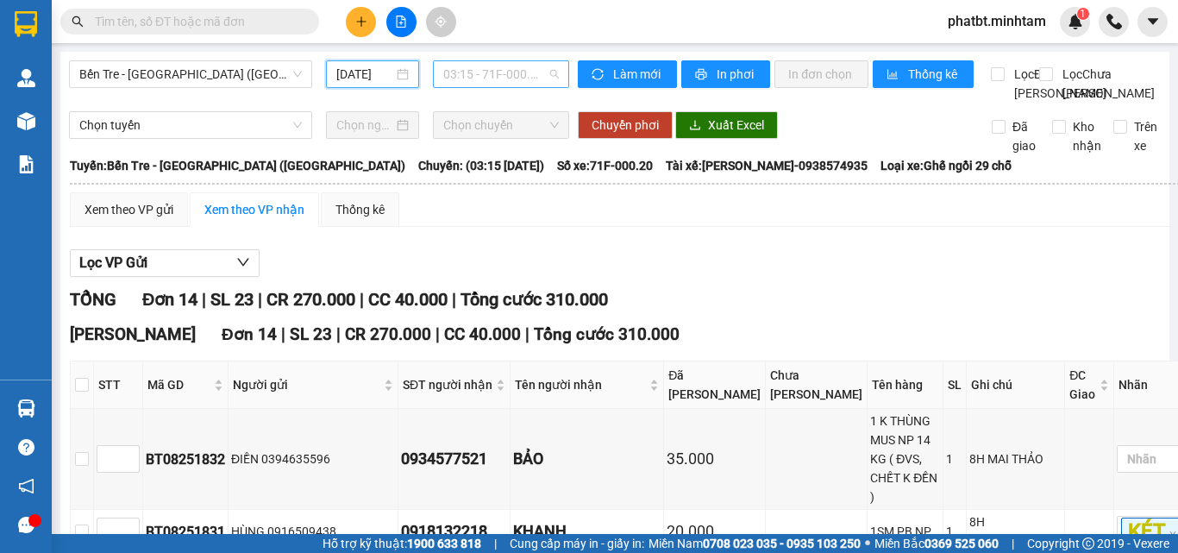
click at [479, 72] on span "03:15 - 71F-000.20" at bounding box center [501, 74] width 116 height 26
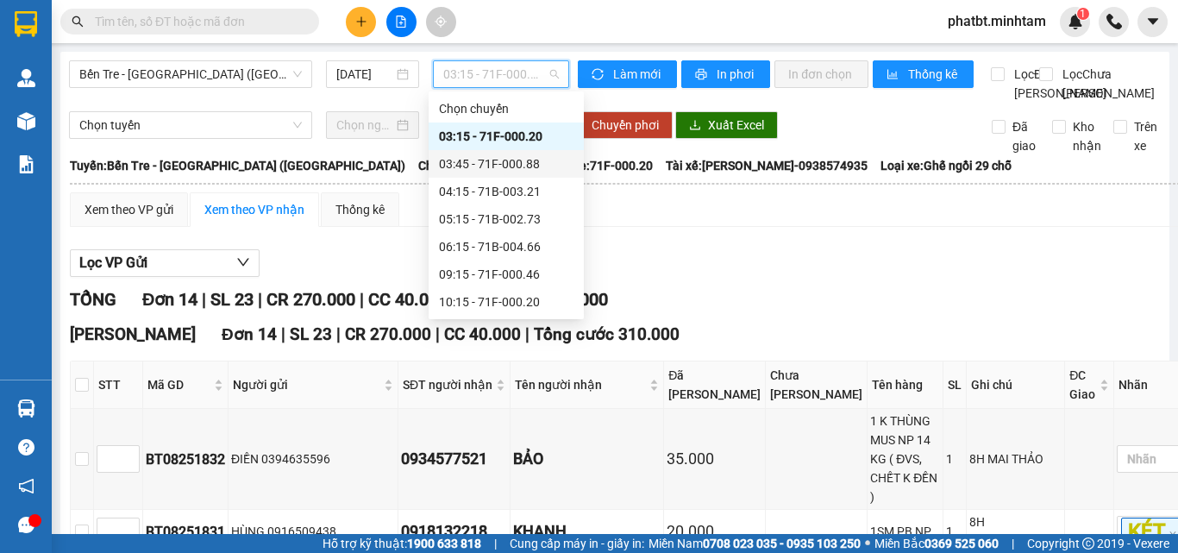
click at [499, 164] on div "03:45 - 71F-000.88" at bounding box center [506, 163] width 135 height 19
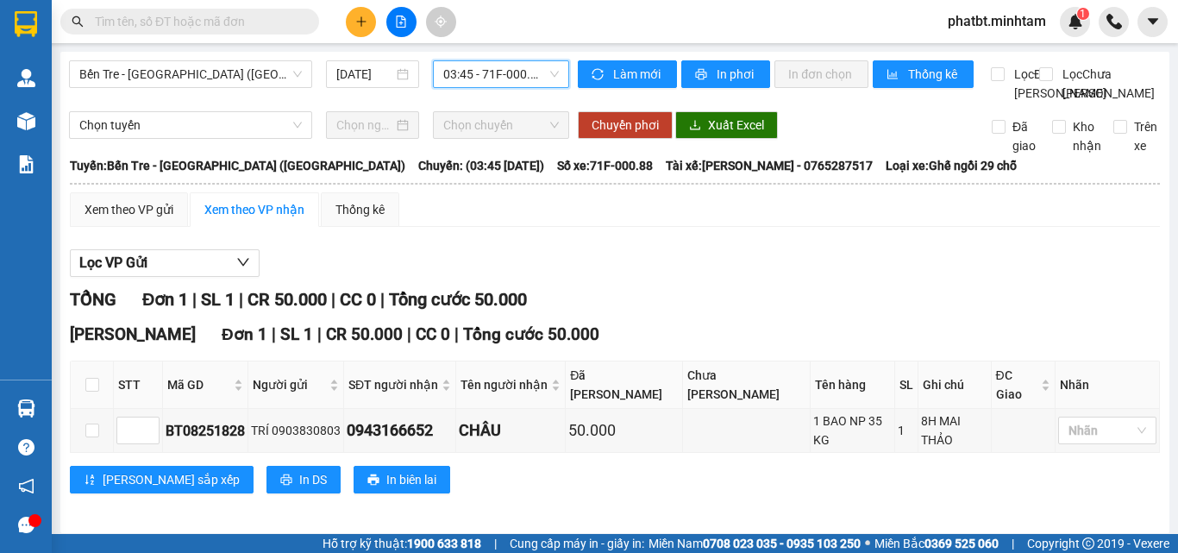
click at [471, 83] on span "03:45 - 71F-000.88" at bounding box center [501, 74] width 116 height 26
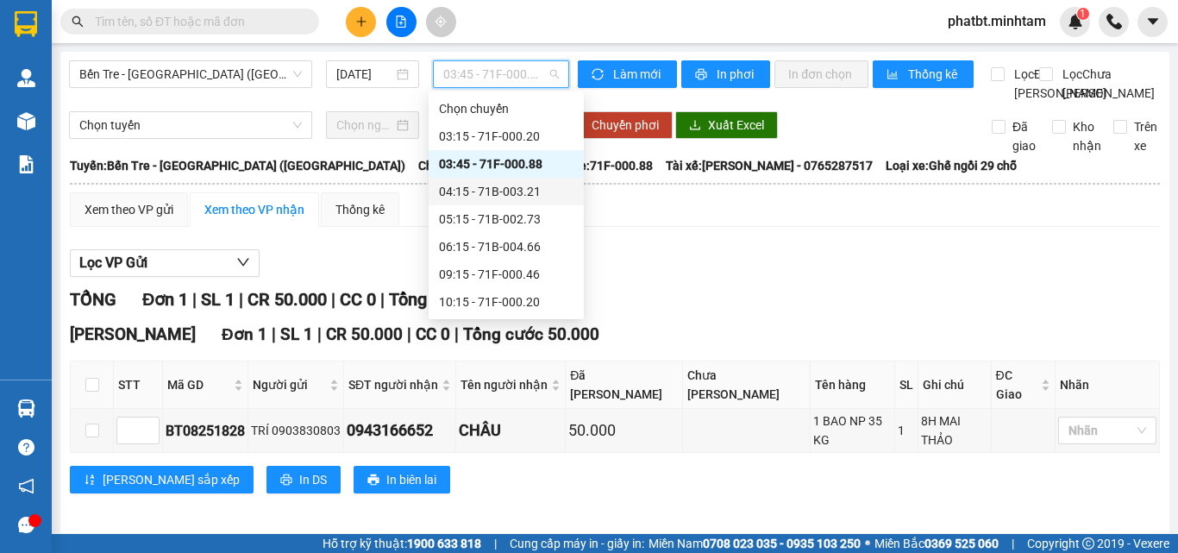
click at [486, 191] on div "04:15 - 71B-003.21" at bounding box center [506, 191] width 135 height 19
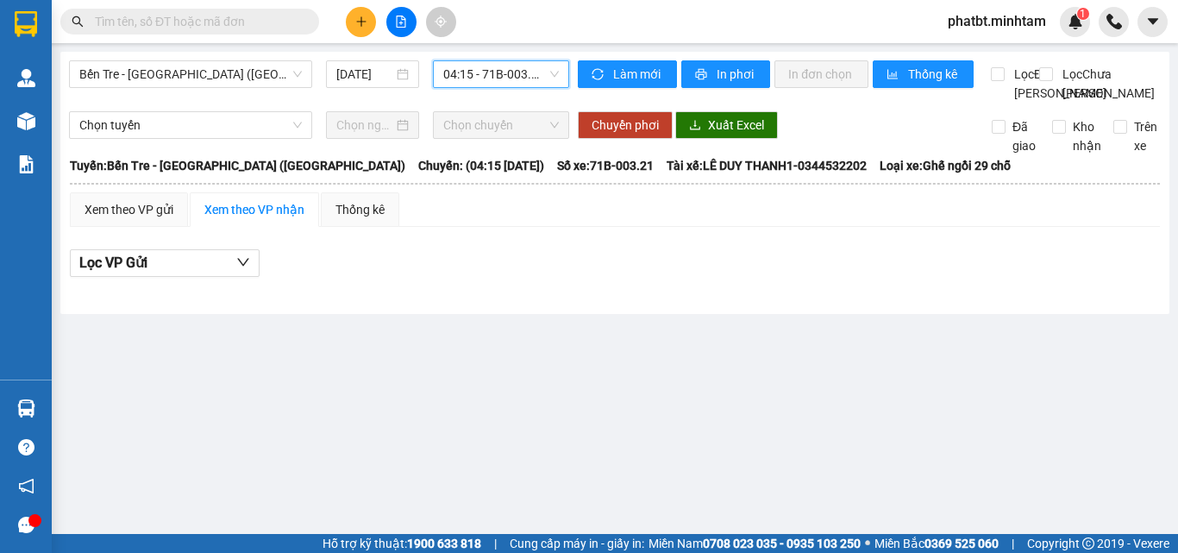
click at [484, 72] on span "04:15 - 71B-003.21" at bounding box center [501, 74] width 116 height 26
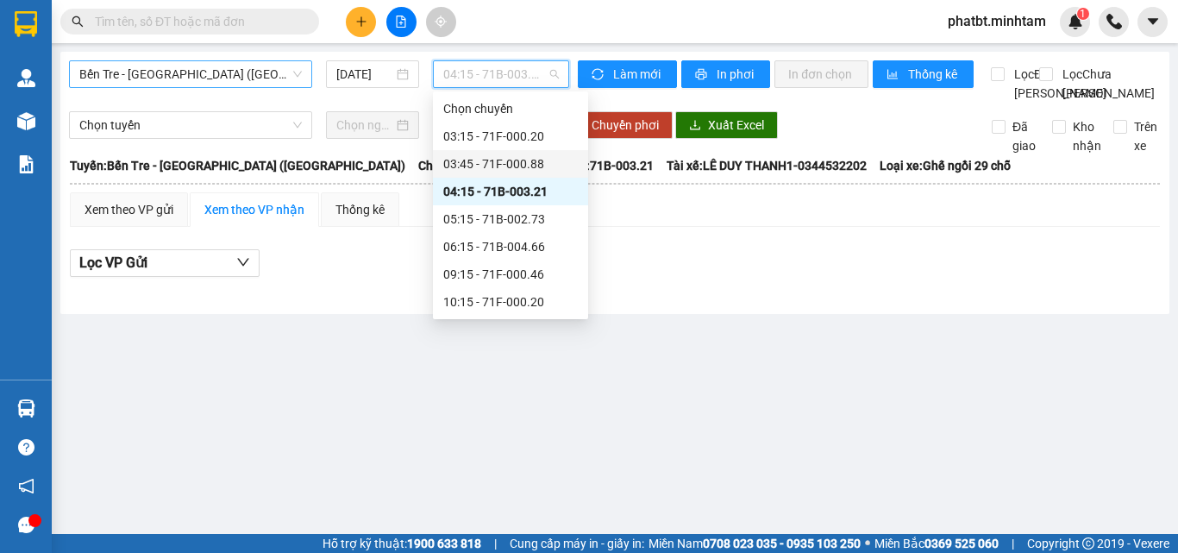
click at [211, 72] on span "Bến Tre - Sài Gòn (CT)" at bounding box center [190, 74] width 222 height 26
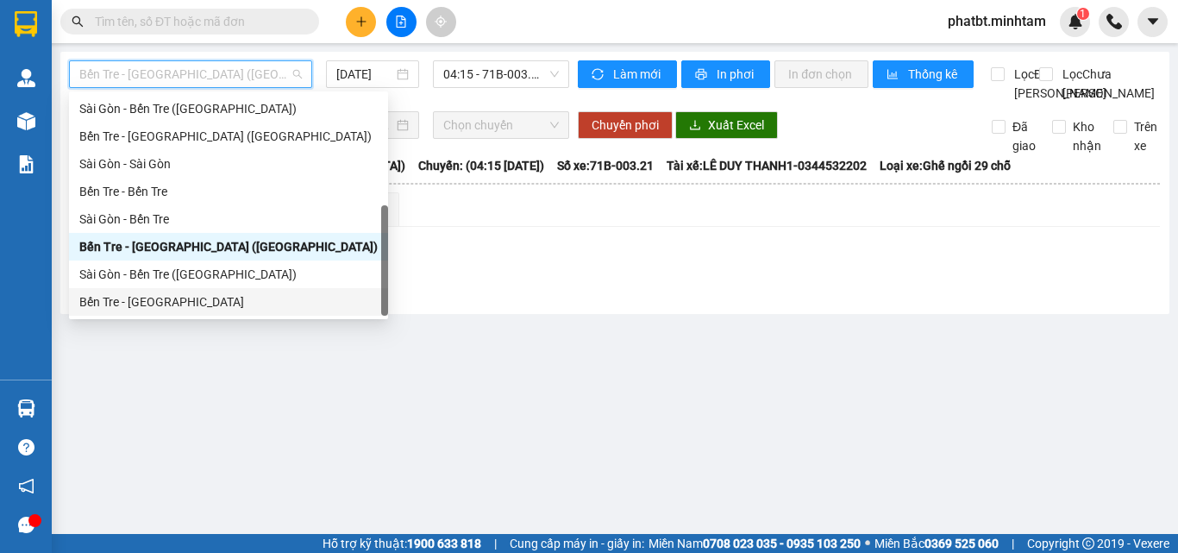
click at [153, 299] on div "Bến Tre - Sài Gòn" at bounding box center [228, 301] width 298 height 19
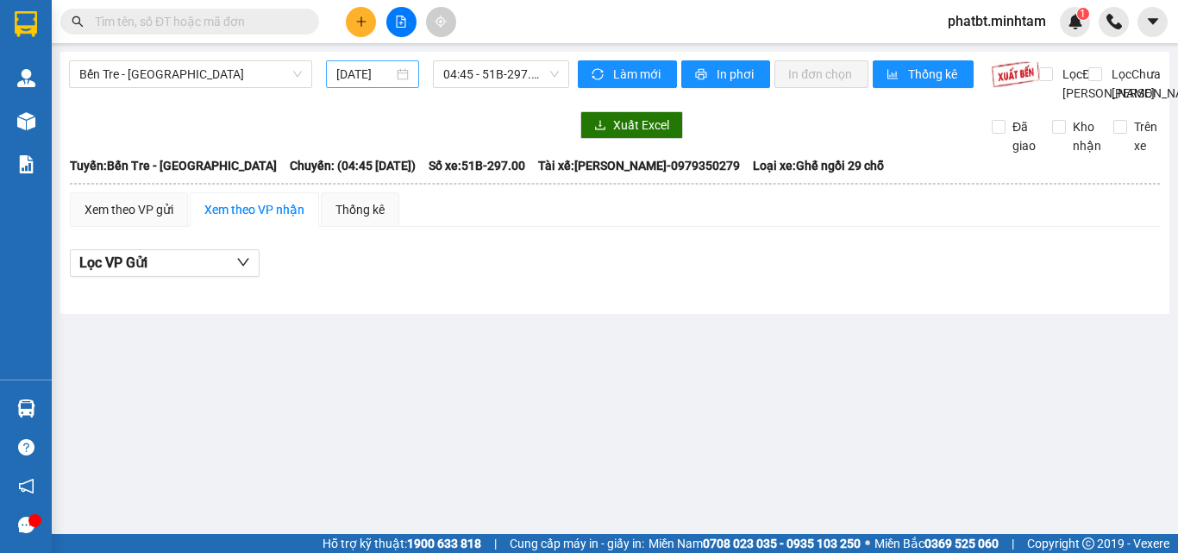
click at [384, 84] on div "[DATE]" at bounding box center [372, 74] width 93 height 28
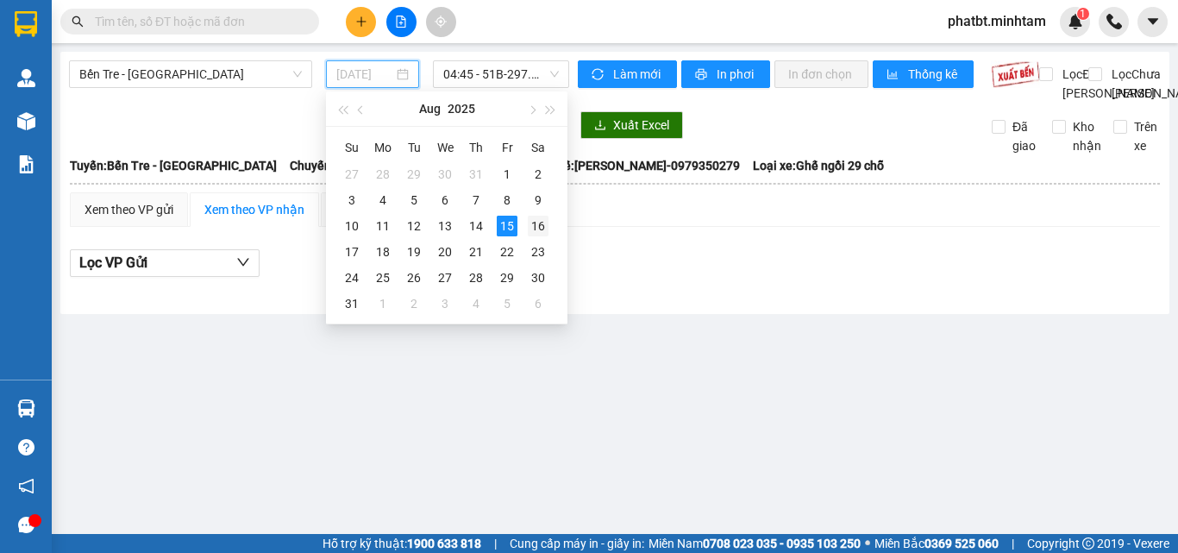
click at [537, 229] on div "16" at bounding box center [538, 226] width 21 height 21
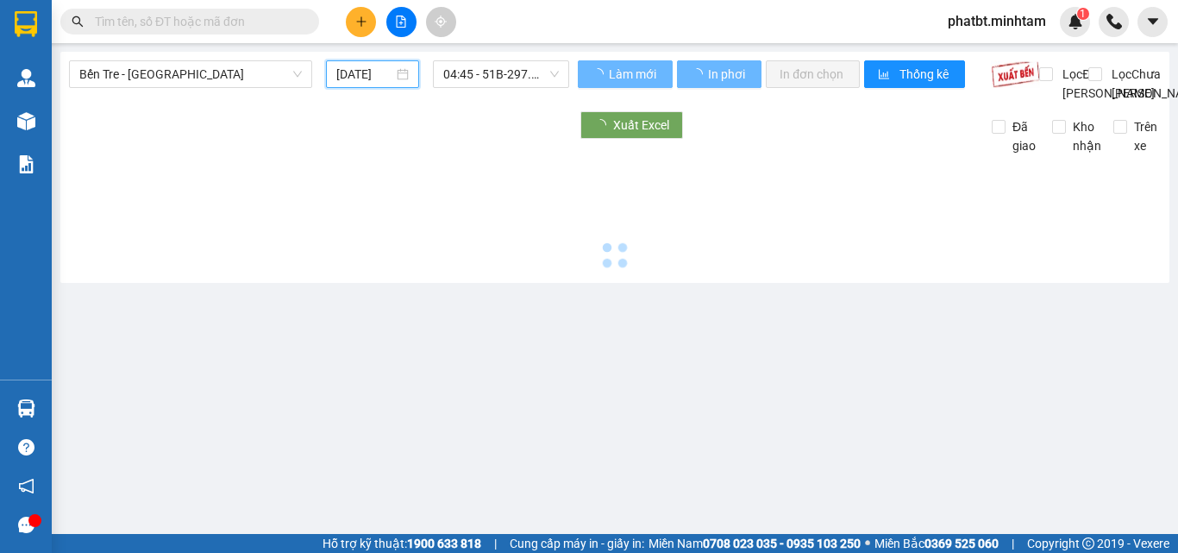
type input "16/08/2025"
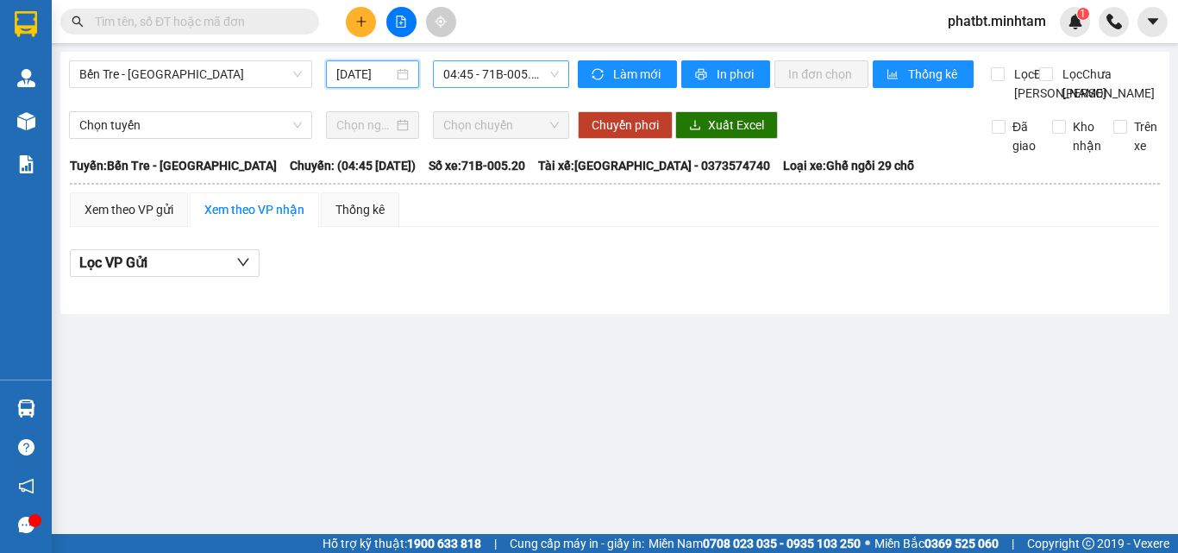
click at [471, 70] on span "04:45 - 71B-005.20" at bounding box center [501, 74] width 116 height 26
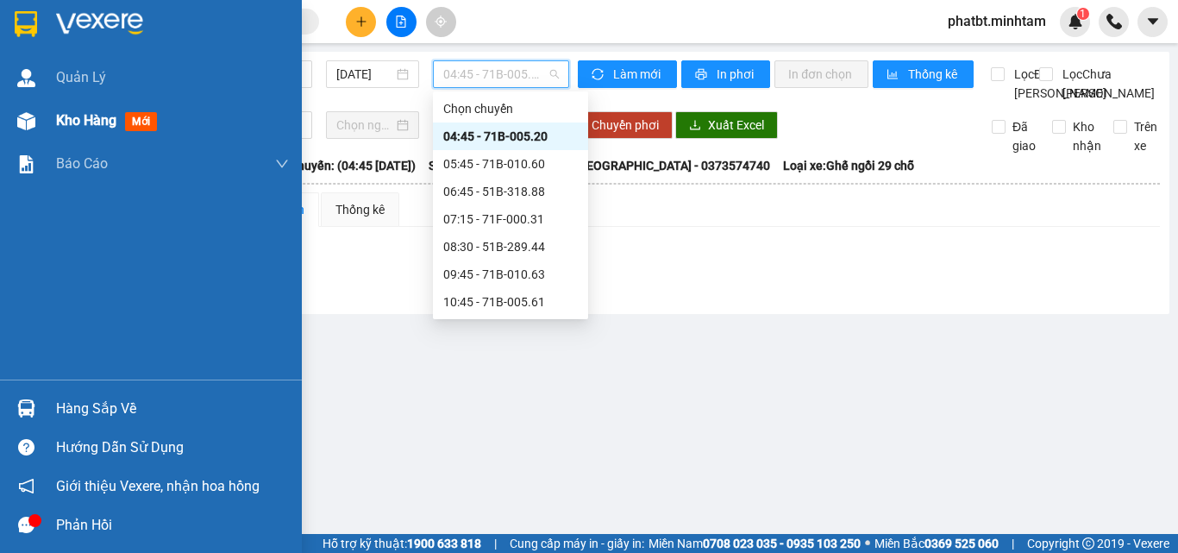
click at [56, 118] on span "Kho hàng" at bounding box center [86, 120] width 60 height 16
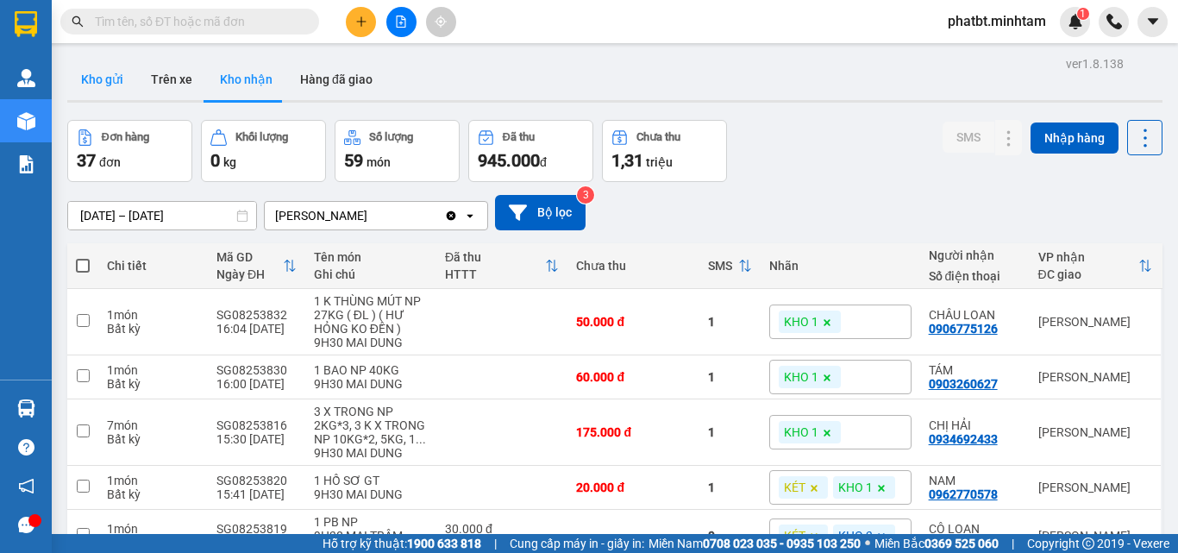
click at [121, 83] on button "Kho gửi" at bounding box center [102, 79] width 70 height 41
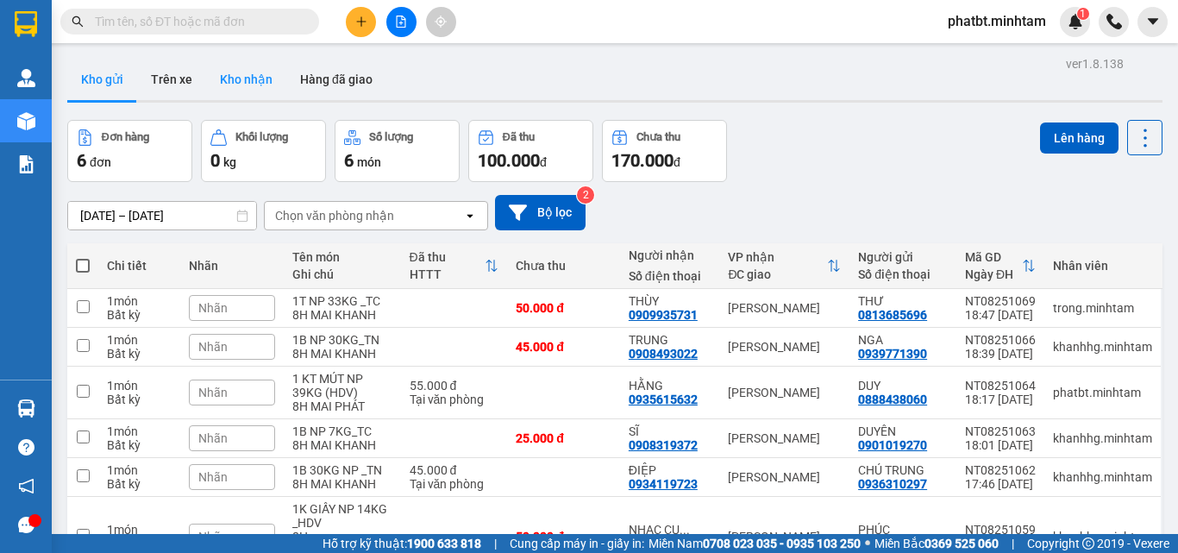
click at [249, 95] on button "Kho nhận" at bounding box center [246, 79] width 80 height 41
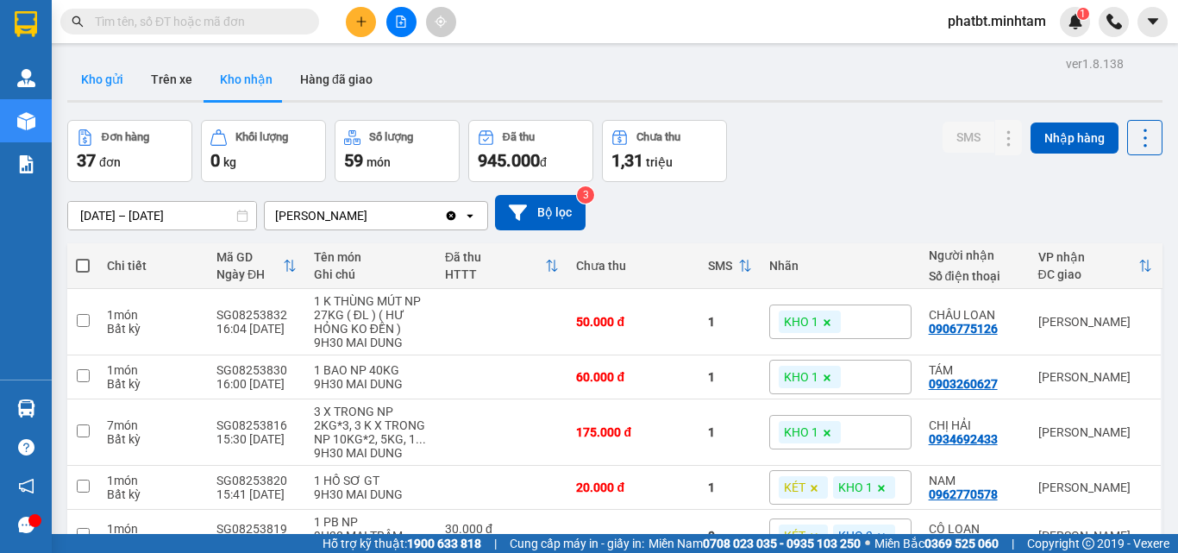
click at [116, 84] on button "Kho gửi" at bounding box center [102, 79] width 70 height 41
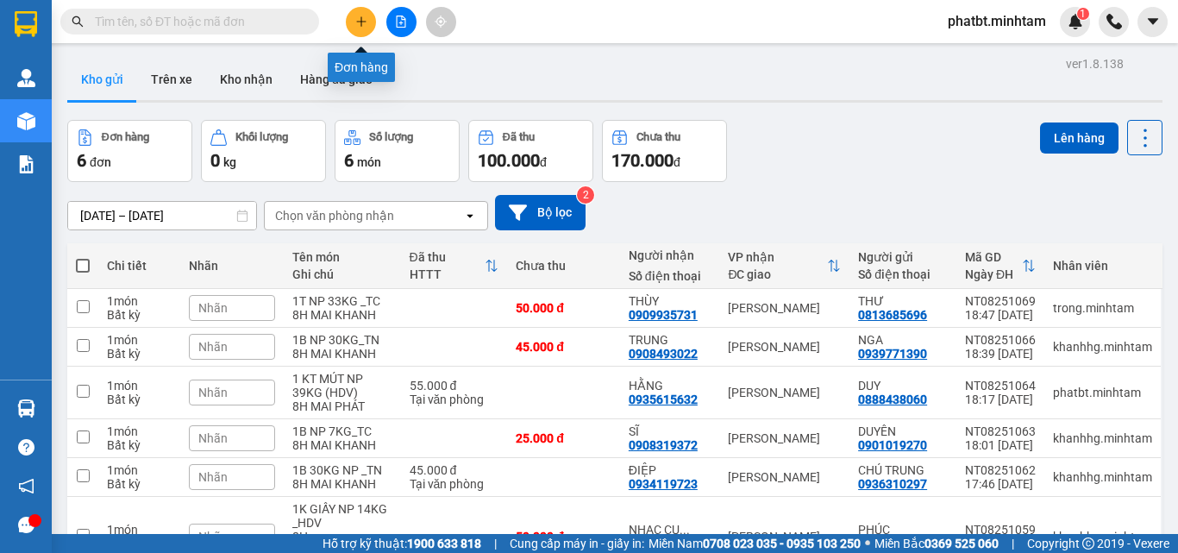
click at [291, 19] on input "text" at bounding box center [196, 21] width 203 height 19
click at [399, 28] on button at bounding box center [401, 22] width 30 height 30
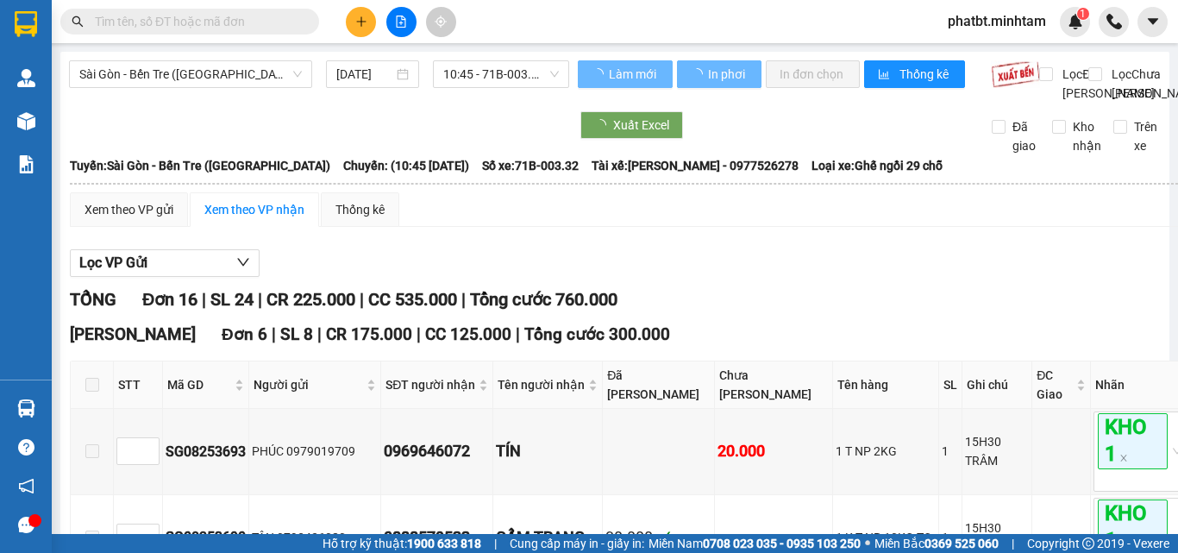
click at [199, 78] on span "Sài Gòn - Bến Tre (CN)" at bounding box center [190, 74] width 222 height 26
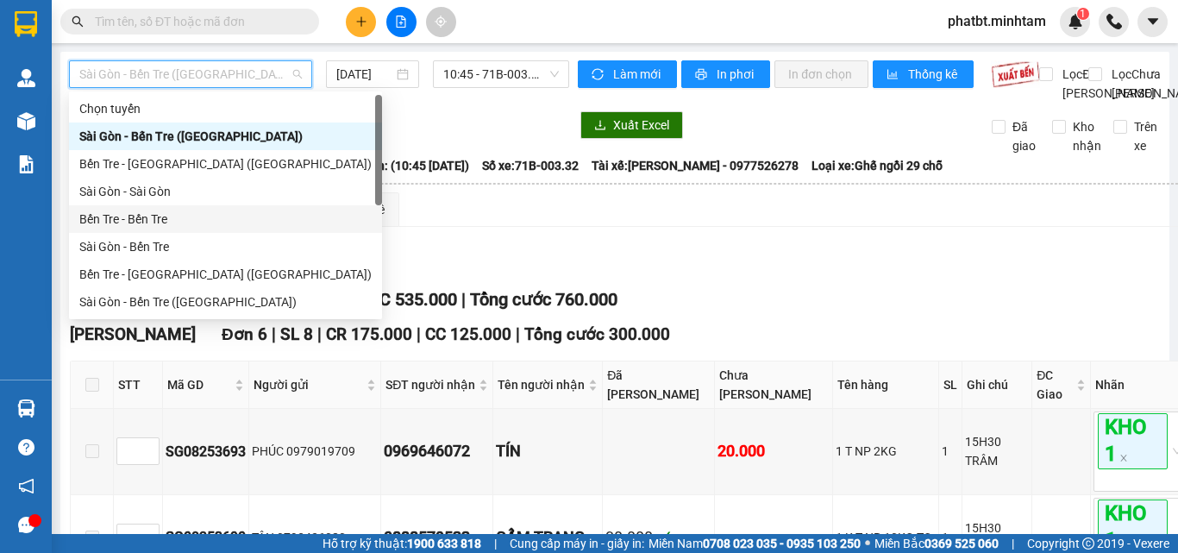
scroll to position [28, 0]
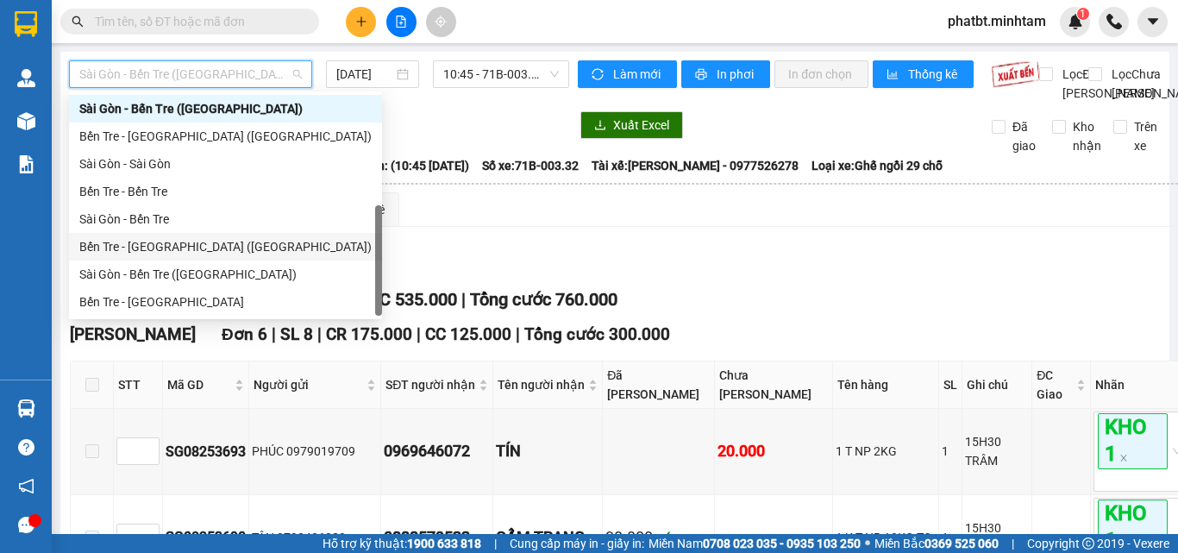
click at [163, 244] on div "Bến Tre - Sài Gòn (CT)" at bounding box center [225, 246] width 292 height 19
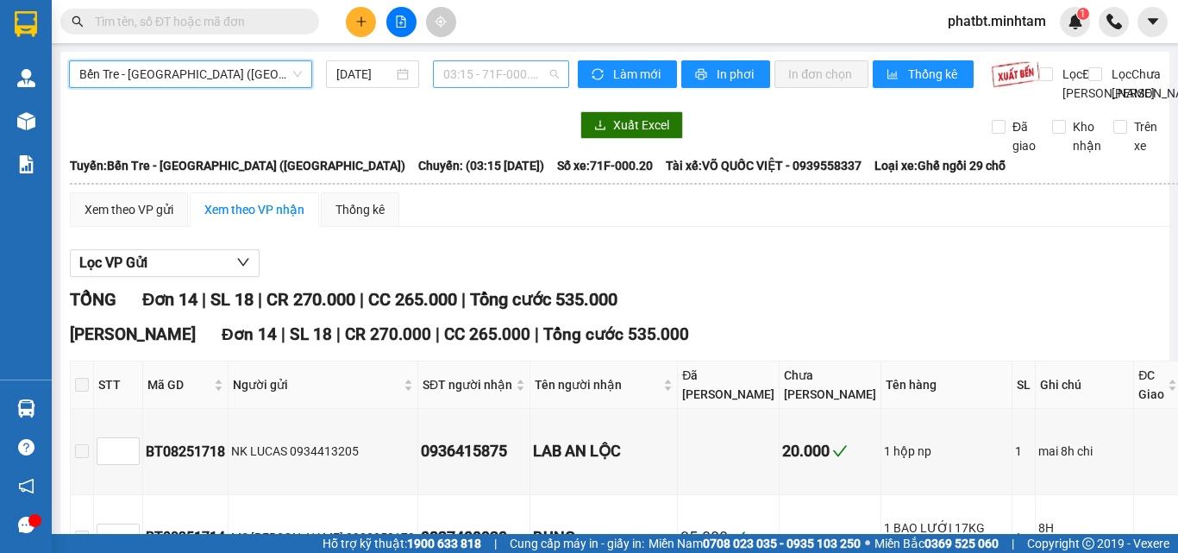
click at [448, 78] on span "03:15 - 71F-000.20" at bounding box center [501, 74] width 116 height 26
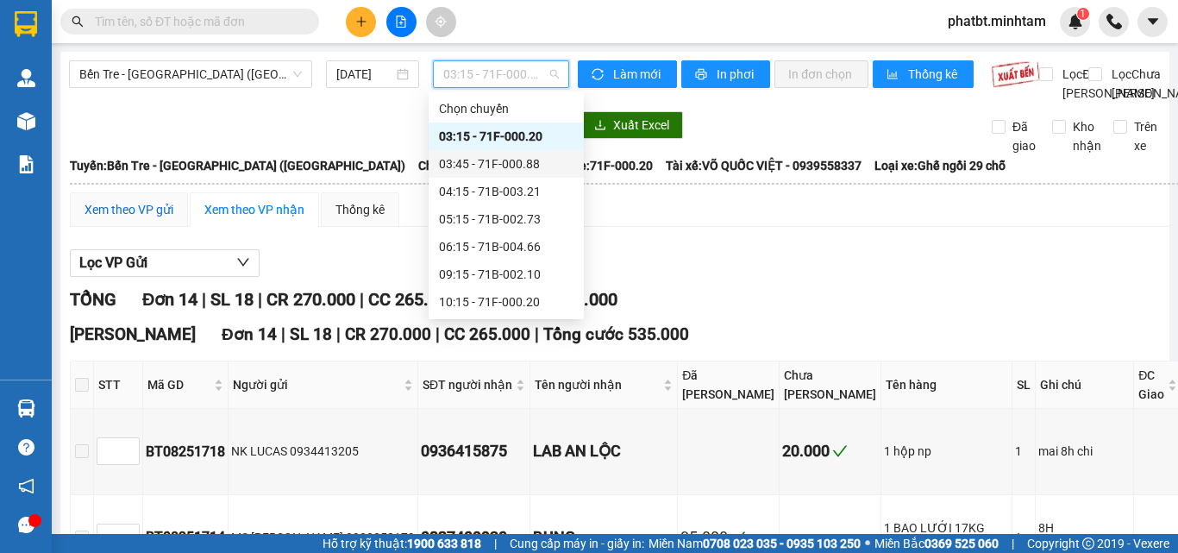
click at [159, 219] on div "Xem theo VP gửi" at bounding box center [129, 209] width 89 height 19
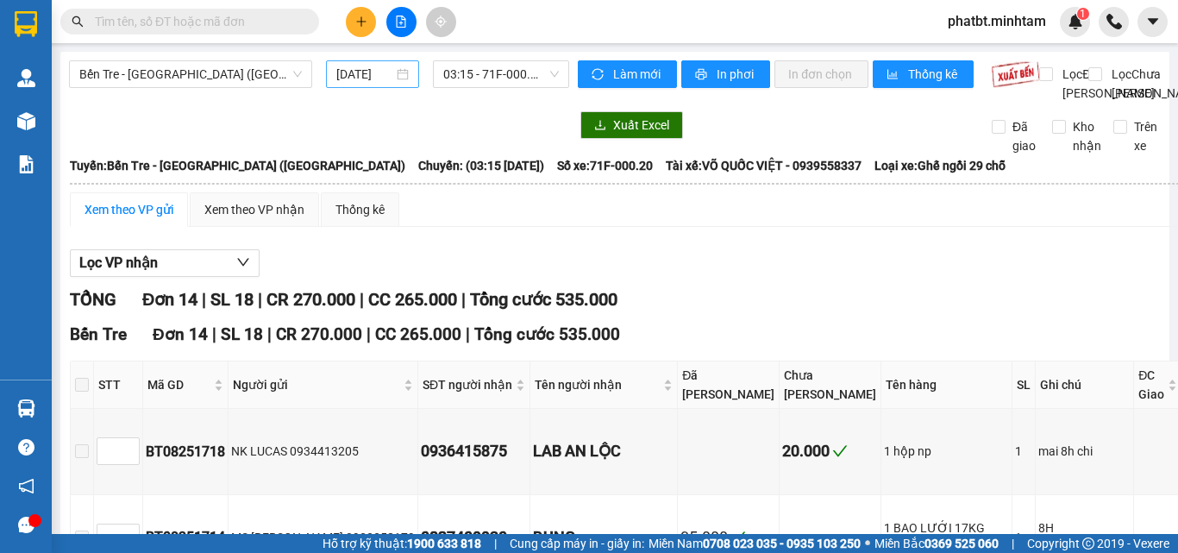
click at [356, 72] on input "[DATE]" at bounding box center [364, 74] width 57 height 19
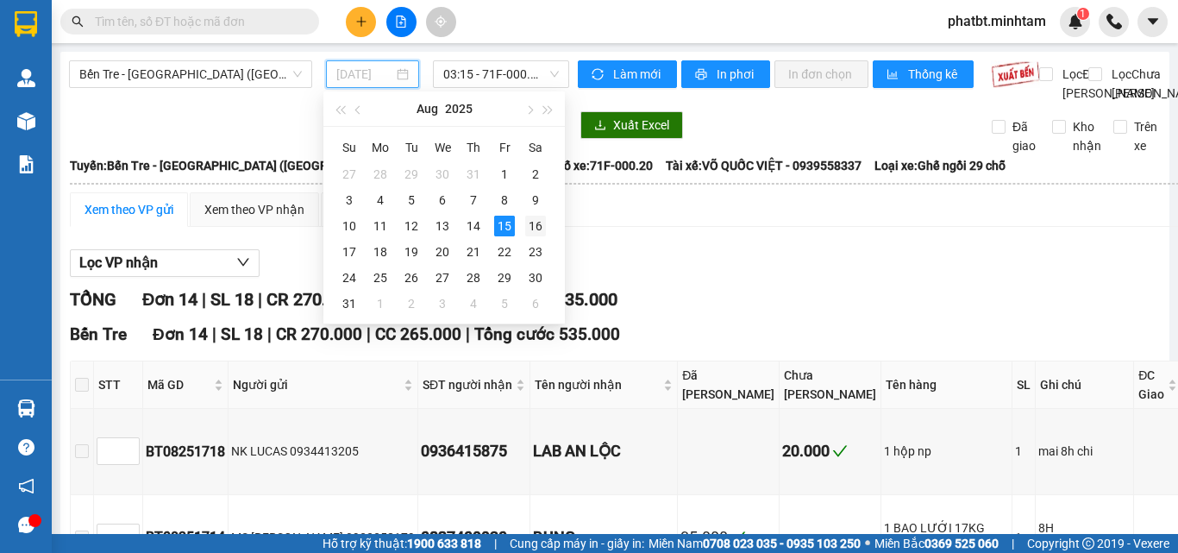
click at [532, 225] on div "16" at bounding box center [535, 226] width 21 height 21
type input "16/08/2025"
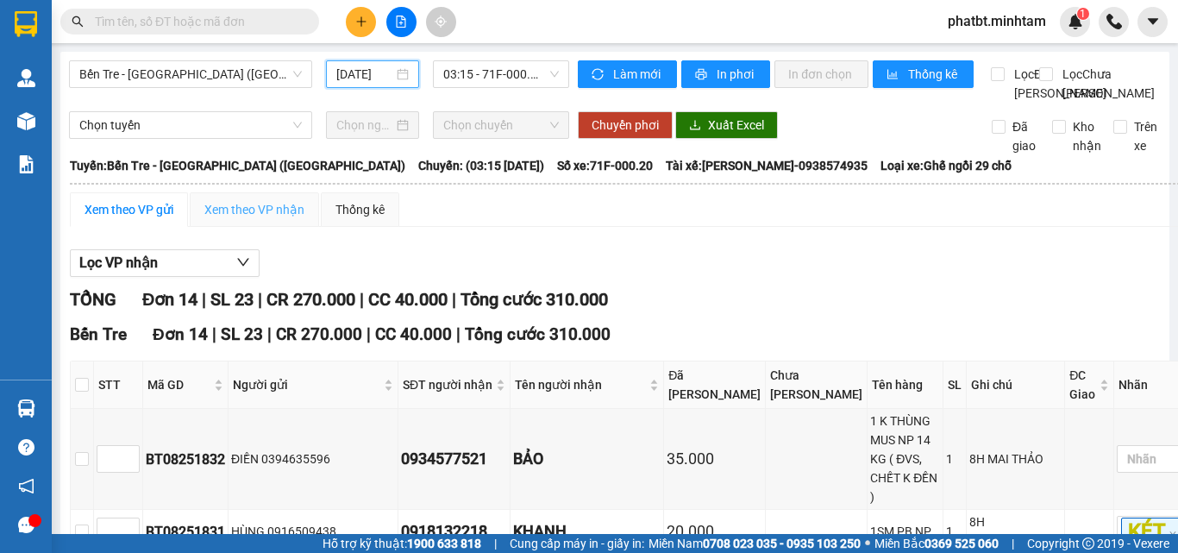
click at [219, 227] on div "Xem theo VP nhận" at bounding box center [254, 209] width 129 height 34
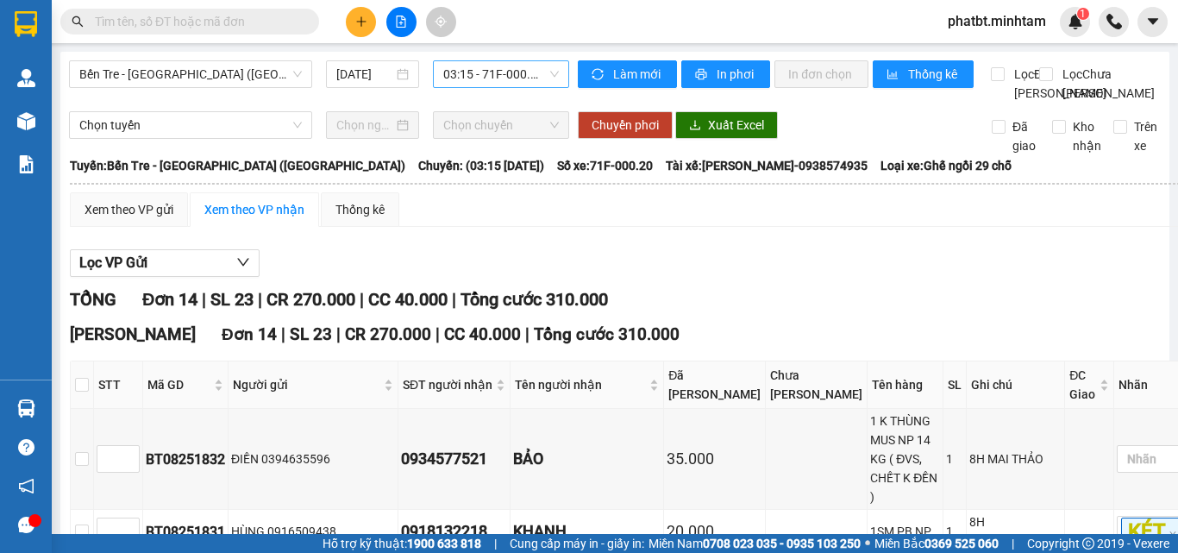
click at [454, 84] on span "03:15 - 71F-000.20" at bounding box center [501, 74] width 116 height 26
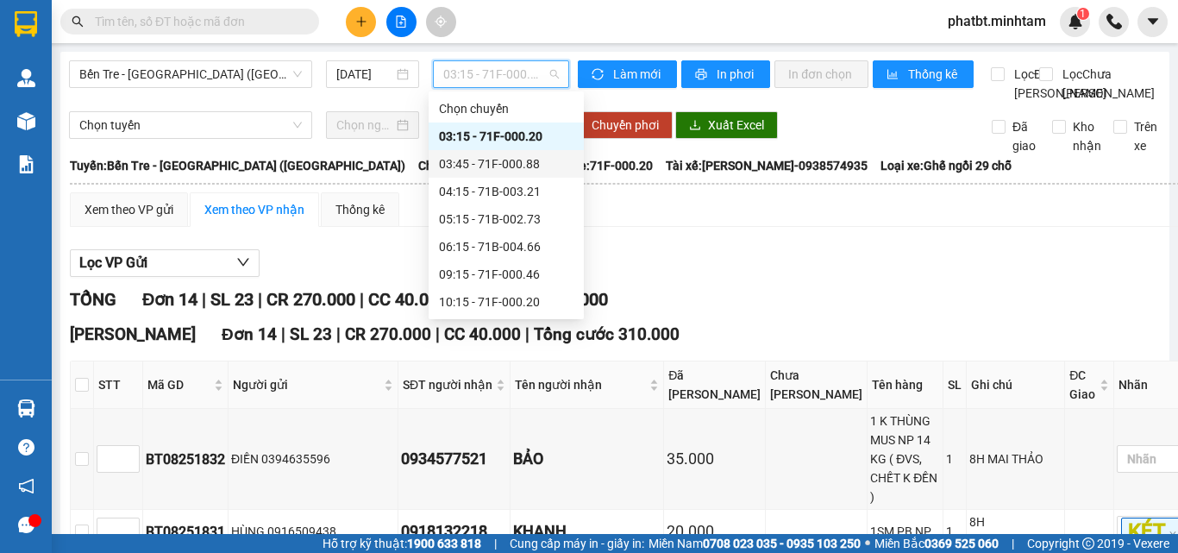
click at [476, 161] on div "03:45 - 71F-000.88" at bounding box center [506, 163] width 135 height 19
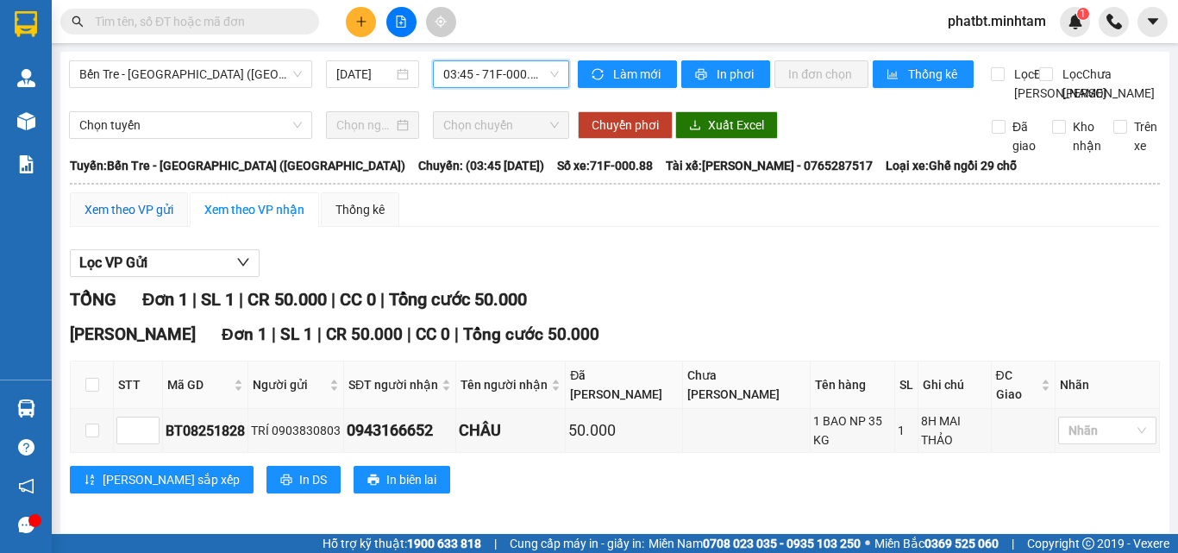
click at [146, 219] on div "Xem theo VP gửi" at bounding box center [129, 209] width 89 height 19
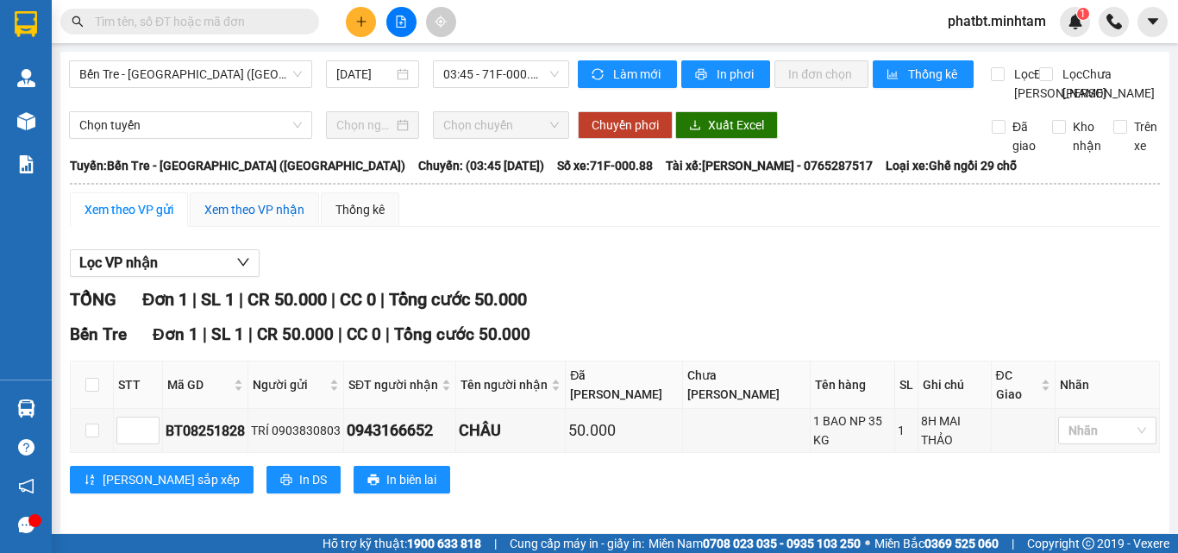
click at [242, 219] on div "Xem theo VP nhận" at bounding box center [254, 209] width 100 height 19
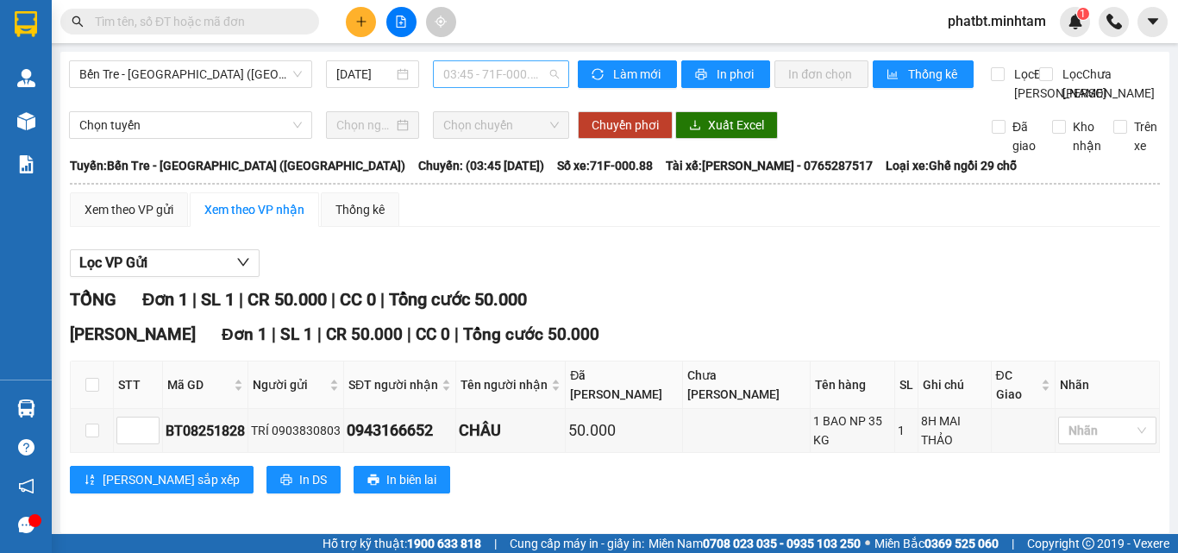
click at [453, 70] on span "03:45 - 71F-000.88" at bounding box center [501, 74] width 116 height 26
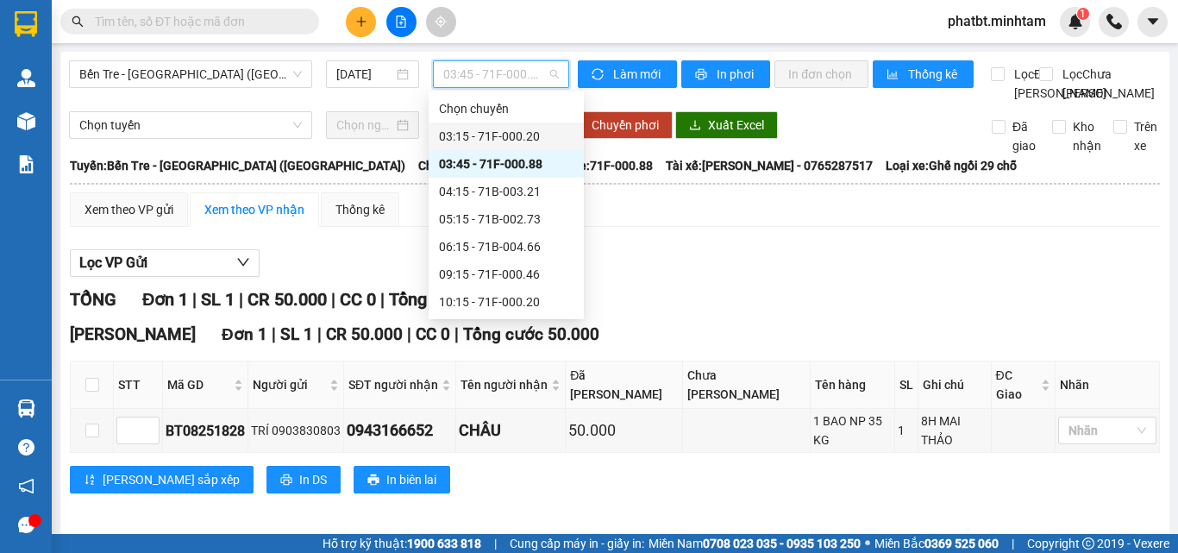
click at [485, 141] on div "03:15 - 71F-000.20" at bounding box center [506, 136] width 135 height 19
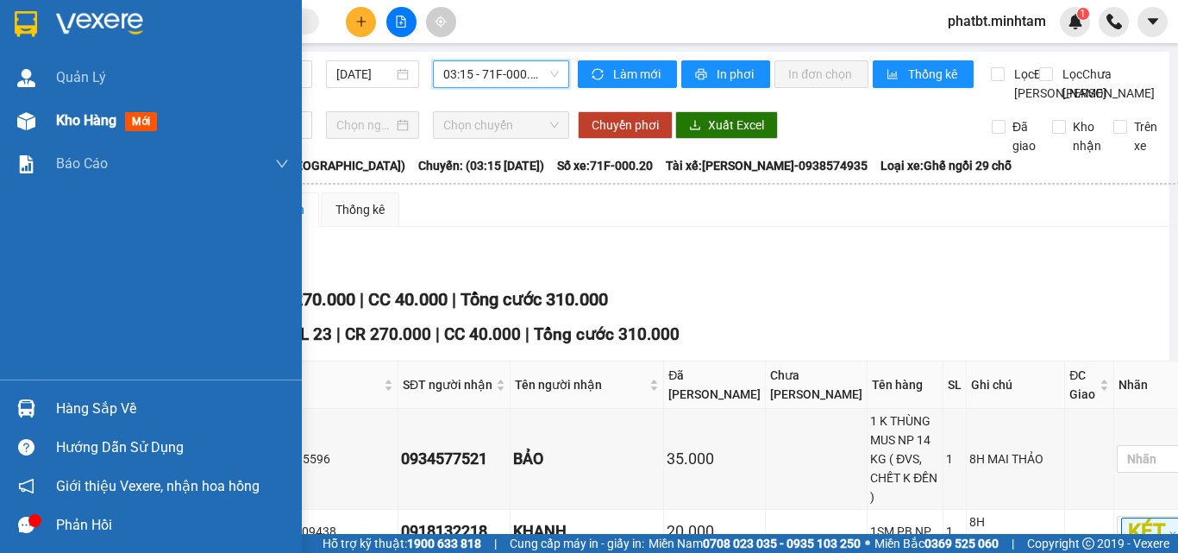
drag, startPoint x: 78, startPoint y: 116, endPoint x: 83, endPoint y: 124, distance: 9.6
click at [80, 118] on span "Kho hàng" at bounding box center [86, 120] width 60 height 16
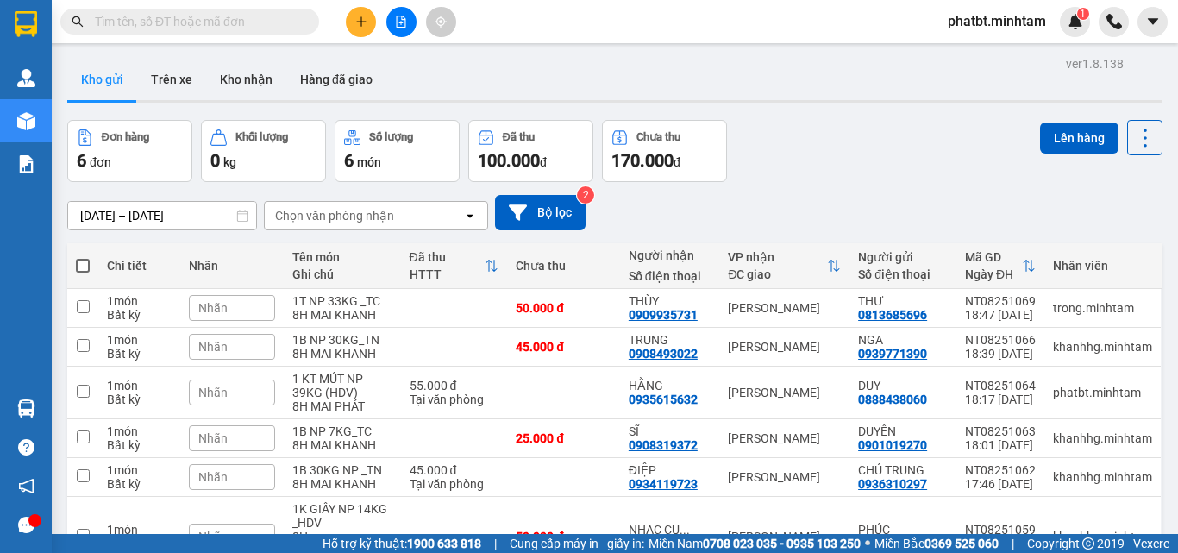
click at [85, 74] on button "Kho gửi" at bounding box center [102, 79] width 70 height 41
click at [826, 179] on div "Đơn hàng 6 đơn Khối lượng 0 kg Số lượng 6 món Đã thu 100.000 đ Chưa thu 170.000…" at bounding box center [614, 151] width 1095 height 62
click at [241, 71] on button "Kho nhận" at bounding box center [246, 79] width 80 height 41
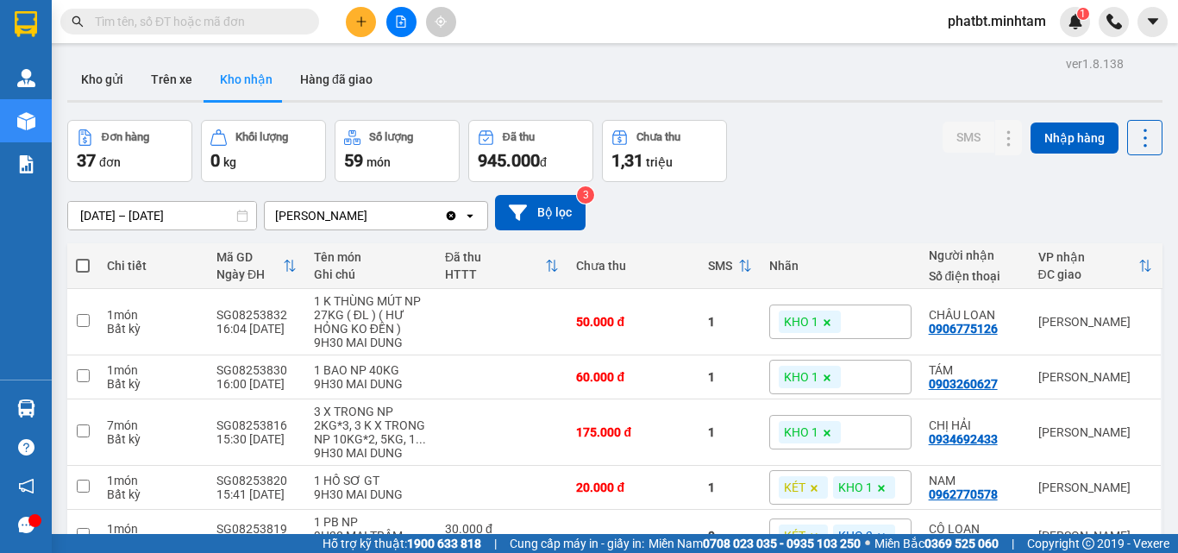
click at [179, 20] on input "text" at bounding box center [196, 21] width 203 height 19
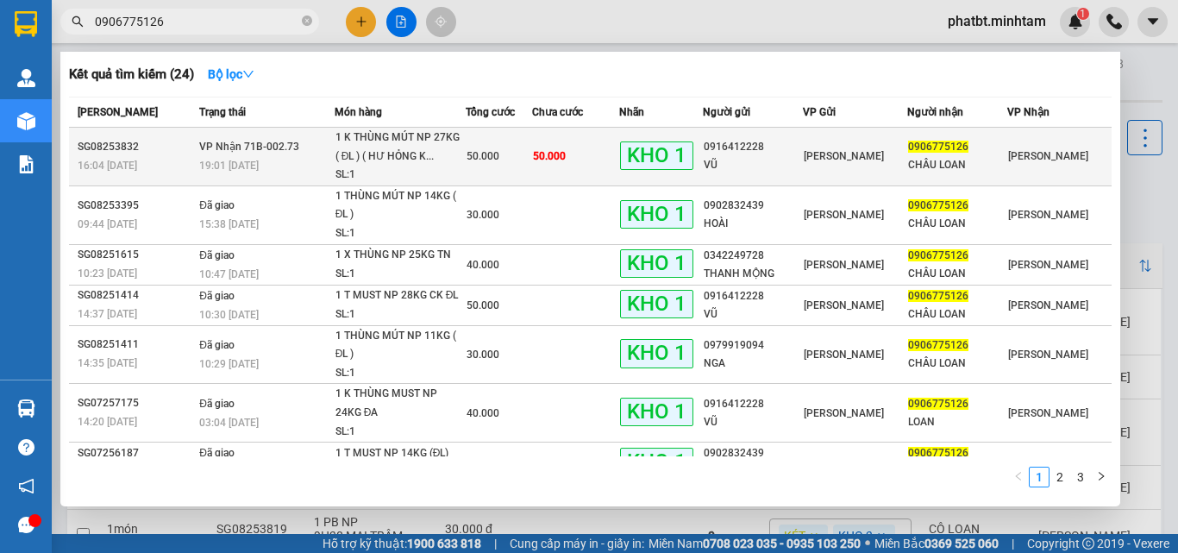
type input "0906775126"
click at [329, 172] on div "19:01 - 15/08" at bounding box center [266, 165] width 135 height 19
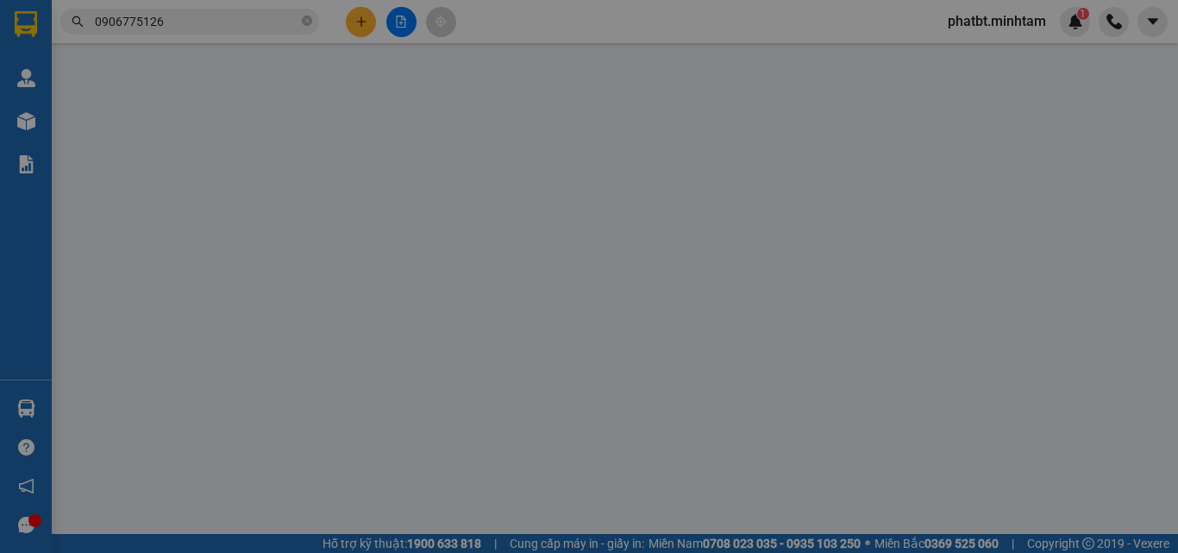
type input "0916412228"
type input "VŨ"
type input "0906775126"
type input "CHÂU LOAN"
type input "HCK ĐG"
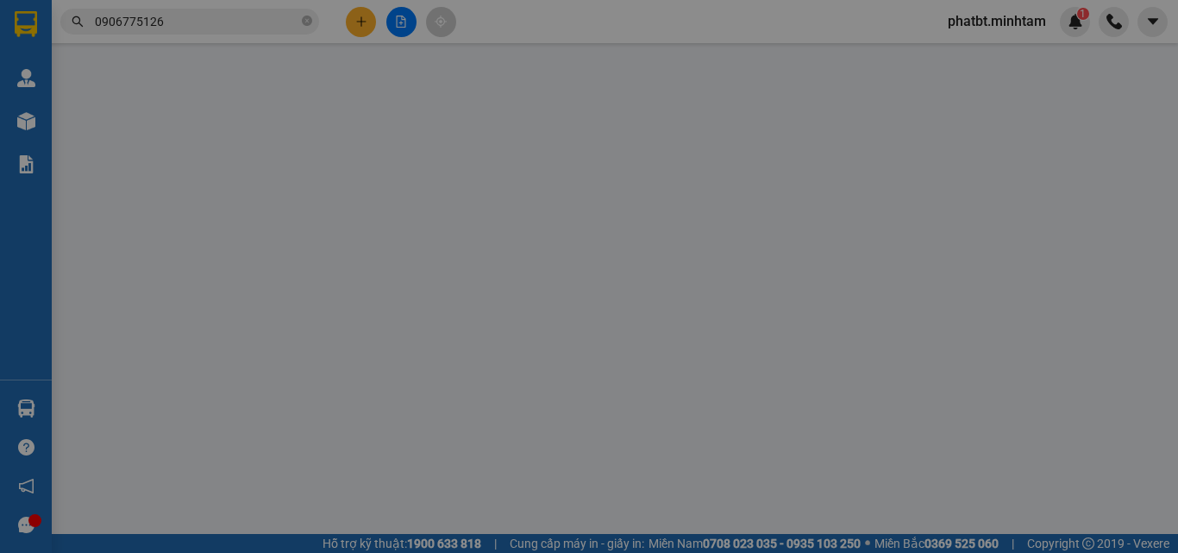
type input "50.000"
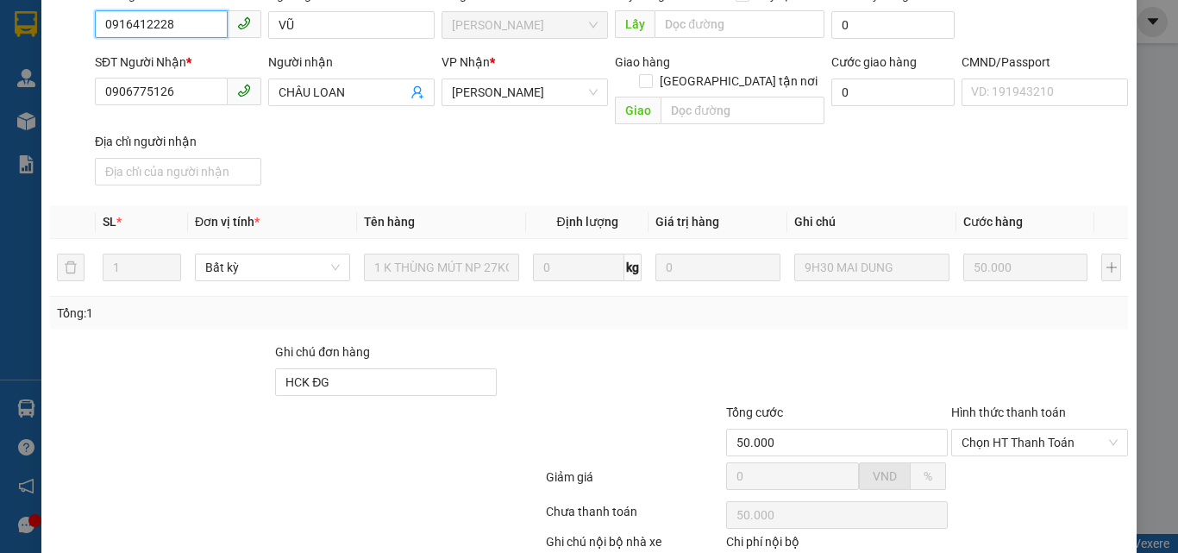
scroll to position [267, 0]
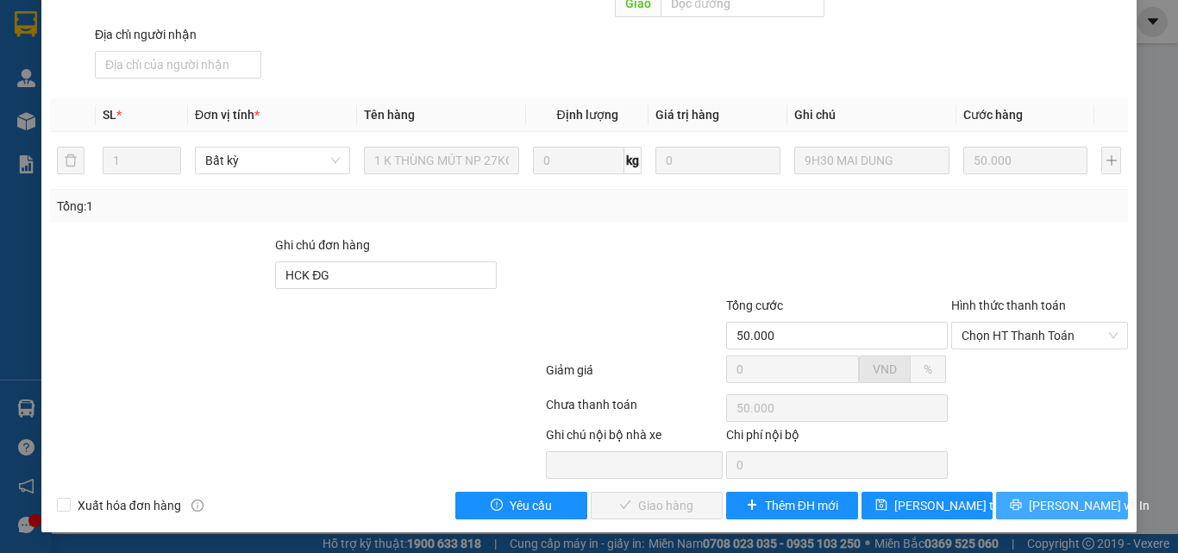
click at [1009, 504] on button "[PERSON_NAME] và In" at bounding box center [1062, 505] width 132 height 28
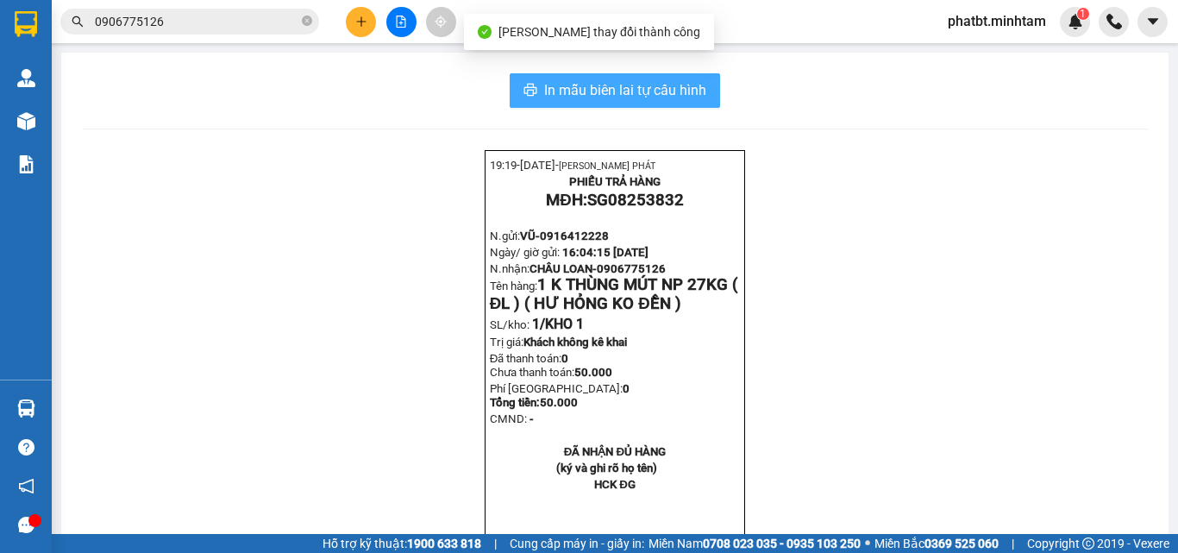
click at [677, 90] on span "In mẫu biên lai tự cấu hình" at bounding box center [625, 90] width 162 height 22
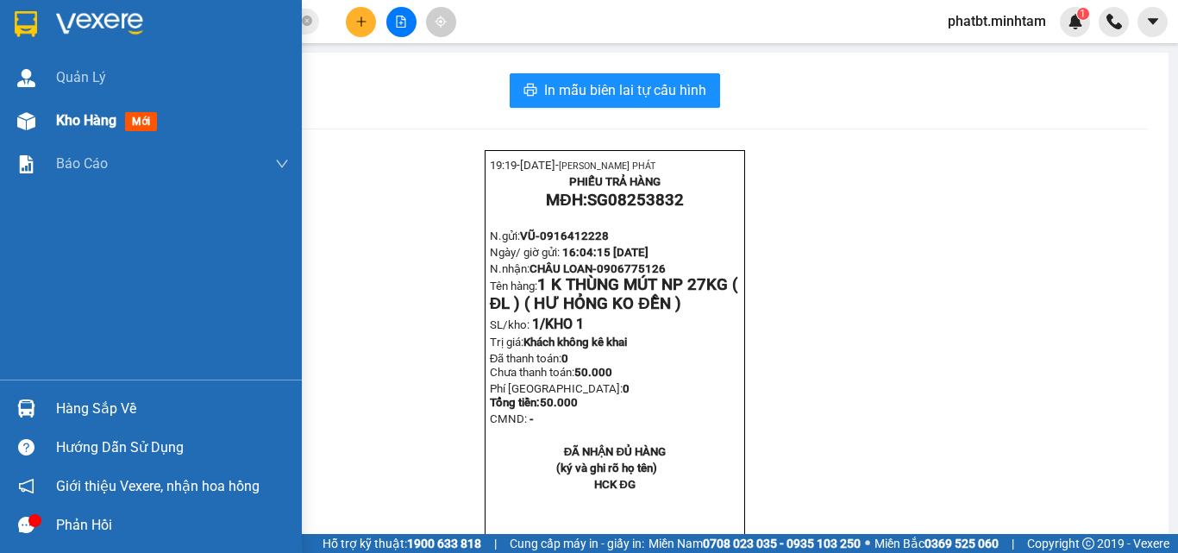
click at [51, 115] on div "Kho hàng mới" at bounding box center [151, 120] width 302 height 43
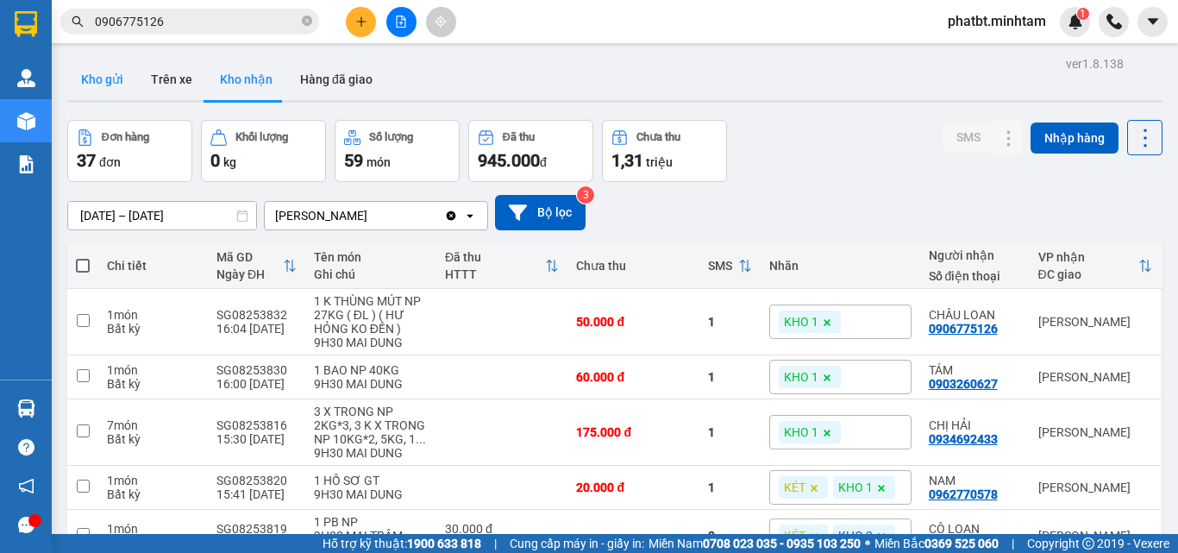
click at [123, 91] on button "Kho gửi" at bounding box center [102, 79] width 70 height 41
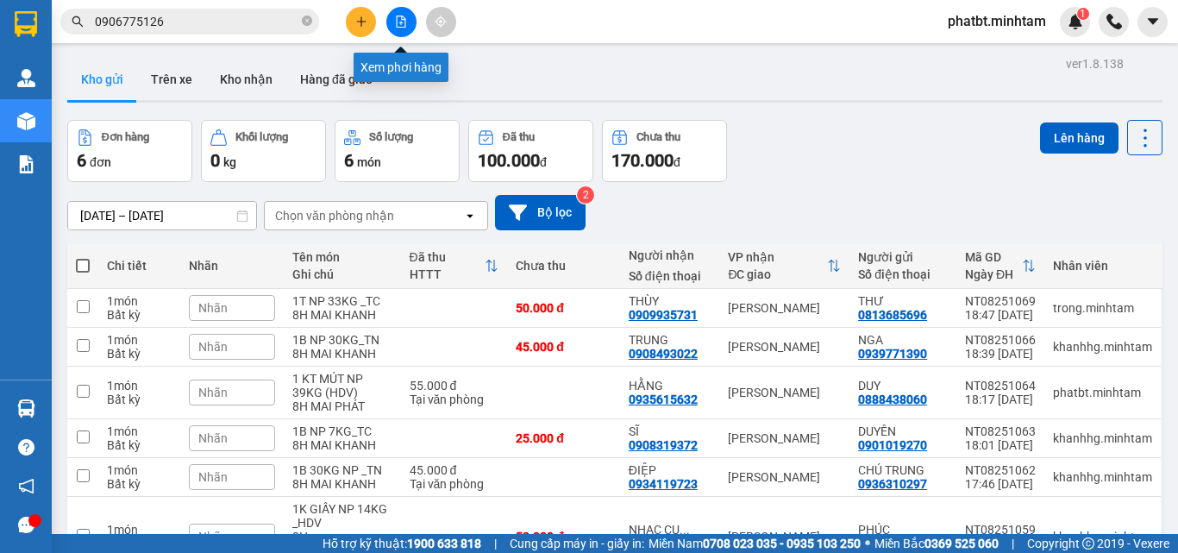
click at [405, 17] on icon "file-add" at bounding box center [401, 22] width 12 height 12
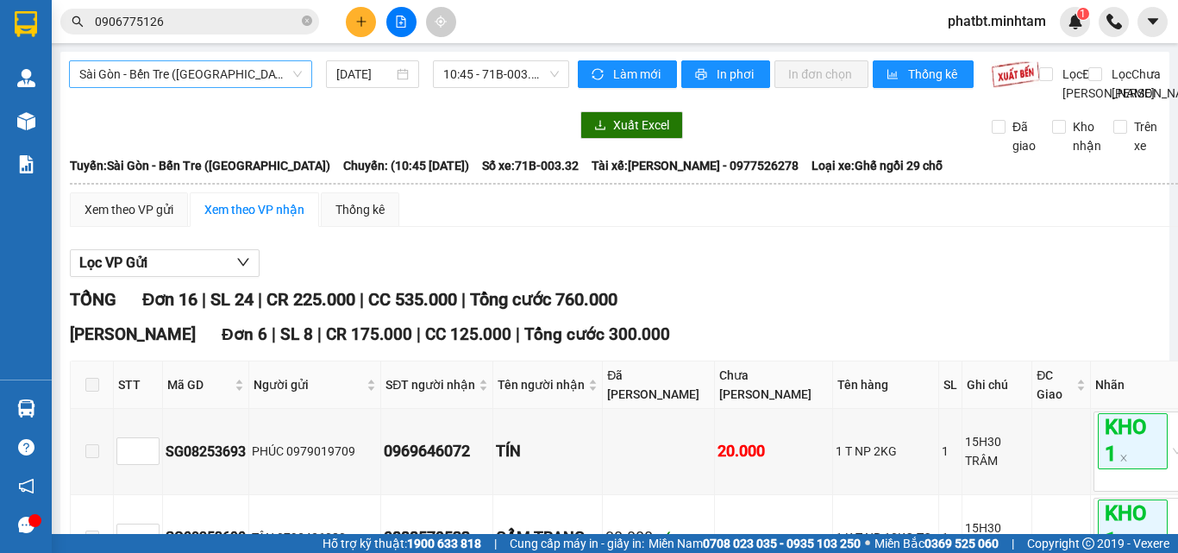
click at [158, 74] on span "Sài Gòn - Bến Tre (CN)" at bounding box center [190, 74] width 222 height 26
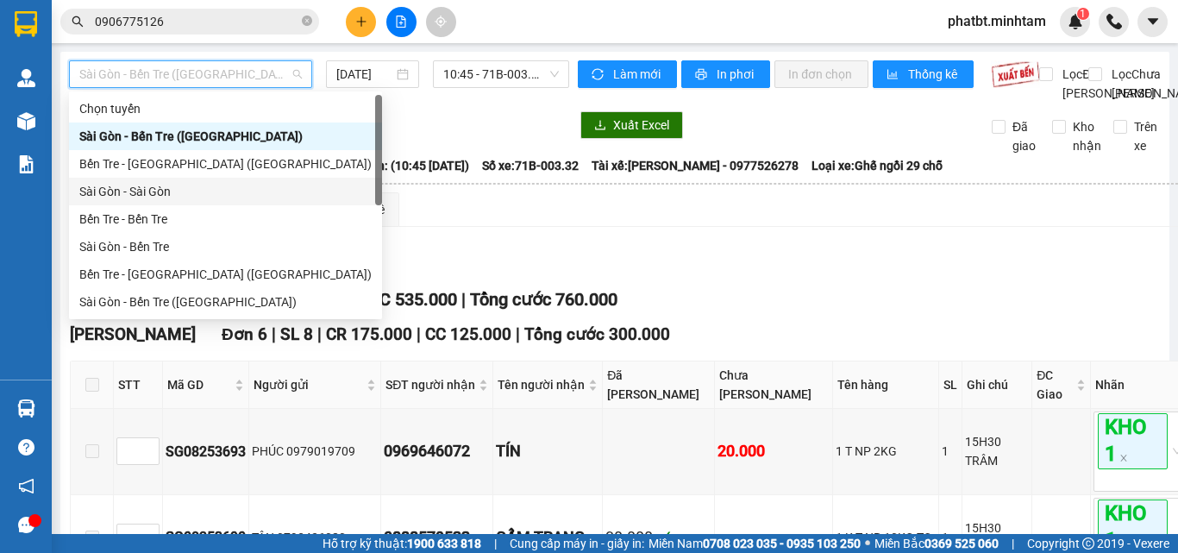
scroll to position [28, 0]
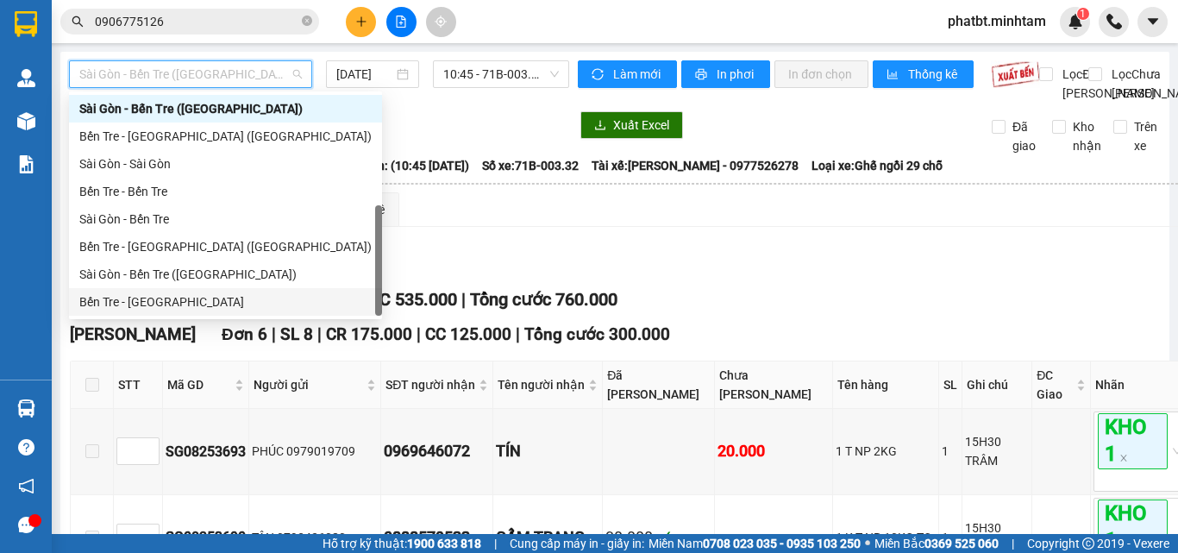
click at [150, 307] on div "Bến Tre - Sài Gòn" at bounding box center [225, 301] width 292 height 19
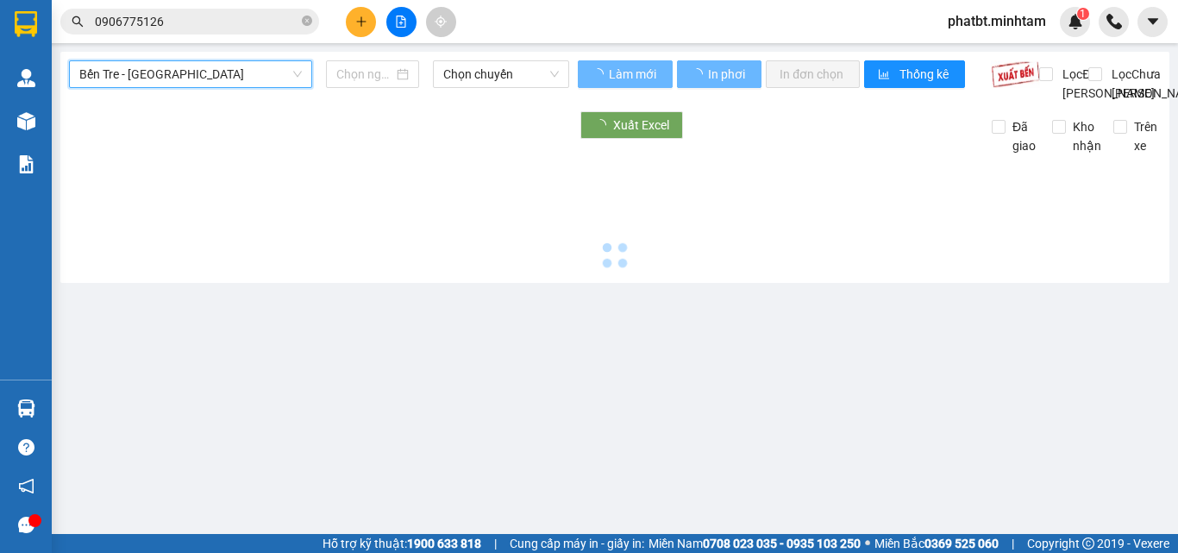
type input "[DATE]"
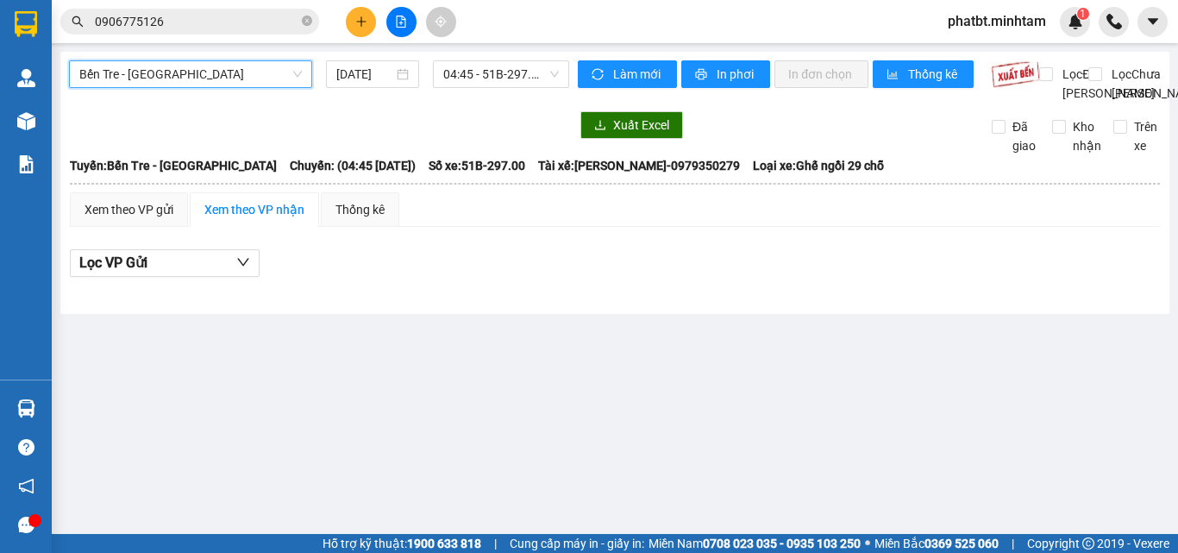
click at [193, 75] on span "Bến Tre - Sài Gòn" at bounding box center [190, 74] width 222 height 26
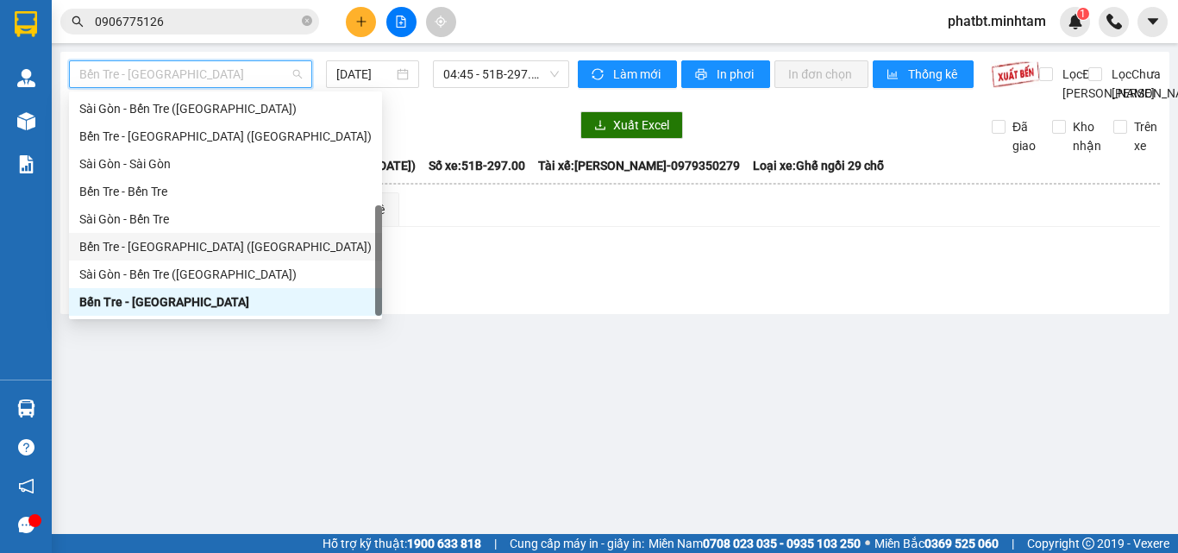
click at [171, 249] on div "Bến Tre - Sài Gòn (CT)" at bounding box center [225, 246] width 292 height 19
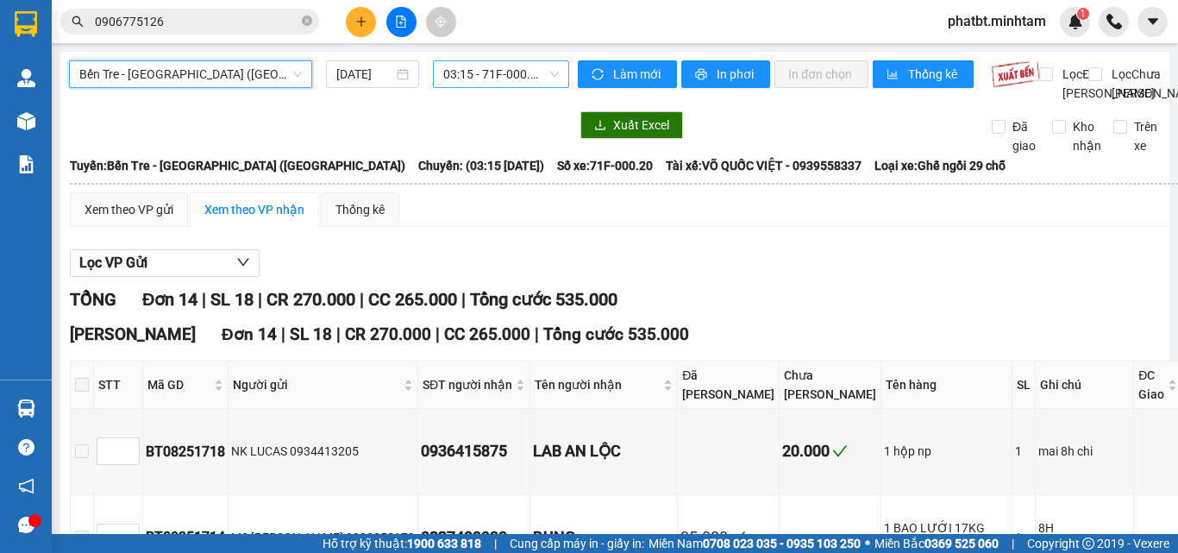
click at [470, 75] on span "03:15 - 71F-000.20" at bounding box center [501, 74] width 116 height 26
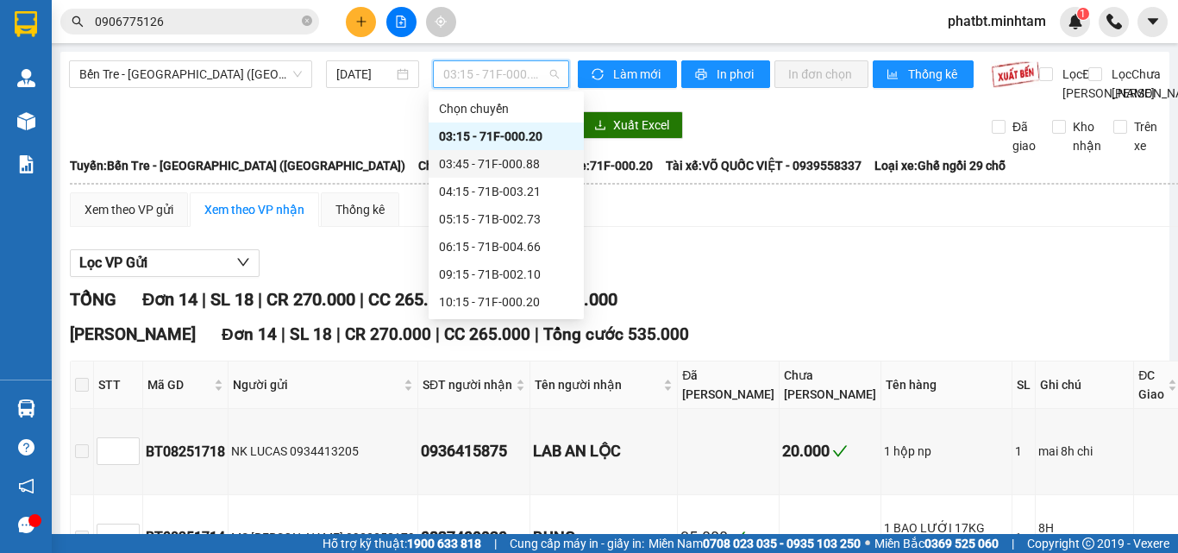
click at [488, 169] on div "03:45 - 71F-000.88" at bounding box center [506, 163] width 135 height 19
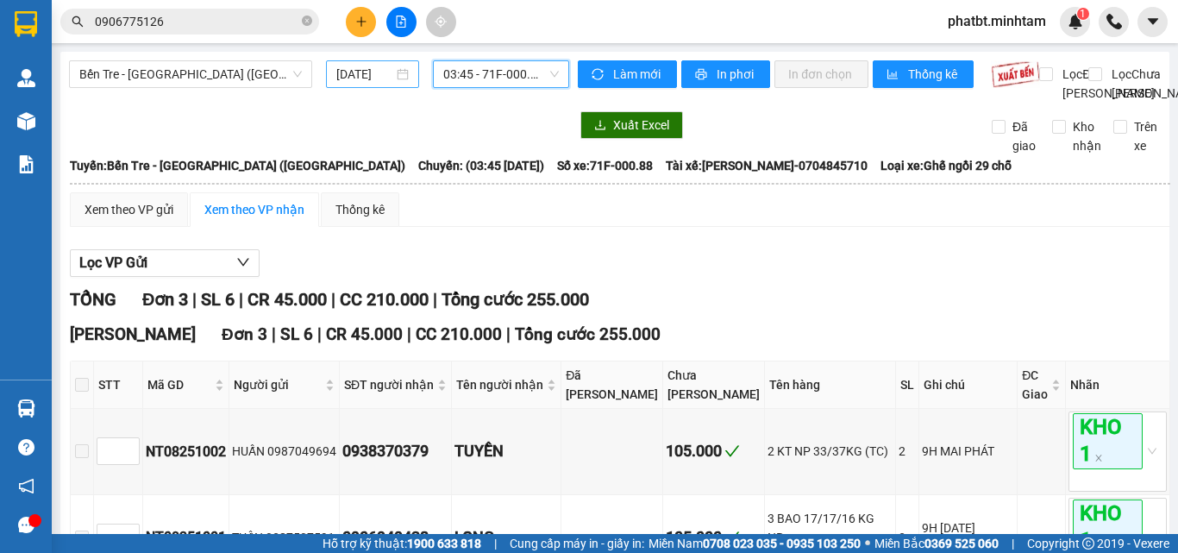
click at [376, 66] on input "[DATE]" at bounding box center [364, 74] width 57 height 19
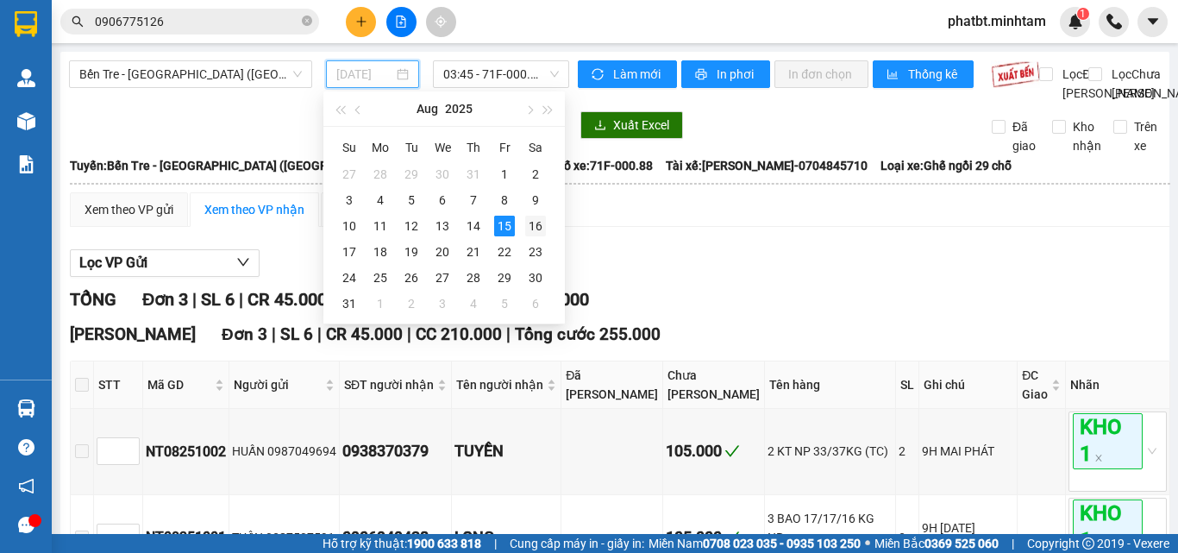
click at [537, 226] on div "16" at bounding box center [535, 226] width 21 height 21
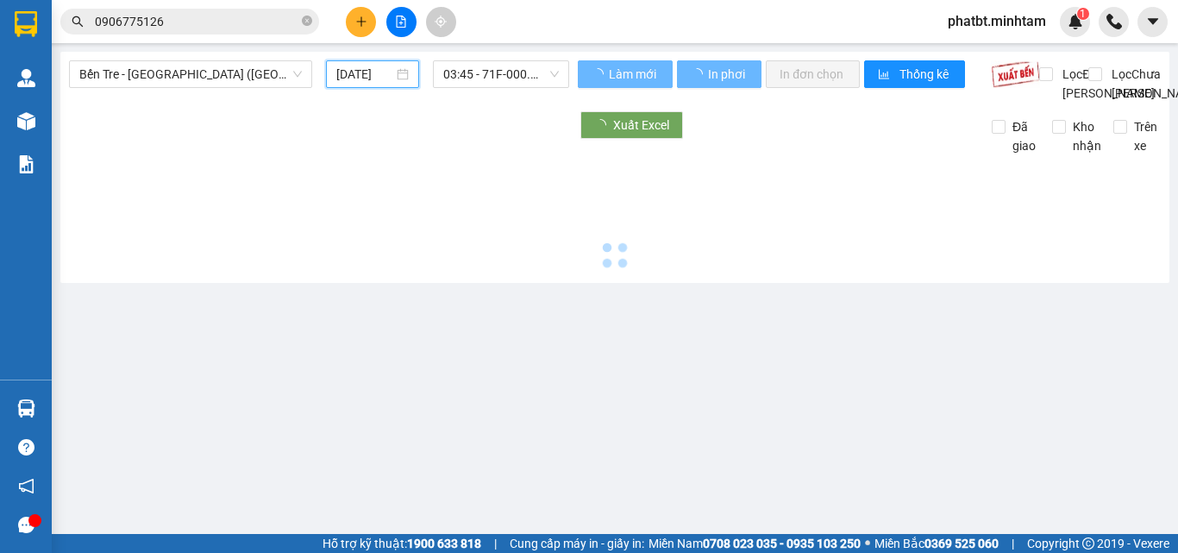
type input "16/08/2025"
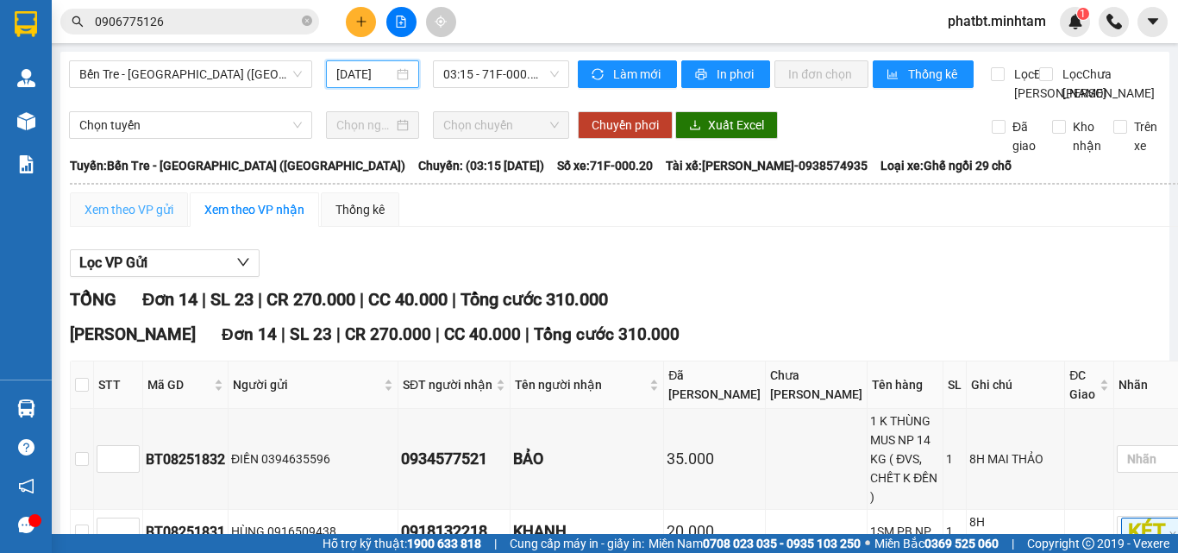
click at [147, 227] on div "Xem theo VP gửi" at bounding box center [129, 209] width 118 height 34
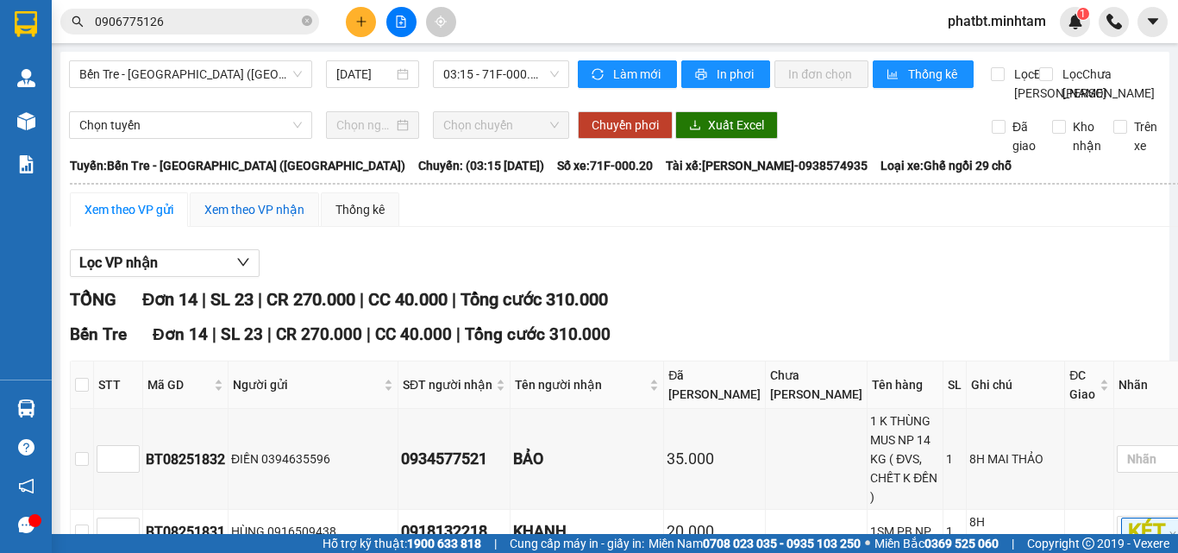
click at [223, 219] on div "Xem theo VP nhận" at bounding box center [254, 209] width 100 height 19
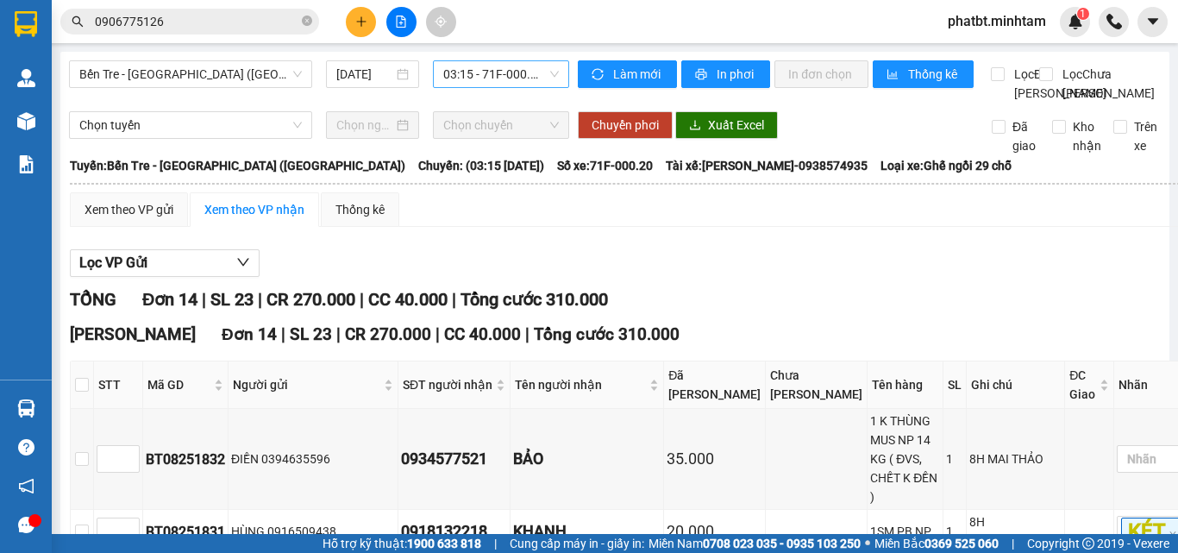
click at [480, 77] on span "03:15 - 71F-000.20" at bounding box center [501, 74] width 116 height 26
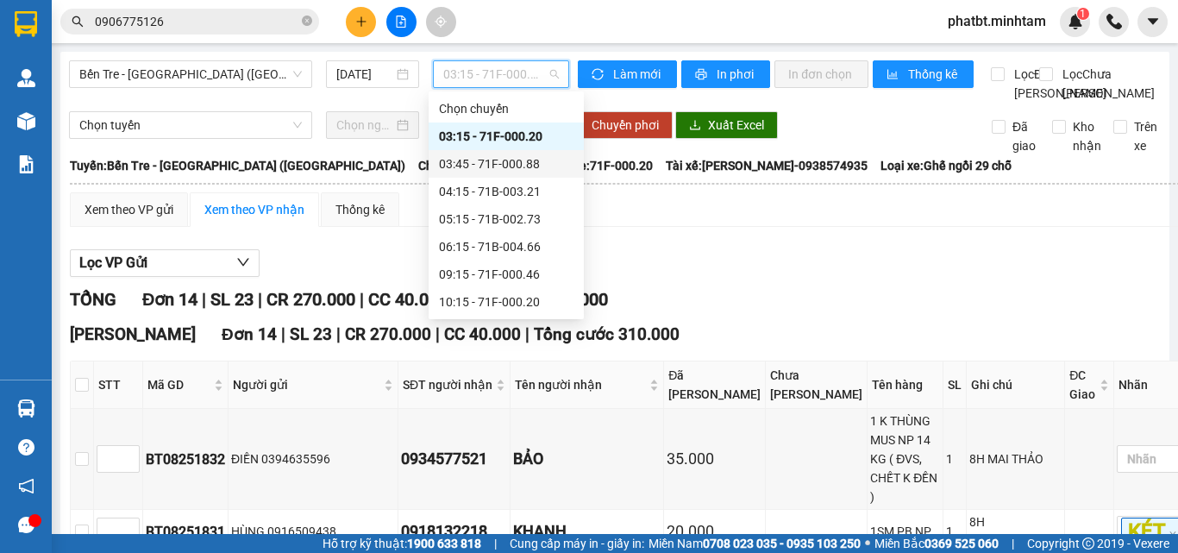
click at [510, 164] on div "03:45 - 71F-000.88" at bounding box center [506, 163] width 135 height 19
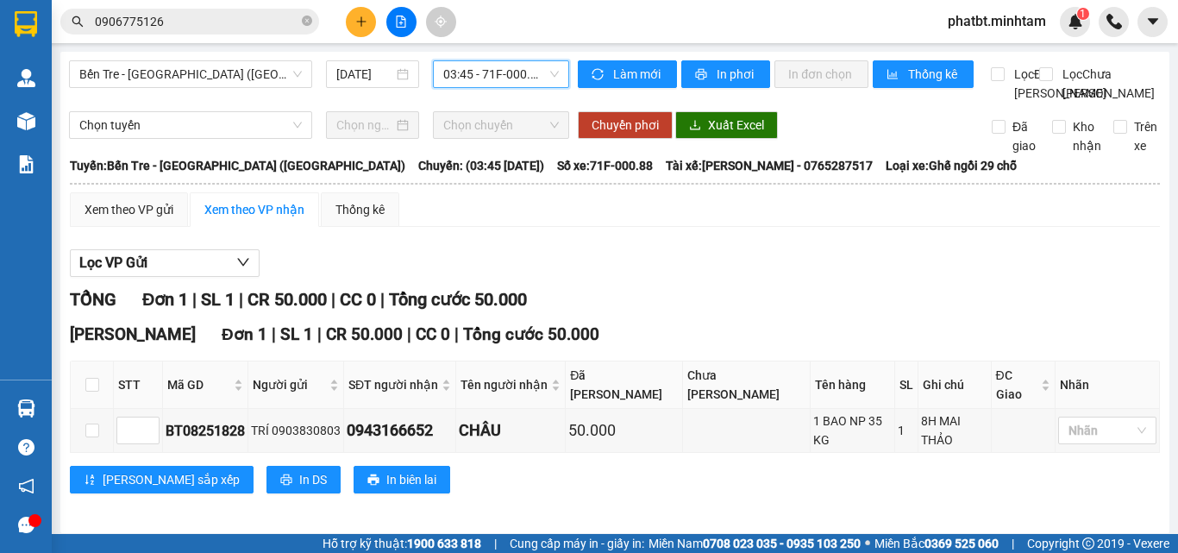
click at [485, 80] on span "03:45 - 71F-000.88" at bounding box center [501, 74] width 116 height 26
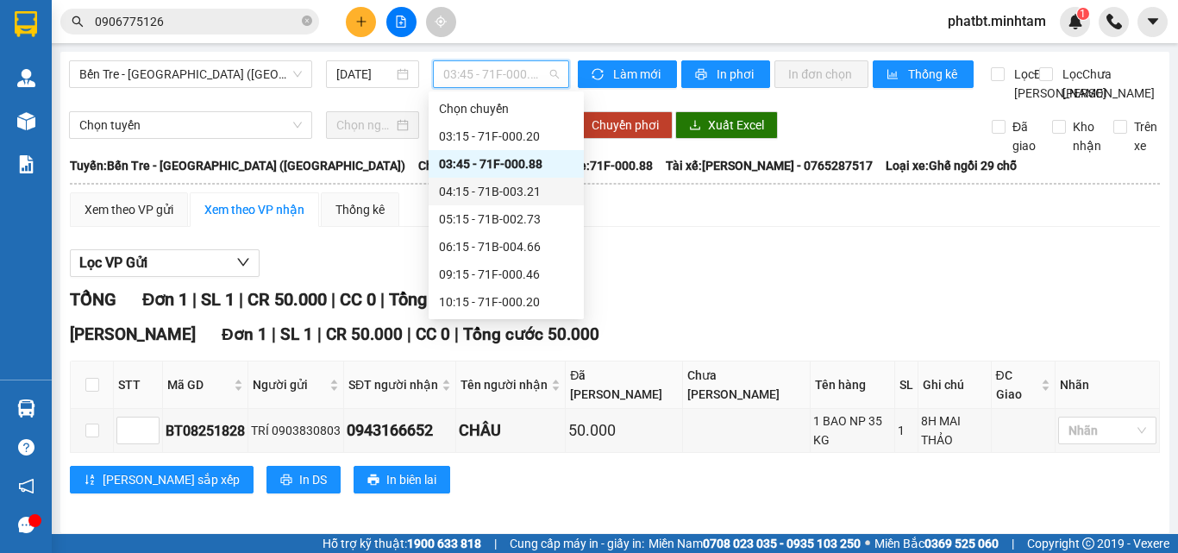
click at [467, 186] on div "04:15 - 71B-003.21" at bounding box center [506, 191] width 135 height 19
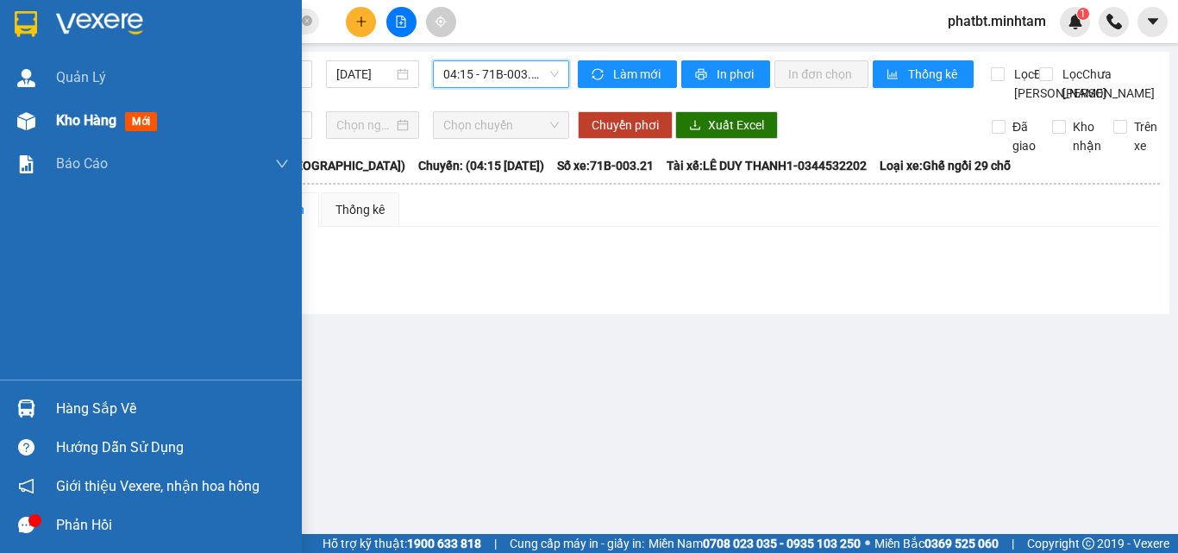
click at [42, 113] on div "Kho hàng mới" at bounding box center [151, 120] width 302 height 43
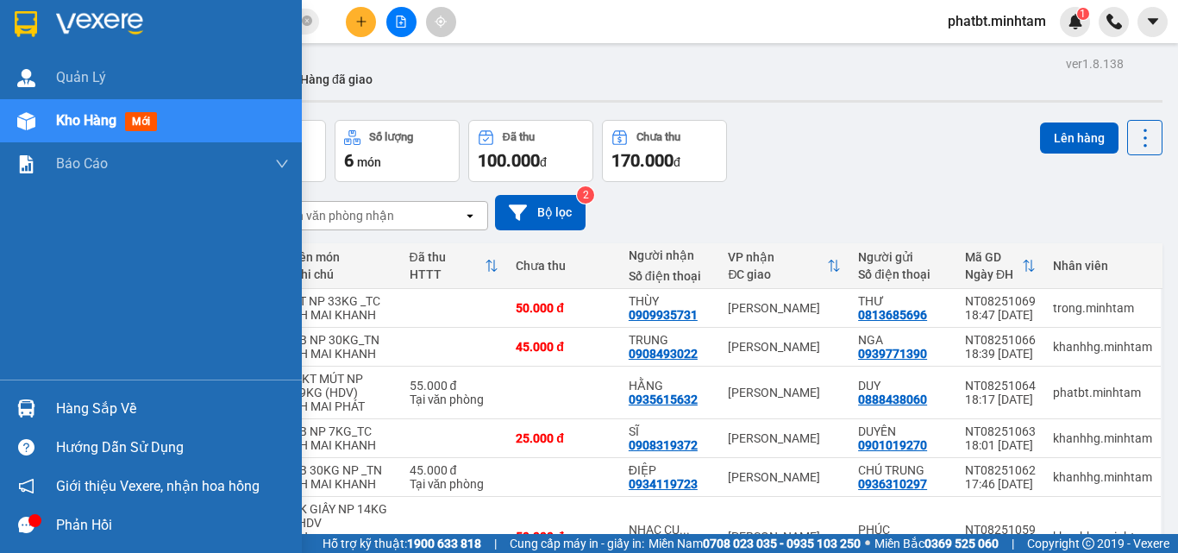
click at [95, 415] on div "Hàng sắp về" at bounding box center [172, 409] width 233 height 26
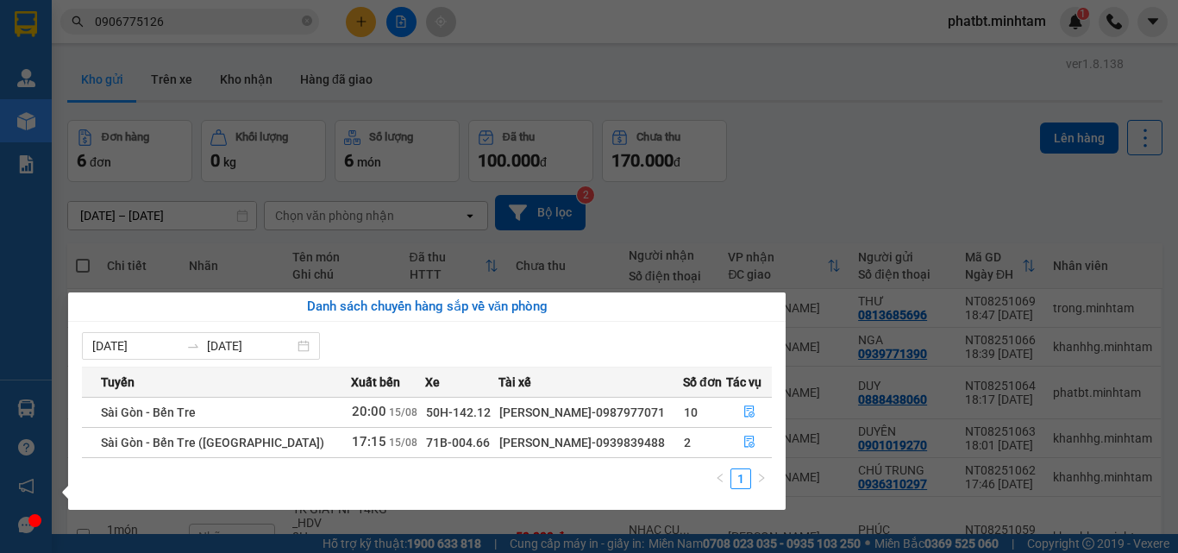
drag, startPoint x: 549, startPoint y: 443, endPoint x: 616, endPoint y: 450, distance: 66.8
click at [616, 450] on div "[PERSON_NAME]-0939839488" at bounding box center [590, 442] width 183 height 19
copy div "0939839488"
click at [746, 446] on icon "file-done" at bounding box center [749, 442] width 10 height 12
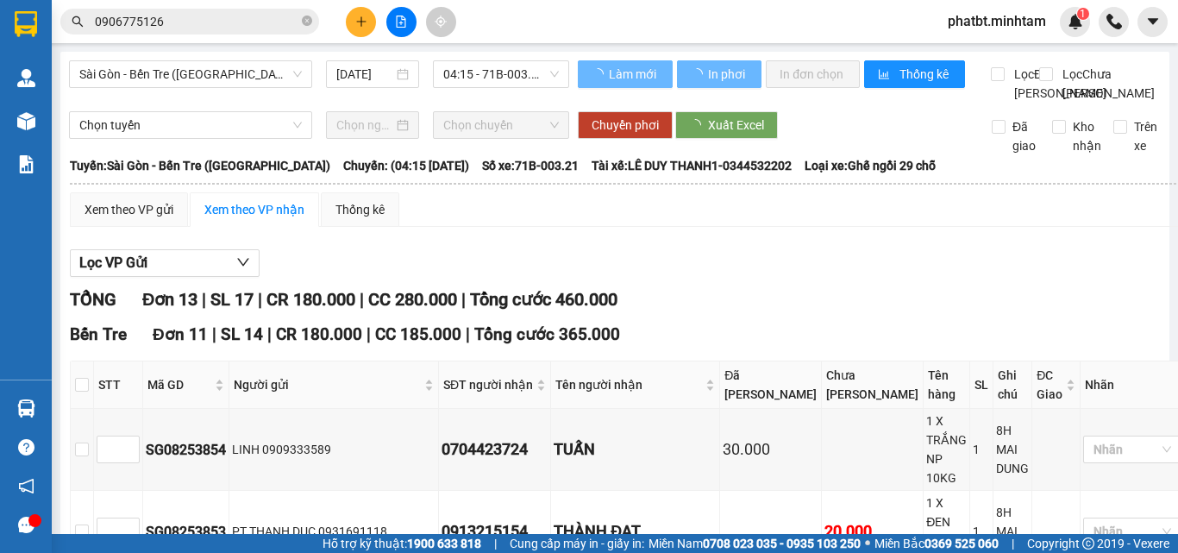
type input "[DATE]"
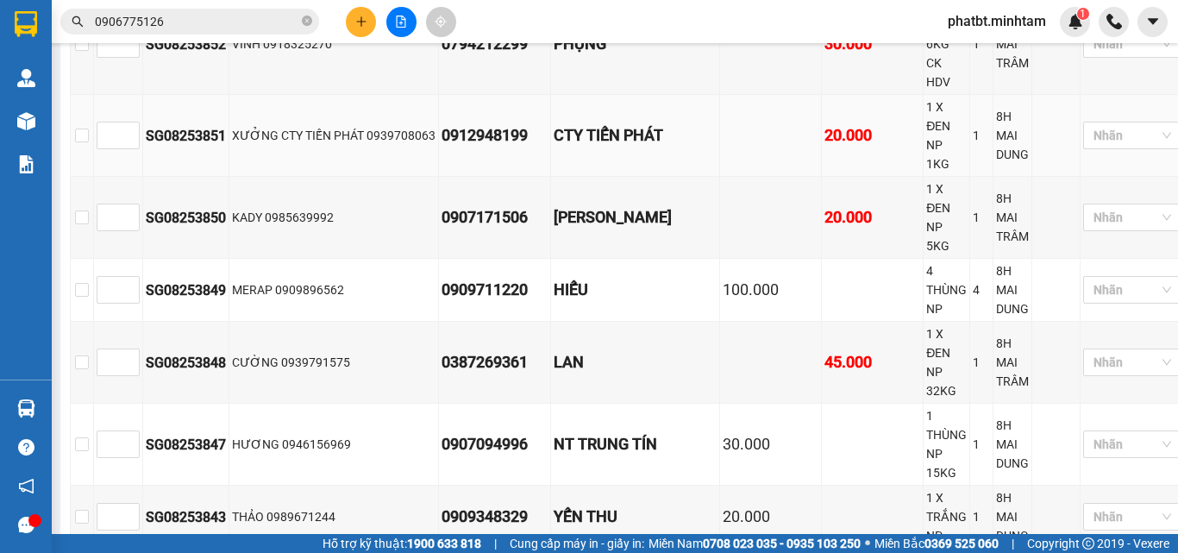
scroll to position [723, 0]
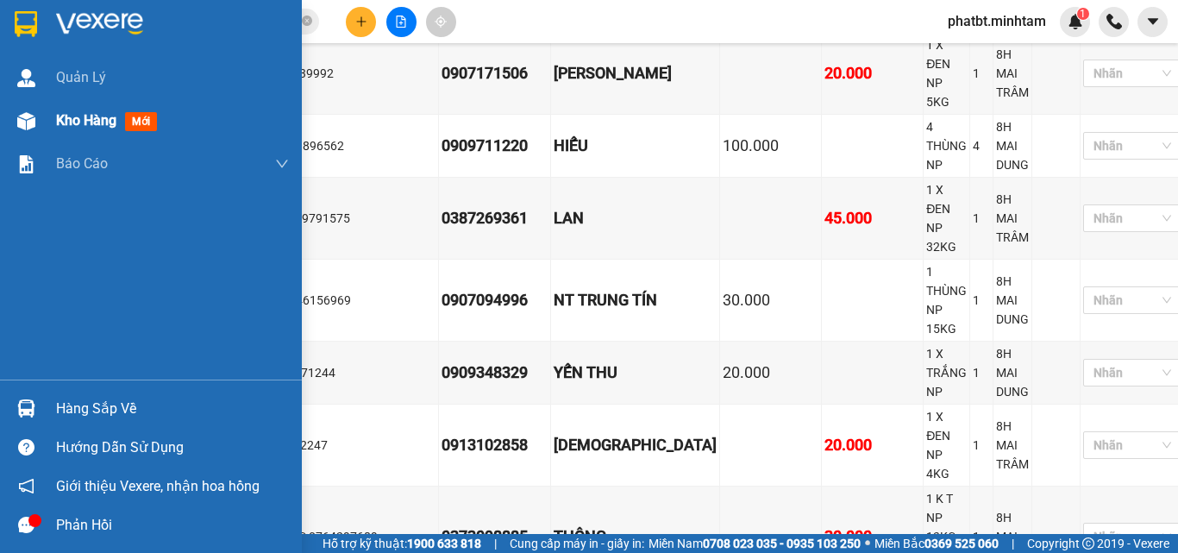
drag, startPoint x: 63, startPoint y: 113, endPoint x: 108, endPoint y: 122, distance: 45.8
click at [64, 113] on span "Kho hàng" at bounding box center [86, 120] width 60 height 16
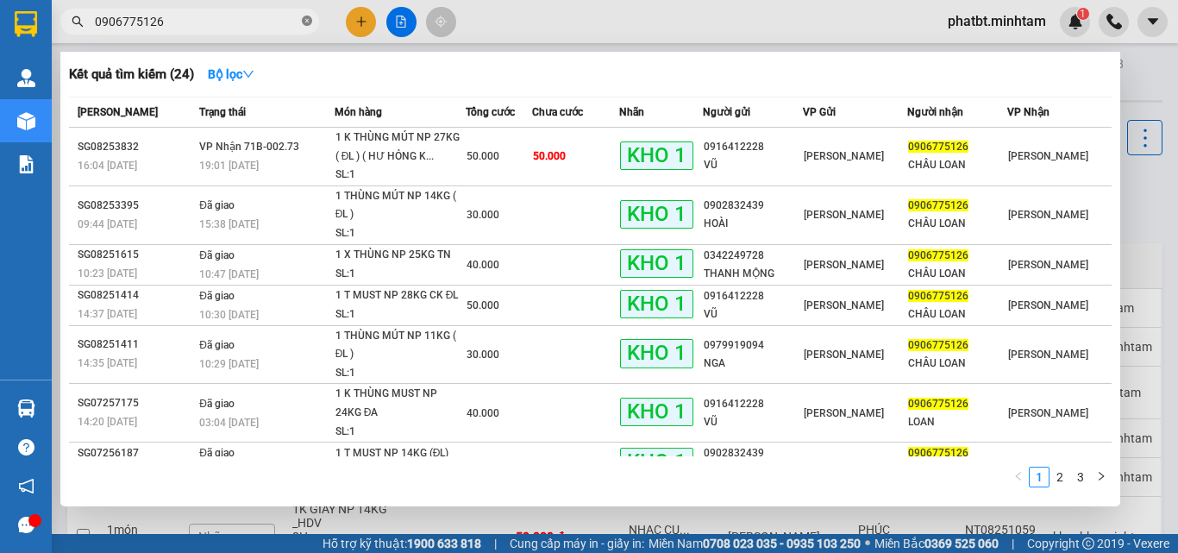
click at [308, 24] on icon "close-circle" at bounding box center [307, 21] width 10 height 10
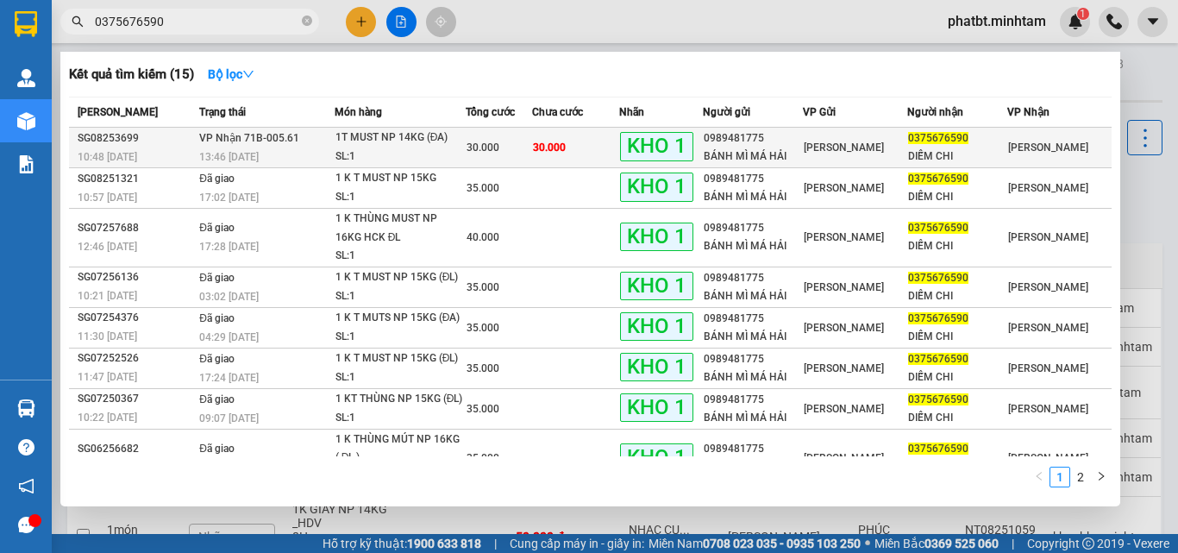
type input "0375676590"
click at [355, 152] on div "SL: 1" at bounding box center [399, 156] width 129 height 19
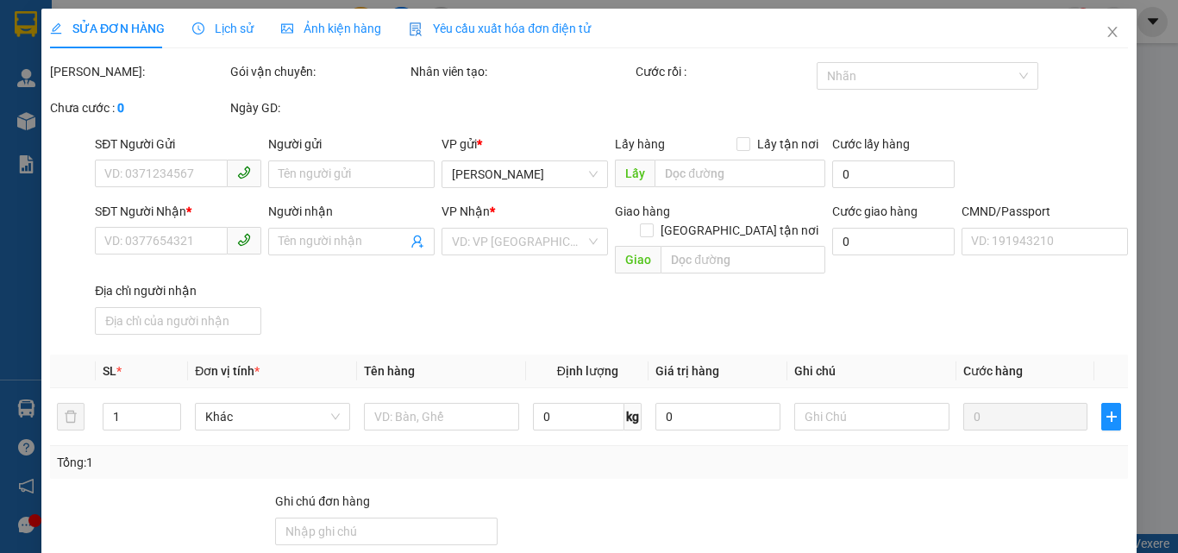
type input "0989481775"
type input "BÁNH MÌ MÁ HẢI"
type input "0375676590"
type input "DIỄM CHI"
type input "bm"
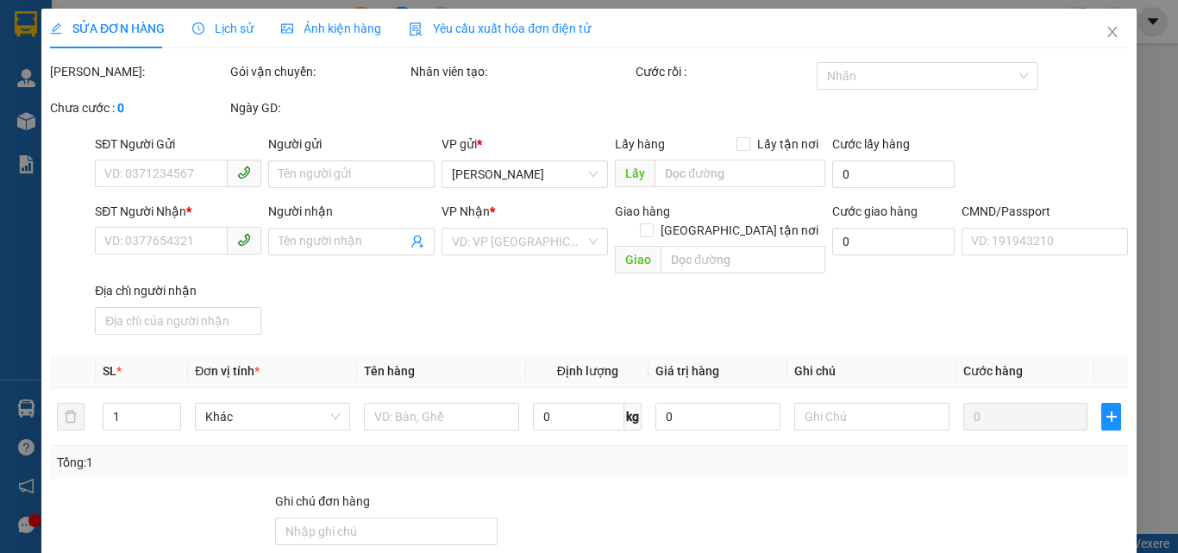
type input "30.000"
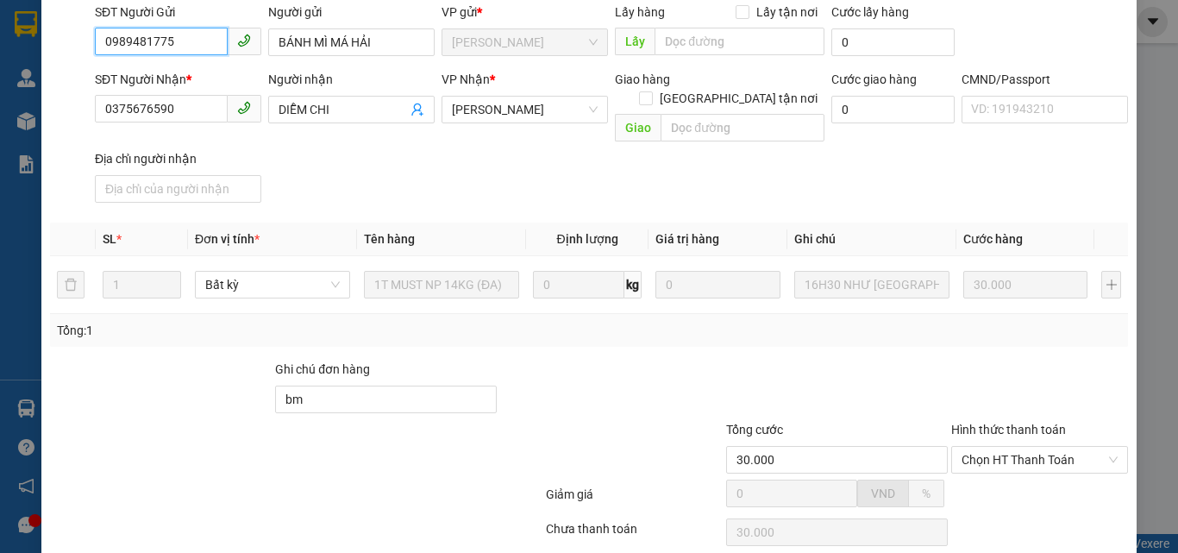
scroll to position [240, 0]
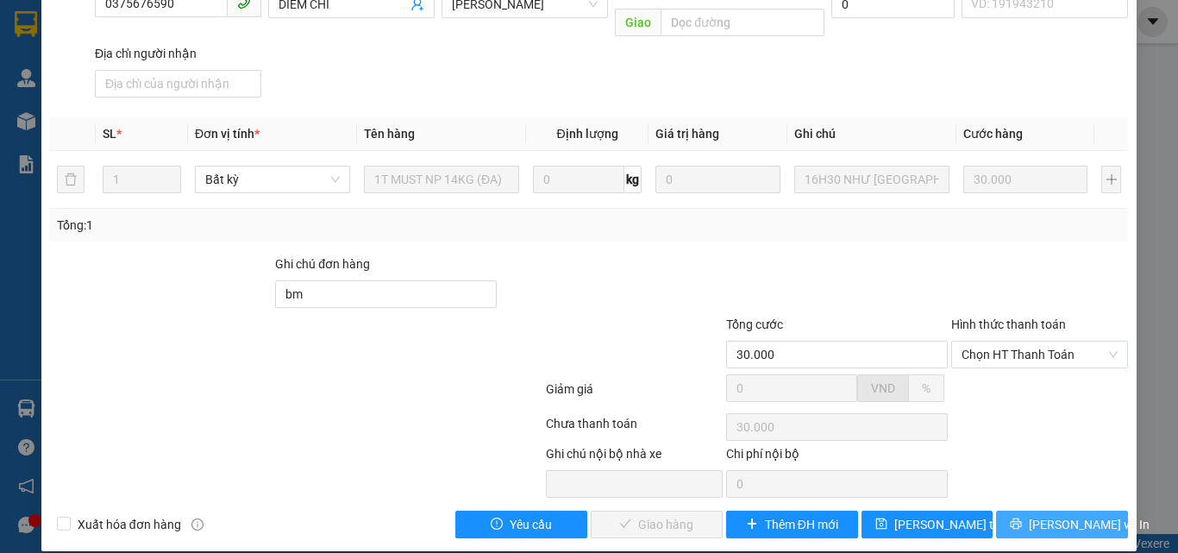
click at [1022, 517] on icon "printer" at bounding box center [1016, 523] width 12 height 12
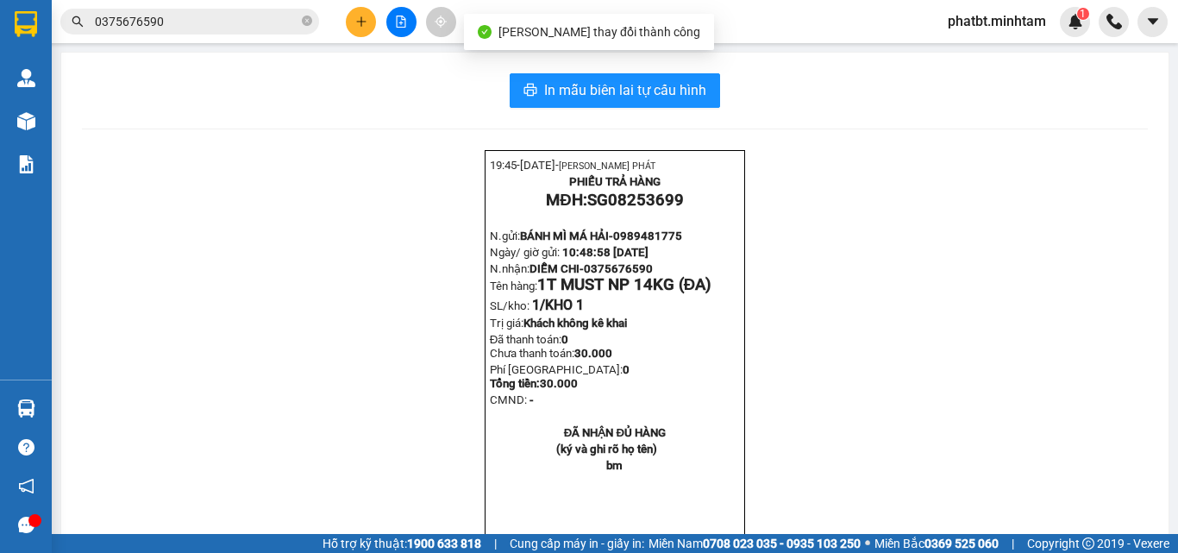
click at [546, 72] on div "In mẫu biên lai tự cấu hình 19:45- 15-08-2025- NGUYỄN THỊNH PHÁT PHIẾU TRẢ HÀNG…" at bounding box center [614, 330] width 1107 height 555
click at [555, 81] on span "In mẫu biên lai tự cấu hình" at bounding box center [625, 90] width 162 height 22
click at [984, 22] on span "phatbt.minhtam" at bounding box center [997, 21] width 126 height 22
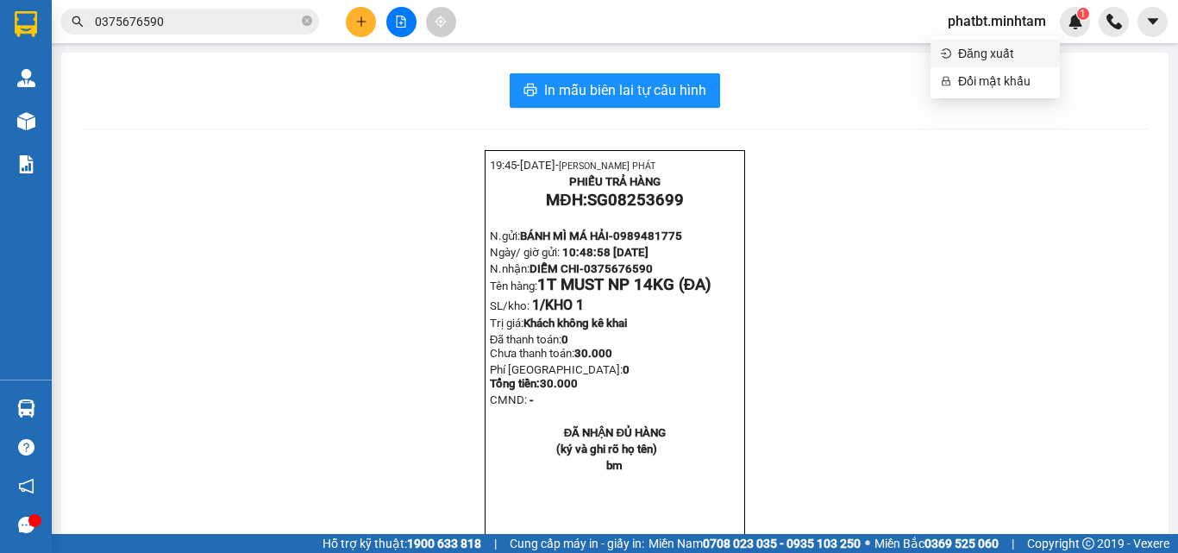
click at [970, 49] on span "Đăng xuất" at bounding box center [1003, 53] width 91 height 19
